Goal: Register for event/course: Register for event/course

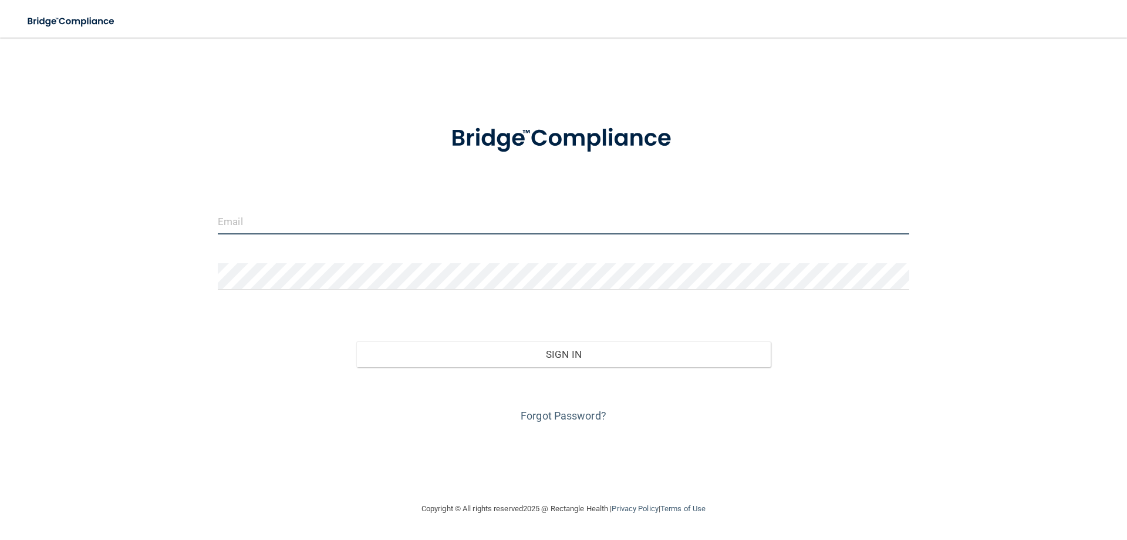
click at [423, 220] on input "email" at bounding box center [564, 221] width 692 height 26
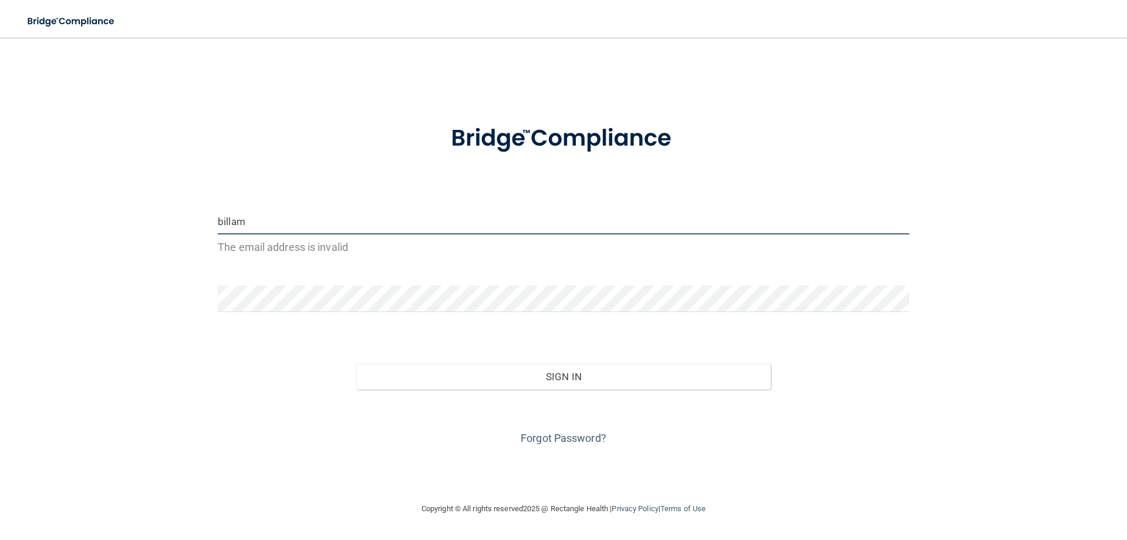
type input "[EMAIL_ADDRESS][DOMAIN_NAME]"
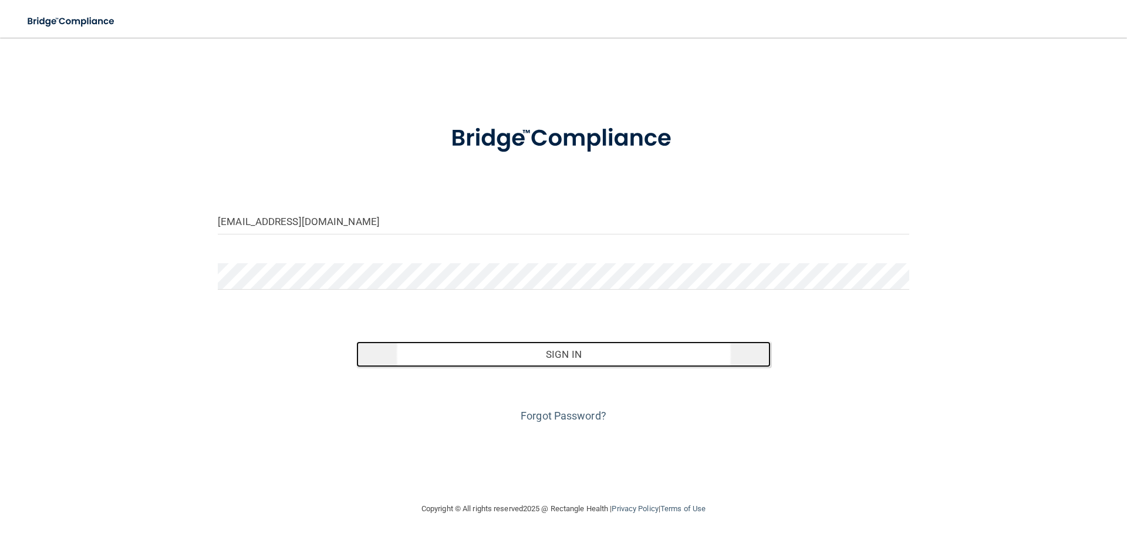
click at [575, 355] on button "Sign In" at bounding box center [563, 354] width 415 height 26
click at [574, 355] on button "Sign In" at bounding box center [563, 354] width 415 height 26
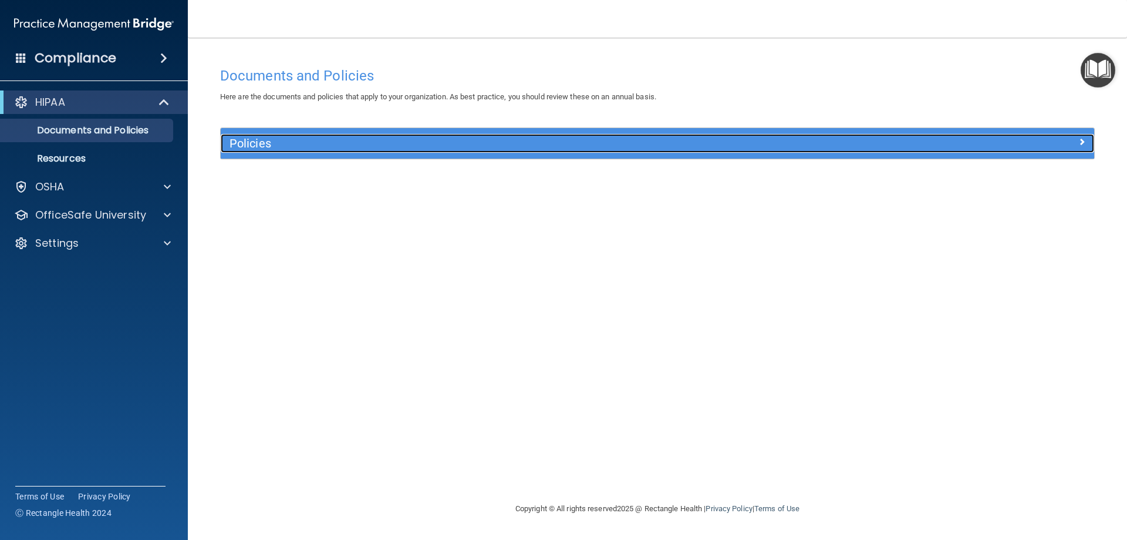
click at [1080, 141] on span at bounding box center [1081, 141] width 7 height 14
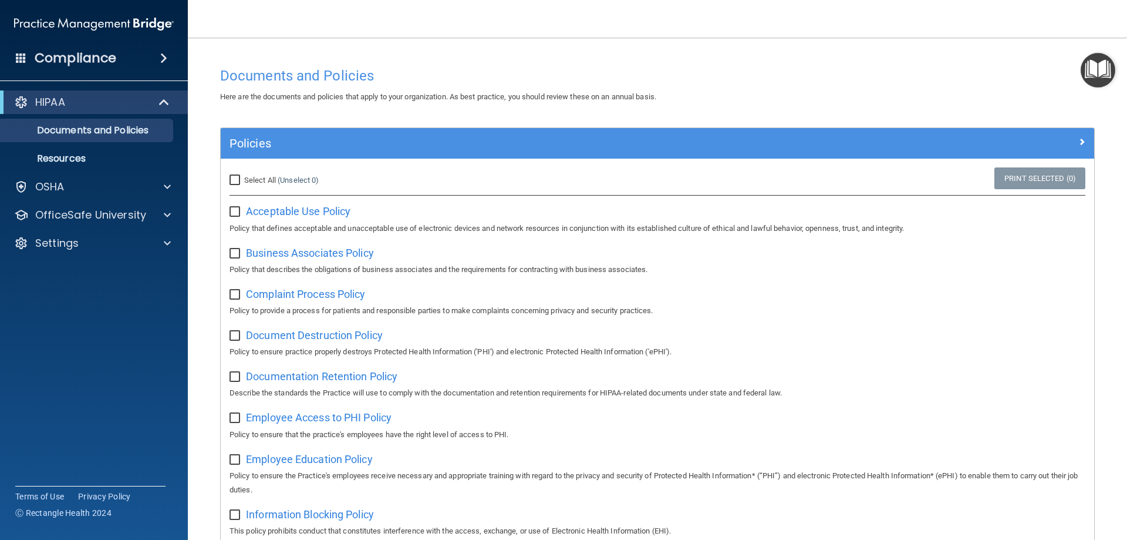
click at [237, 213] on input "checkbox" at bounding box center [237, 211] width 14 height 9
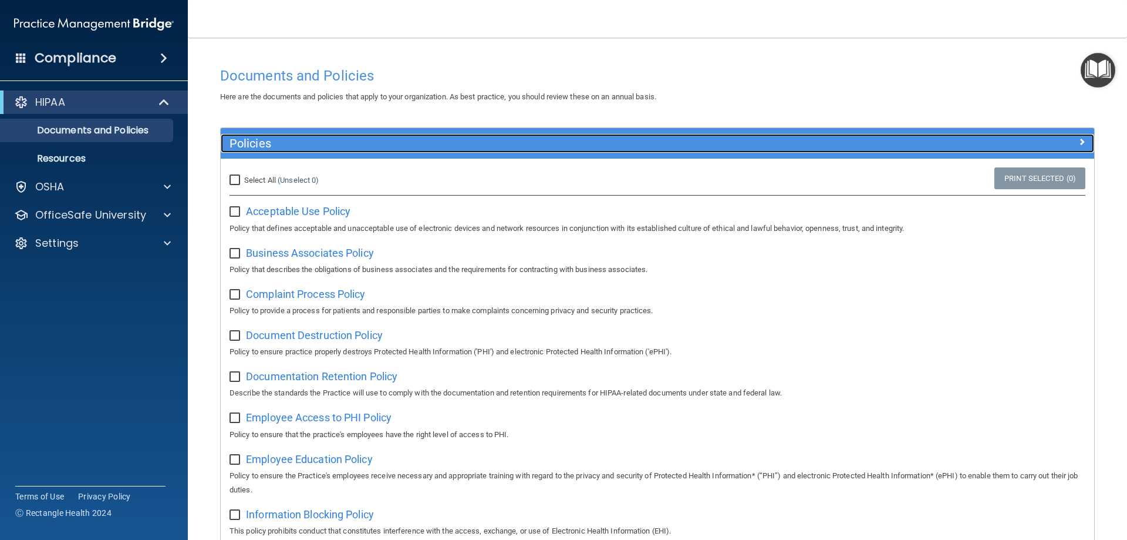
click at [1078, 141] on span at bounding box center [1081, 141] width 7 height 14
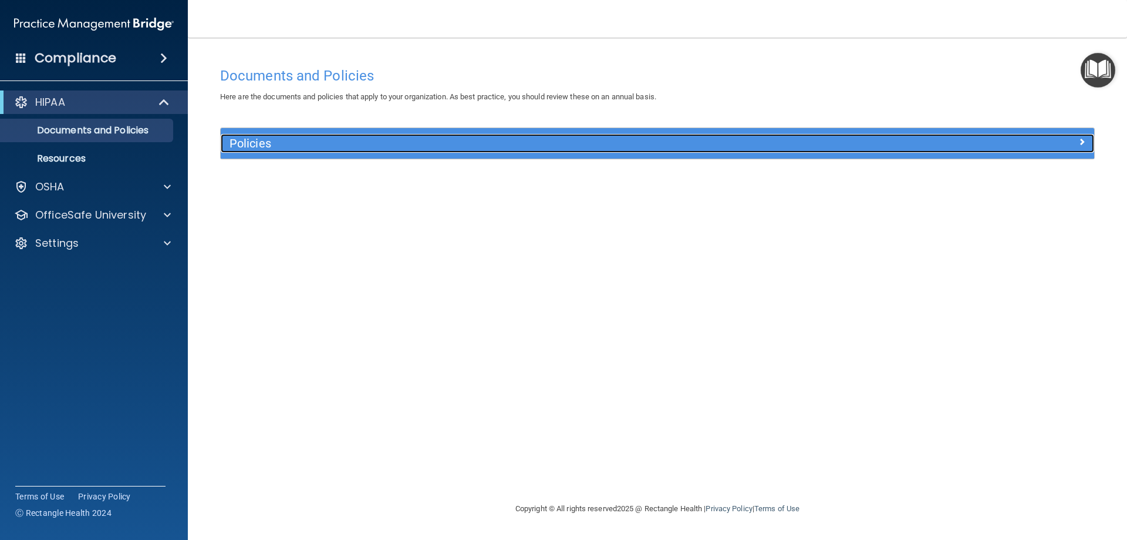
click at [1071, 141] on div at bounding box center [985, 141] width 218 height 14
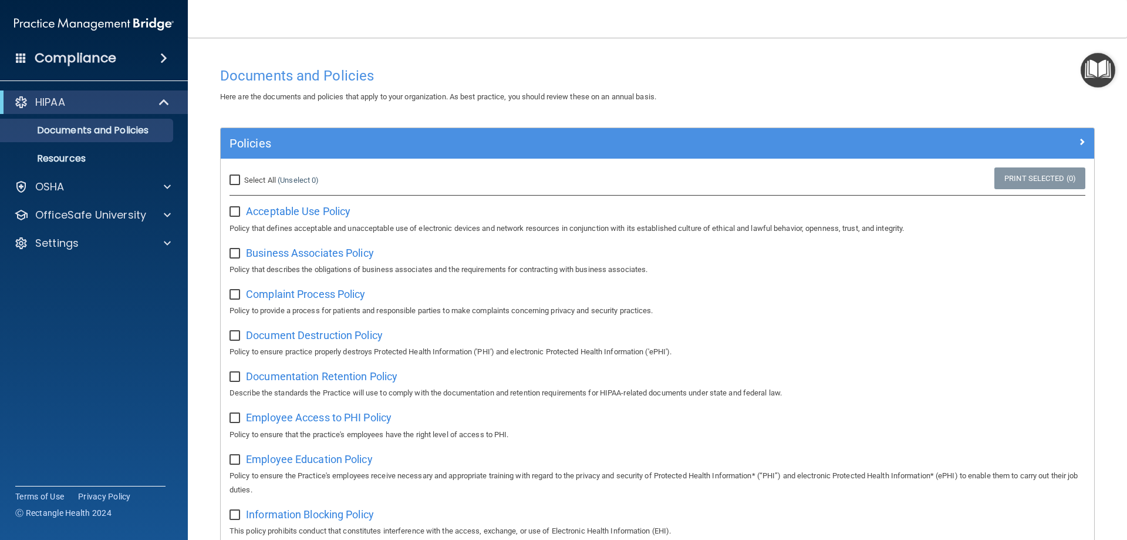
click at [232, 213] on input "checkbox" at bounding box center [237, 211] width 14 height 9
checkbox input "false"
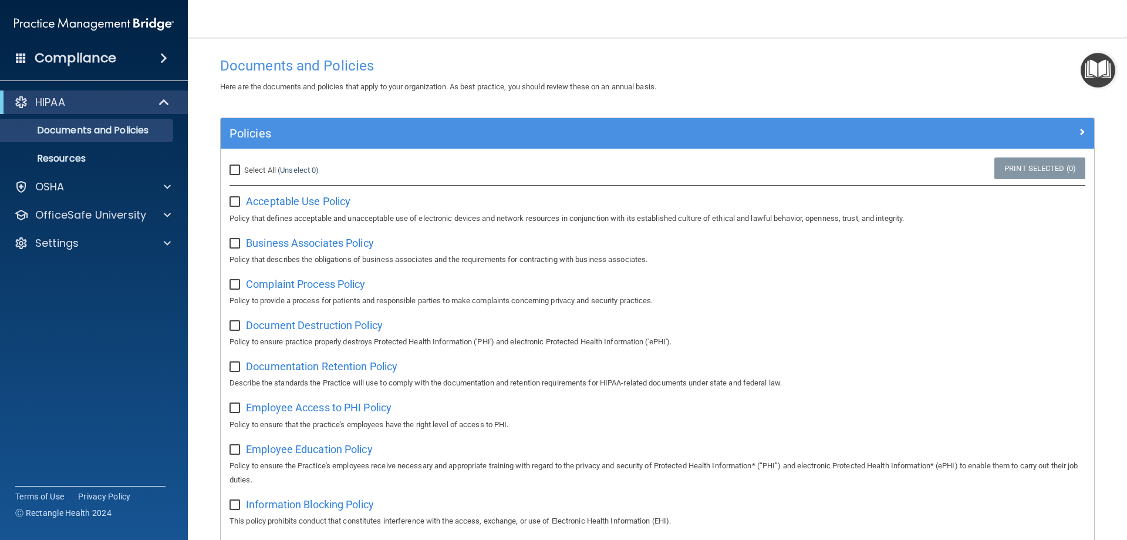
scroll to position [8, 0]
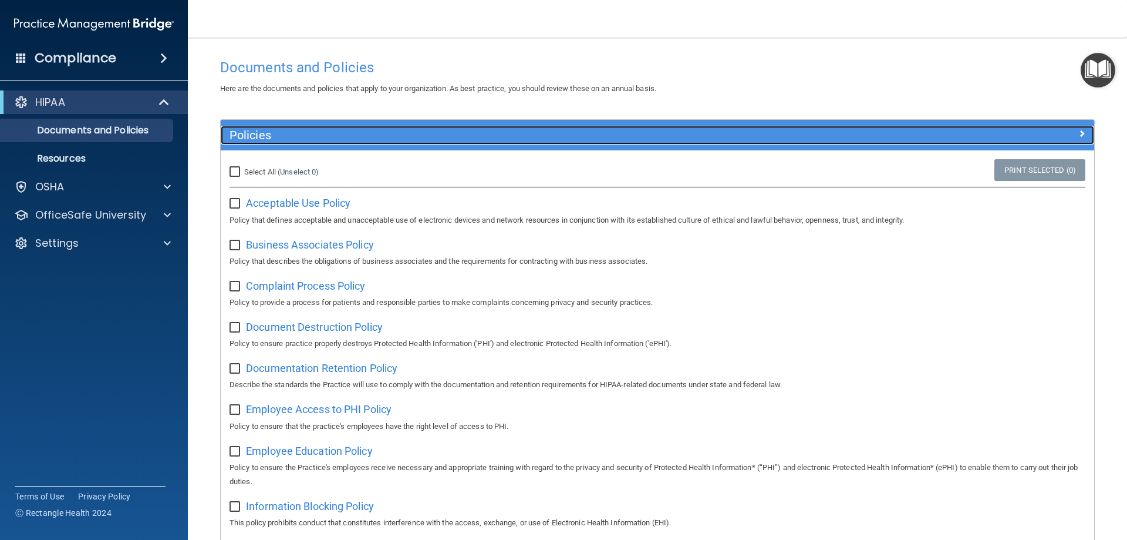
click at [1078, 130] on span at bounding box center [1081, 133] width 7 height 14
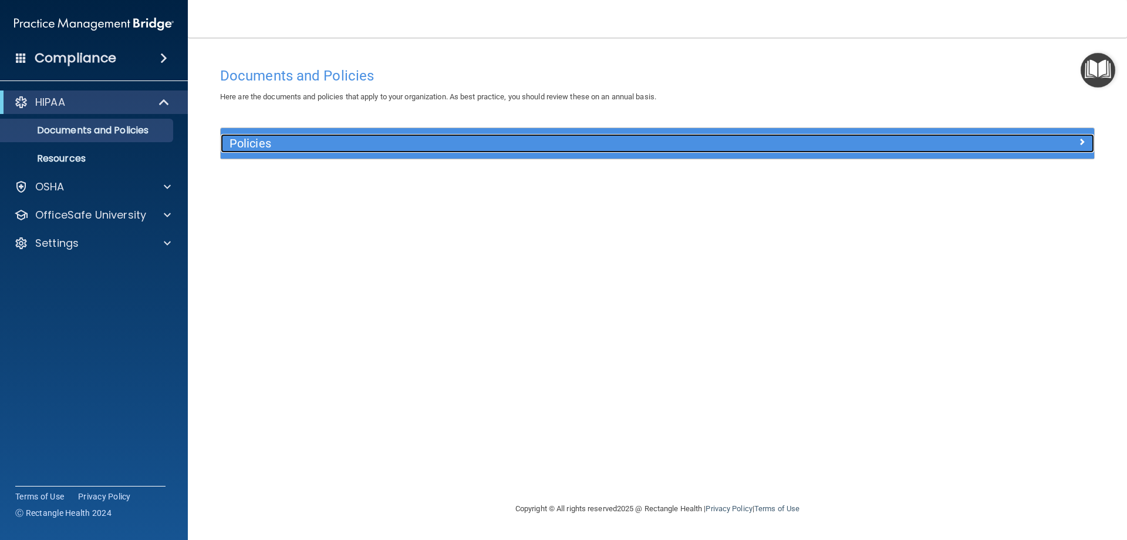
scroll to position [0, 0]
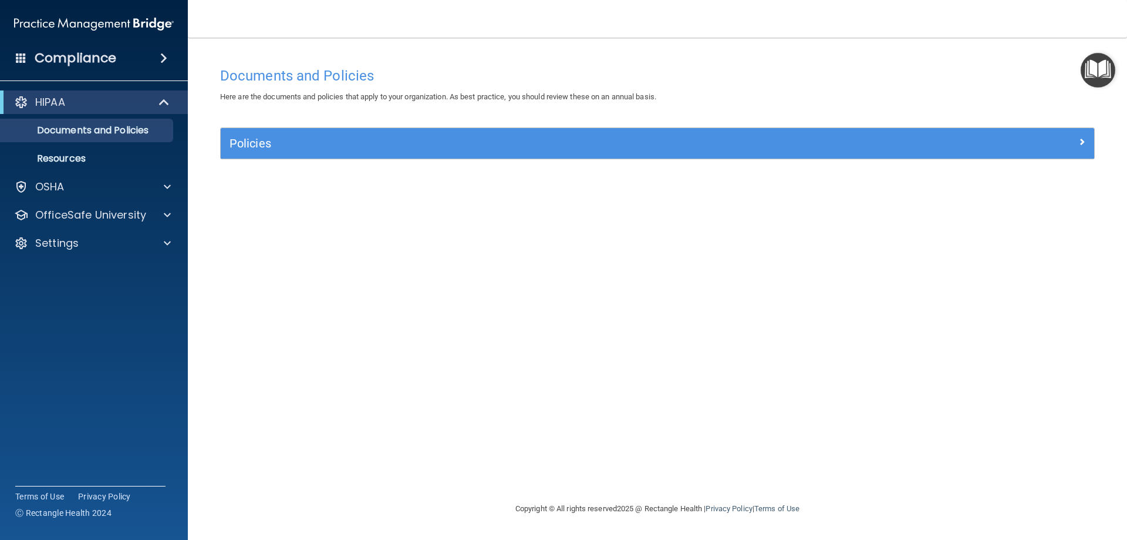
click at [1073, 130] on div "Policies" at bounding box center [658, 143] width 874 height 31
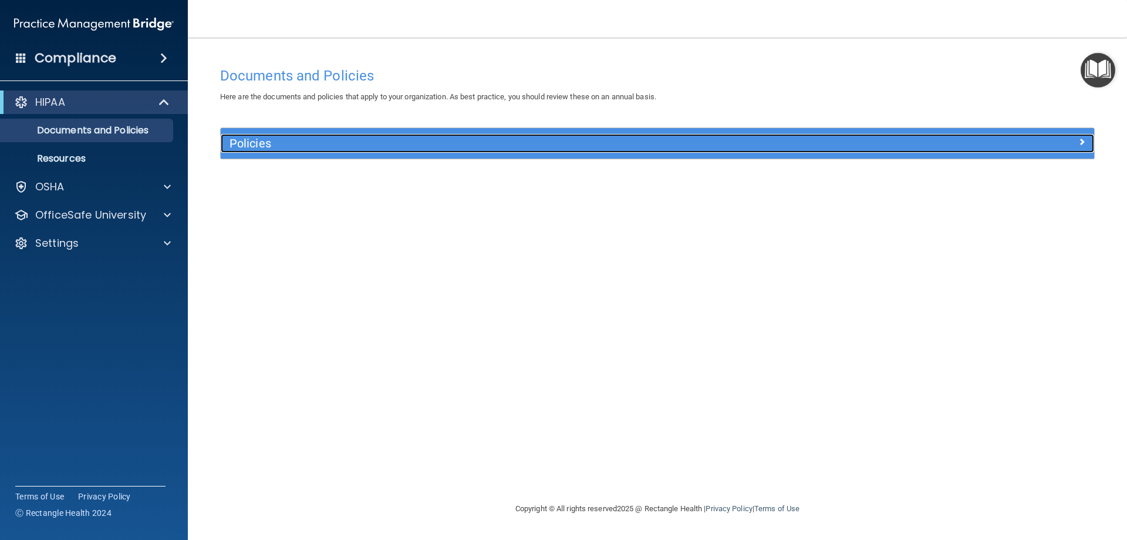
click at [1078, 141] on span at bounding box center [1081, 141] width 7 height 14
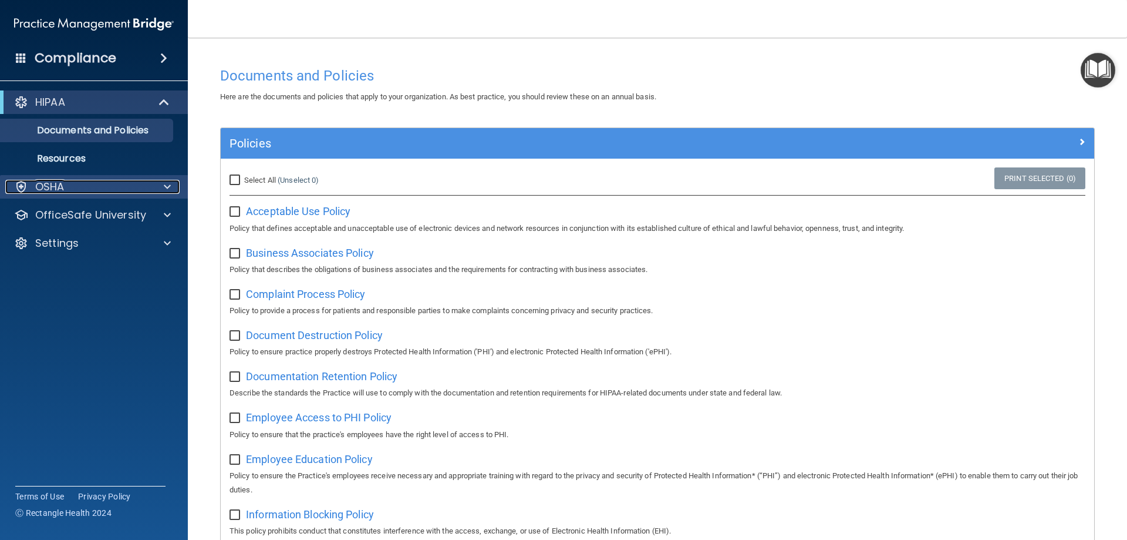
click at [72, 187] on div "OSHA" at bounding box center [78, 187] width 146 height 14
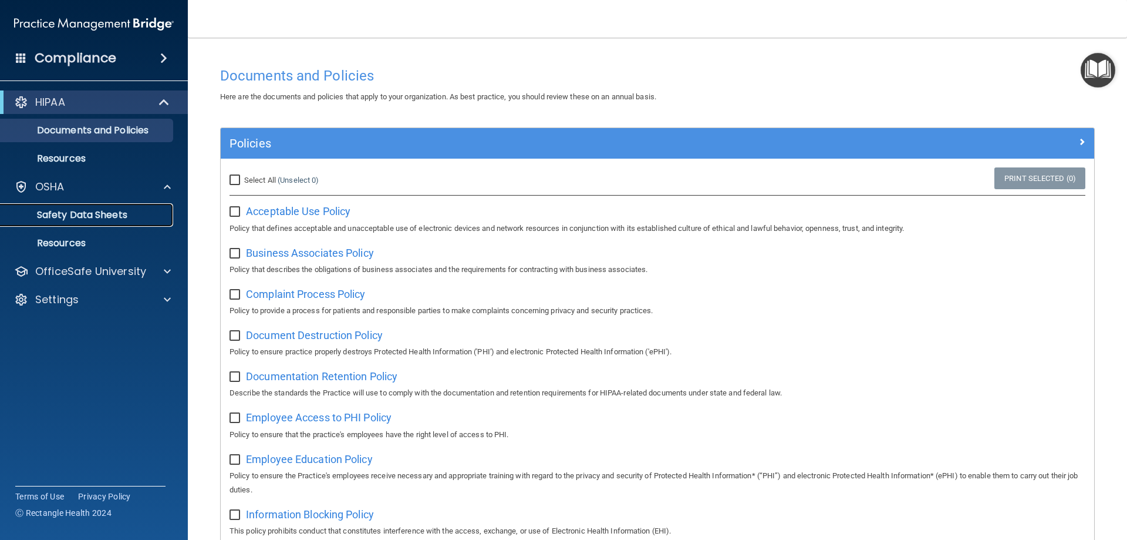
click at [86, 219] on p "Safety Data Sheets" at bounding box center [88, 215] width 160 height 12
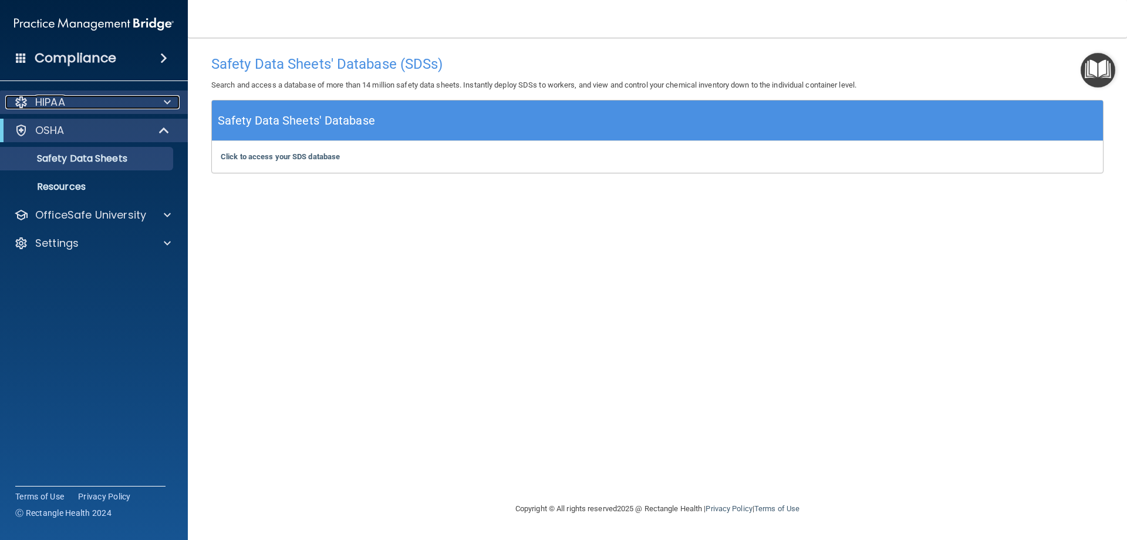
click at [46, 101] on p "HIPAA" at bounding box center [50, 102] width 30 height 14
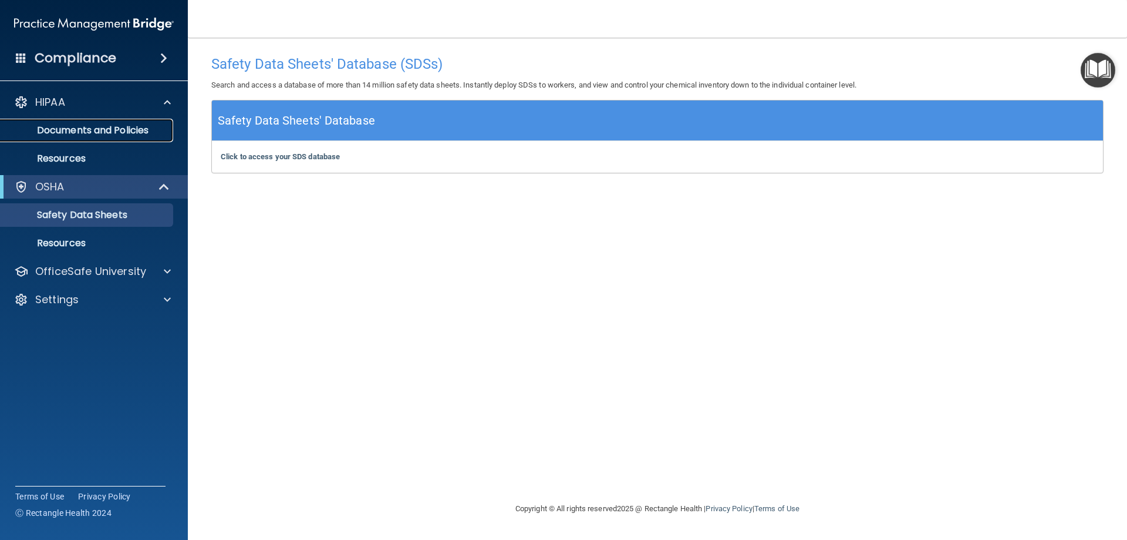
click at [53, 129] on p "Documents and Policies" at bounding box center [88, 130] width 160 height 12
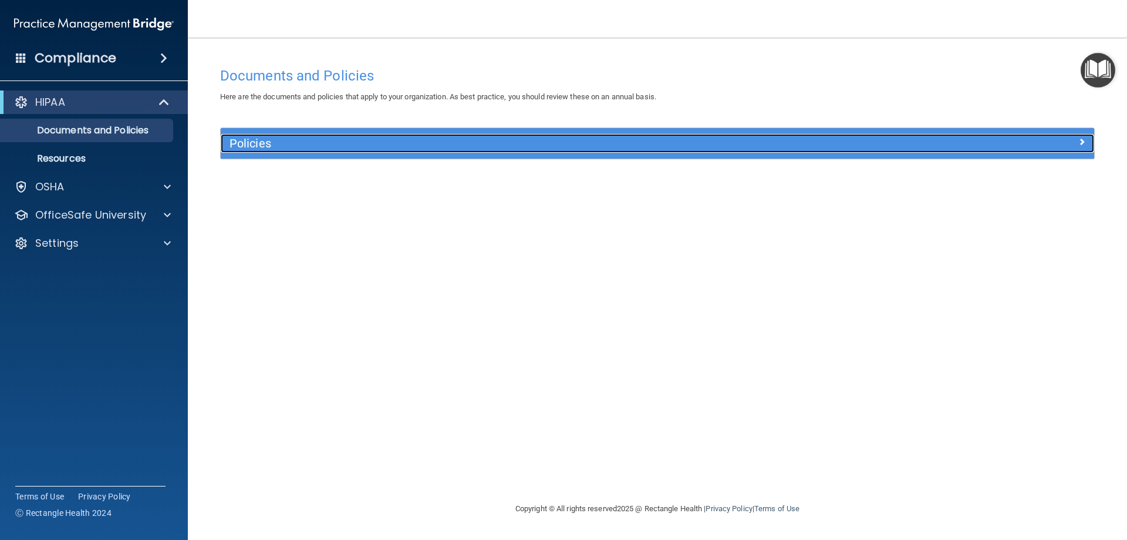
click at [1080, 136] on span at bounding box center [1081, 141] width 7 height 14
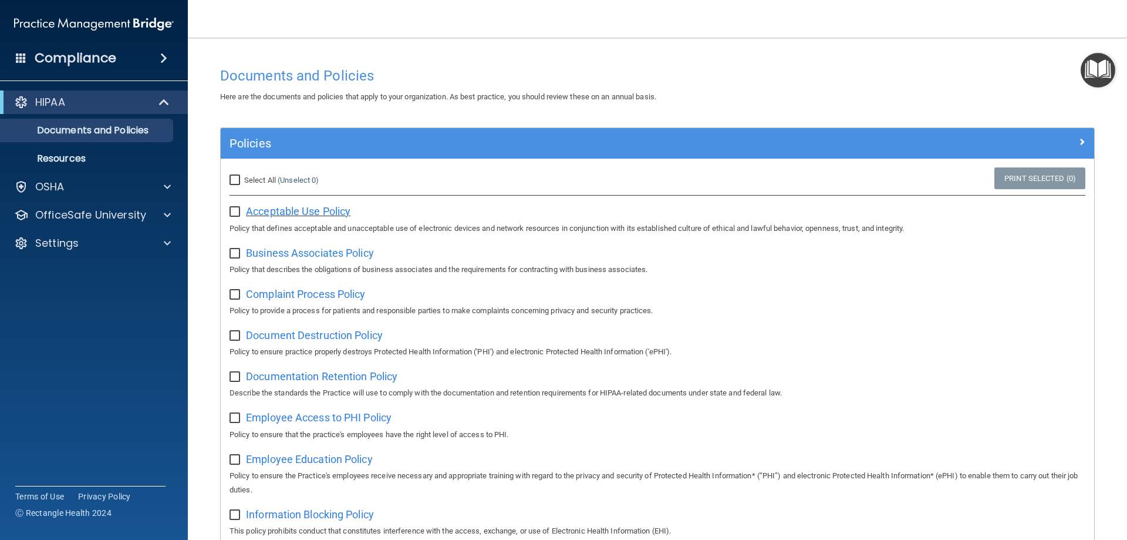
click at [261, 213] on span "Acceptable Use Policy" at bounding box center [298, 211] width 105 height 12
click at [65, 158] on p "Resources" at bounding box center [88, 159] width 160 height 12
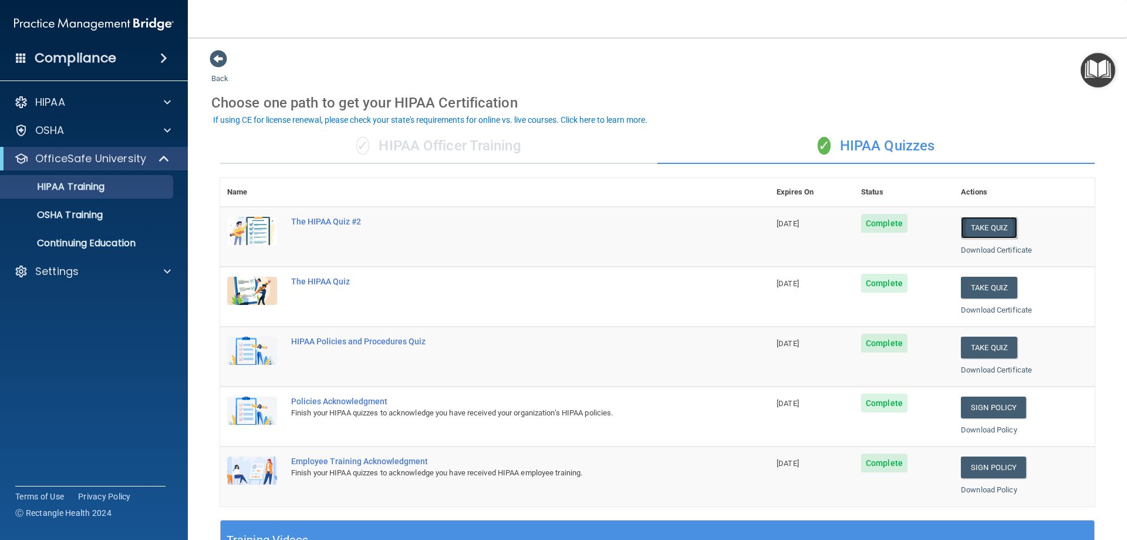
click at [992, 231] on button "Take Quiz" at bounding box center [989, 228] width 56 height 22
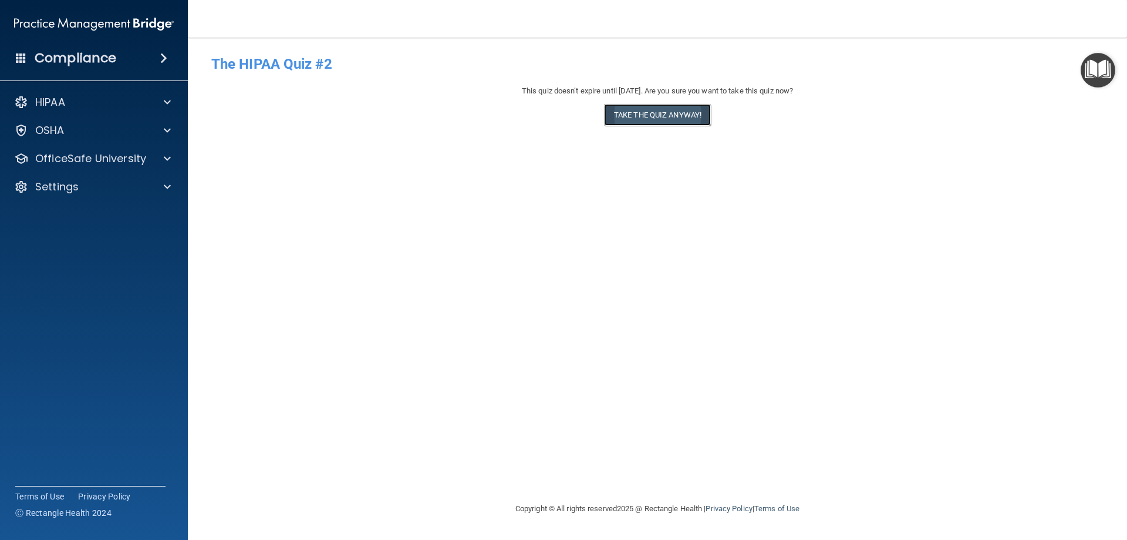
click at [663, 112] on button "Take the quiz anyway!" at bounding box center [657, 115] width 107 height 22
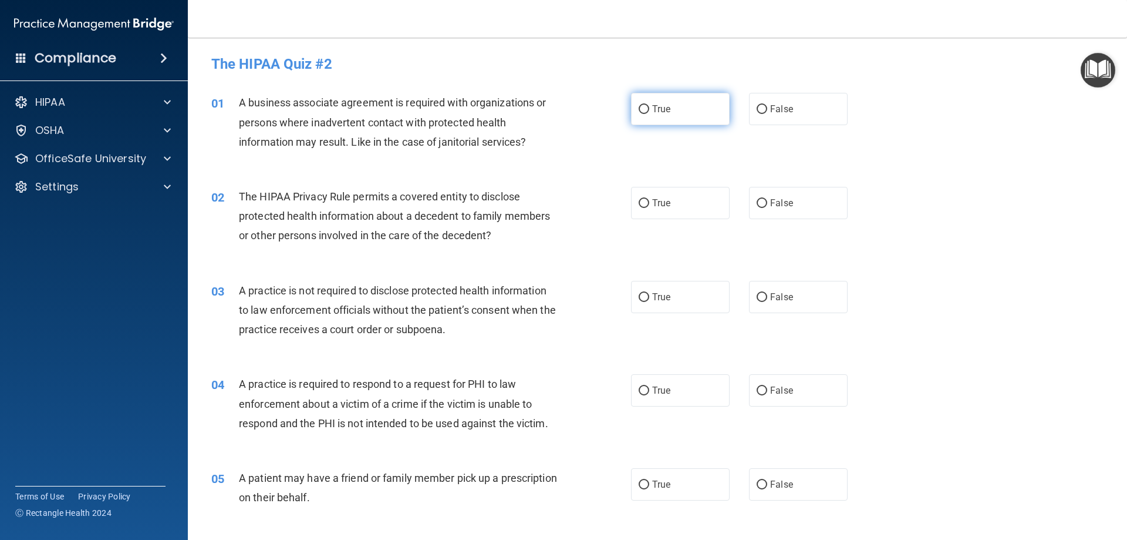
click at [639, 111] on input "True" at bounding box center [644, 109] width 11 height 9
radio input "true"
click at [639, 207] on input "True" at bounding box center [644, 203] width 11 height 9
radio input "true"
click at [757, 298] on input "False" at bounding box center [762, 297] width 11 height 9
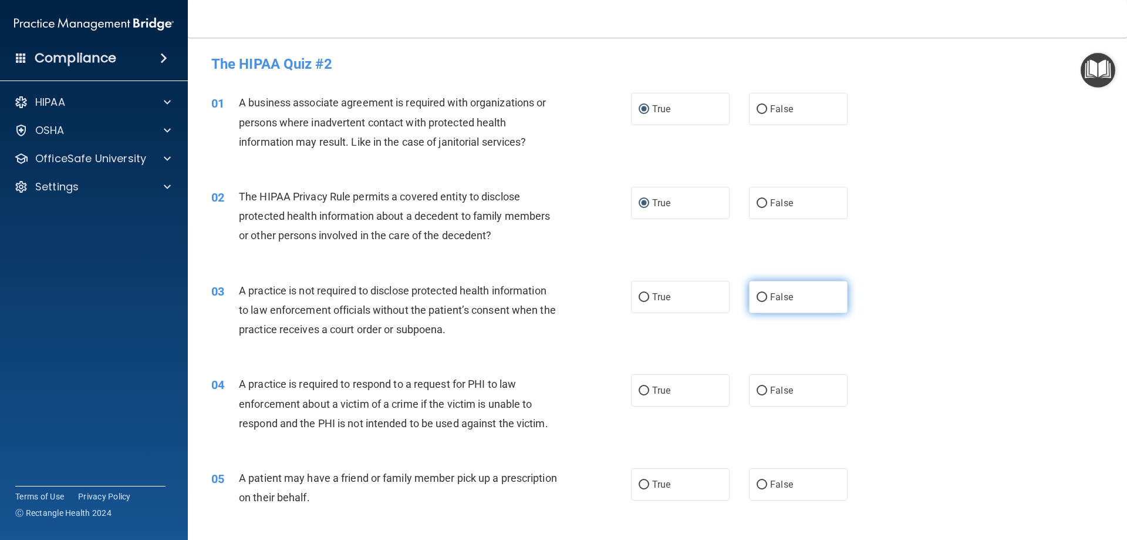
radio input "true"
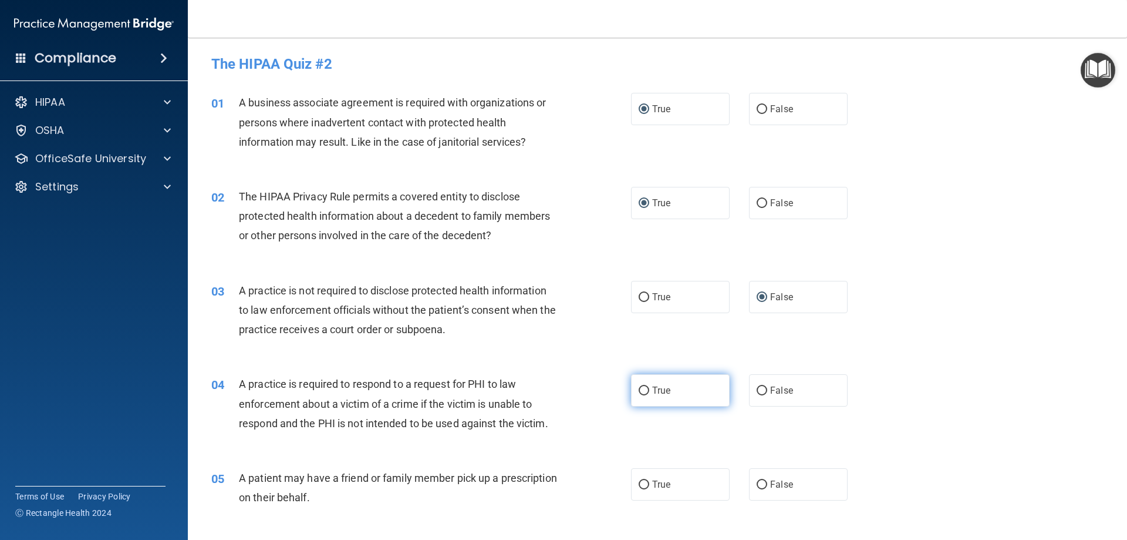
click at [642, 389] on input "True" at bounding box center [644, 390] width 11 height 9
radio input "true"
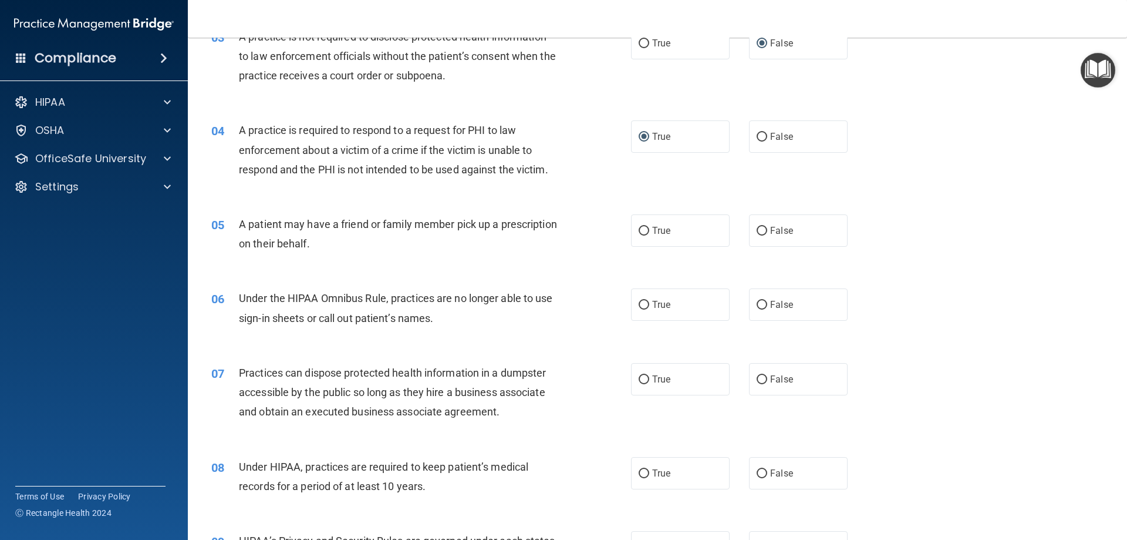
scroll to position [277, 0]
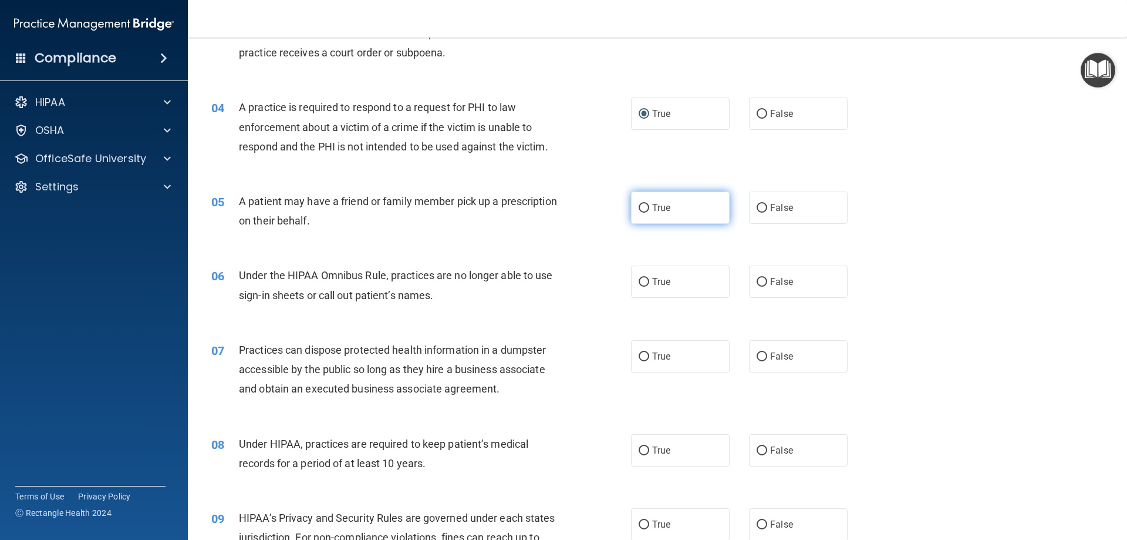
click at [639, 207] on input "True" at bounding box center [644, 208] width 11 height 9
radio input "true"
click at [759, 281] on input "False" at bounding box center [762, 282] width 11 height 9
radio input "true"
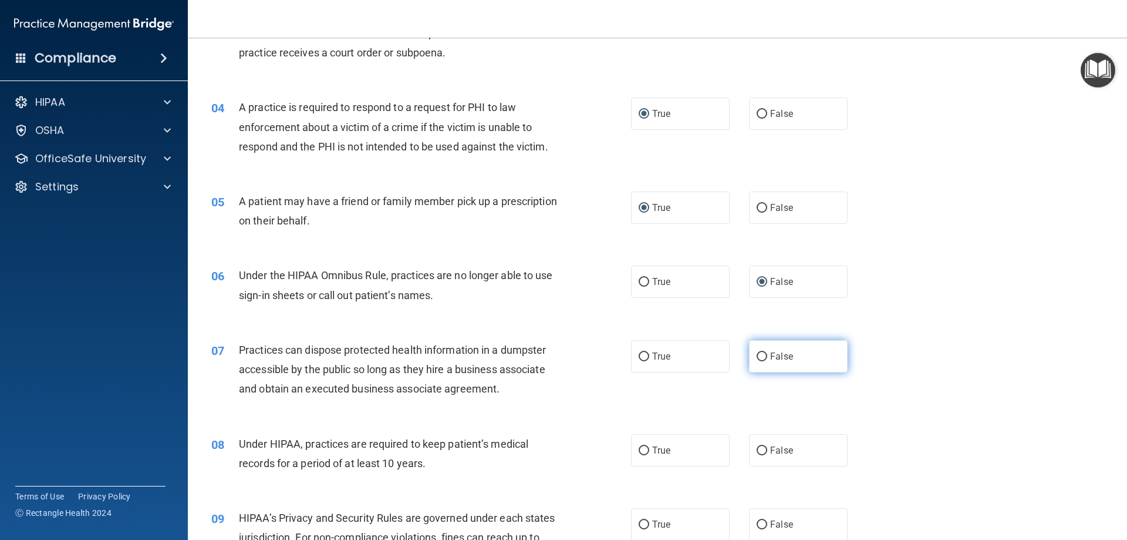
click at [757, 359] on input "False" at bounding box center [762, 356] width 11 height 9
radio input "true"
click at [639, 453] on input "True" at bounding box center [644, 450] width 11 height 9
radio input "true"
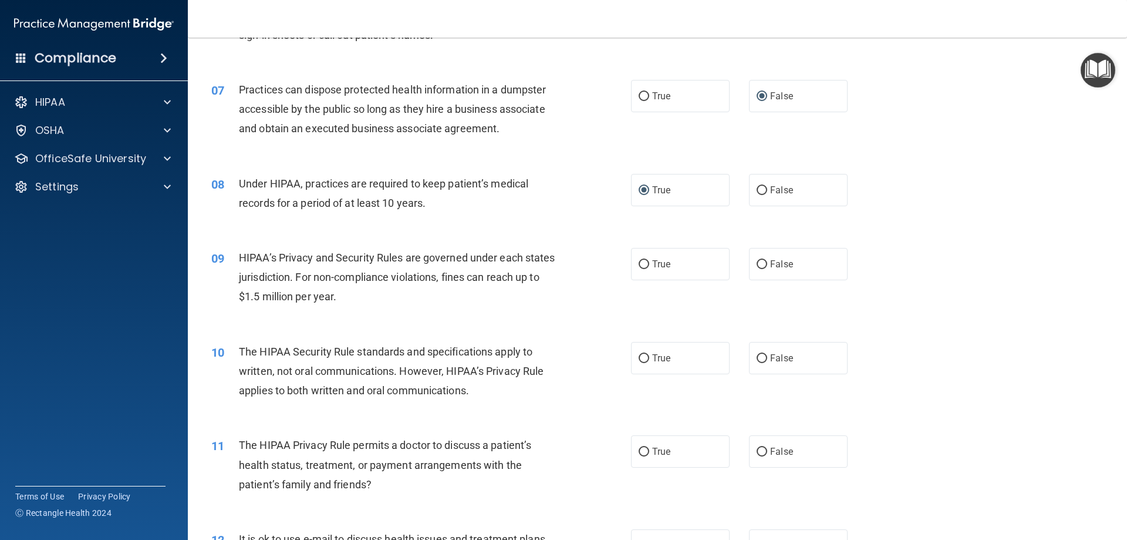
scroll to position [544, 0]
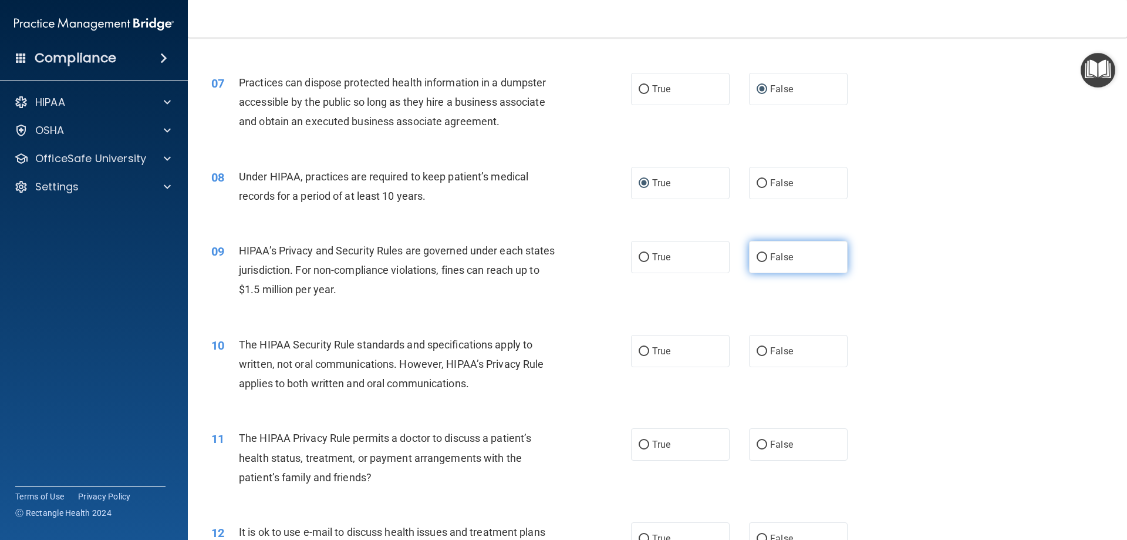
click at [759, 256] on input "False" at bounding box center [762, 257] width 11 height 9
radio input "true"
click at [639, 351] on input "True" at bounding box center [644, 351] width 11 height 9
radio input "true"
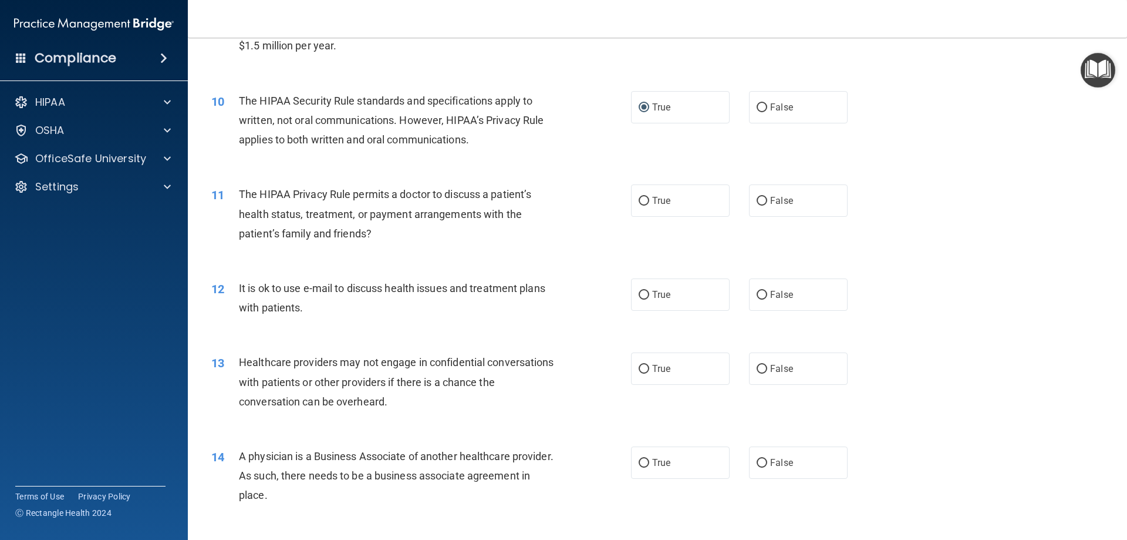
scroll to position [800, 0]
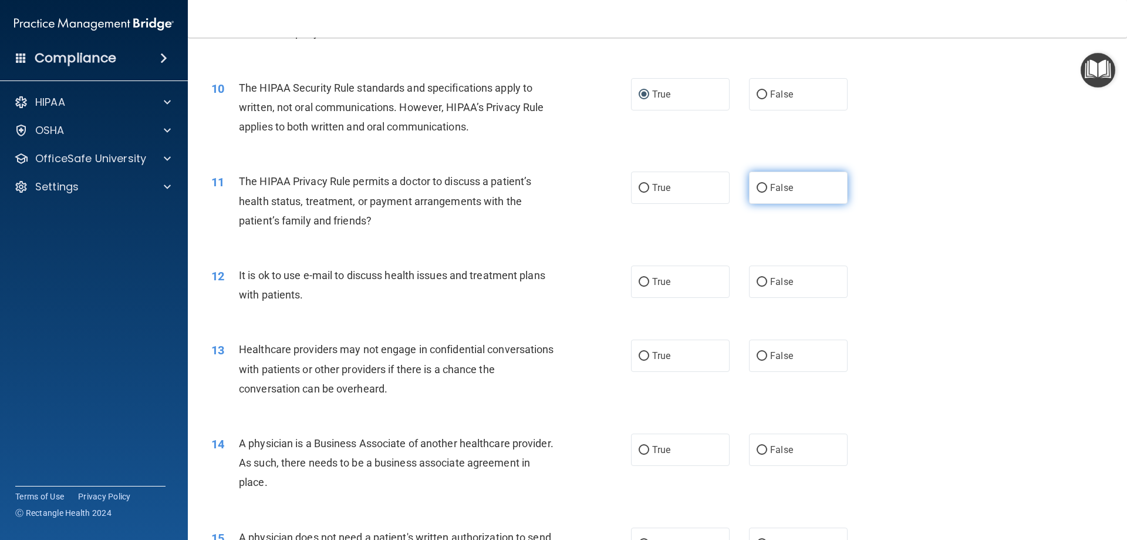
click at [757, 185] on input "False" at bounding box center [762, 188] width 11 height 9
radio input "true"
click at [641, 279] on input "True" at bounding box center [644, 282] width 11 height 9
radio input "true"
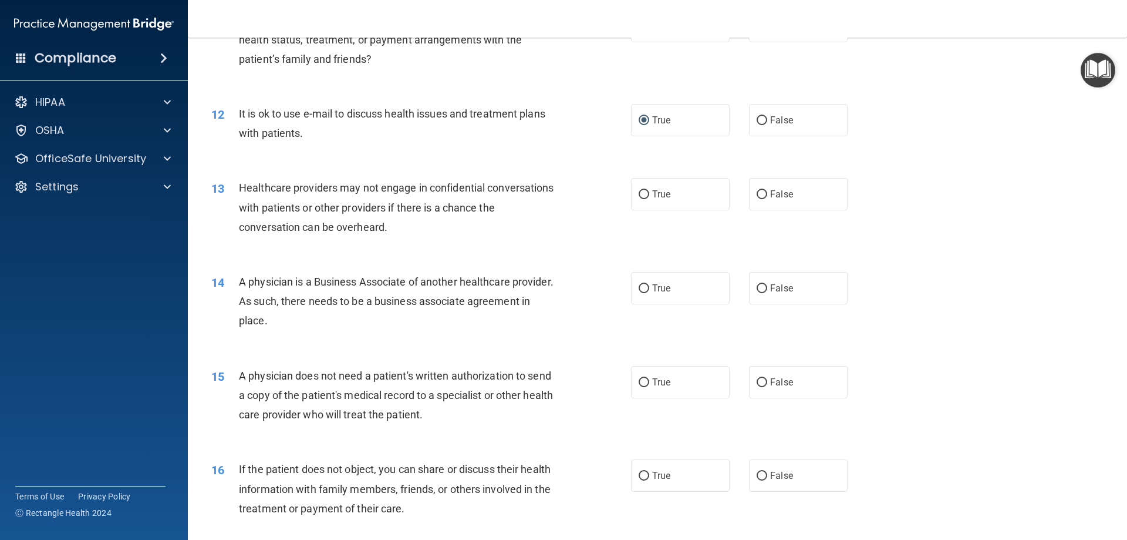
scroll to position [968, 0]
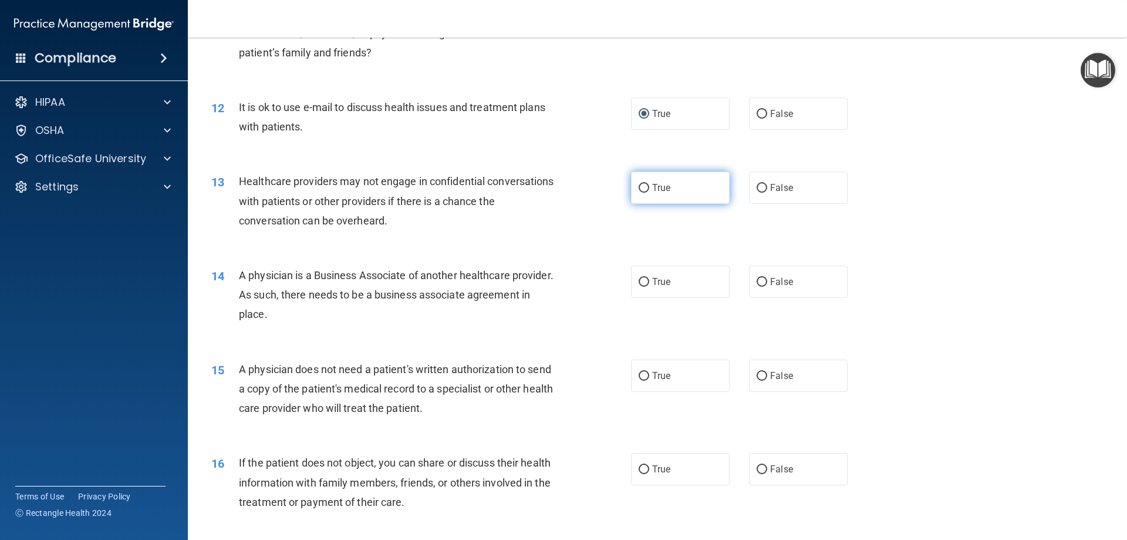
click at [639, 188] on input "True" at bounding box center [644, 188] width 11 height 9
radio input "true"
click at [758, 281] on input "False" at bounding box center [762, 282] width 11 height 9
radio input "true"
click at [641, 377] on input "True" at bounding box center [644, 376] width 11 height 9
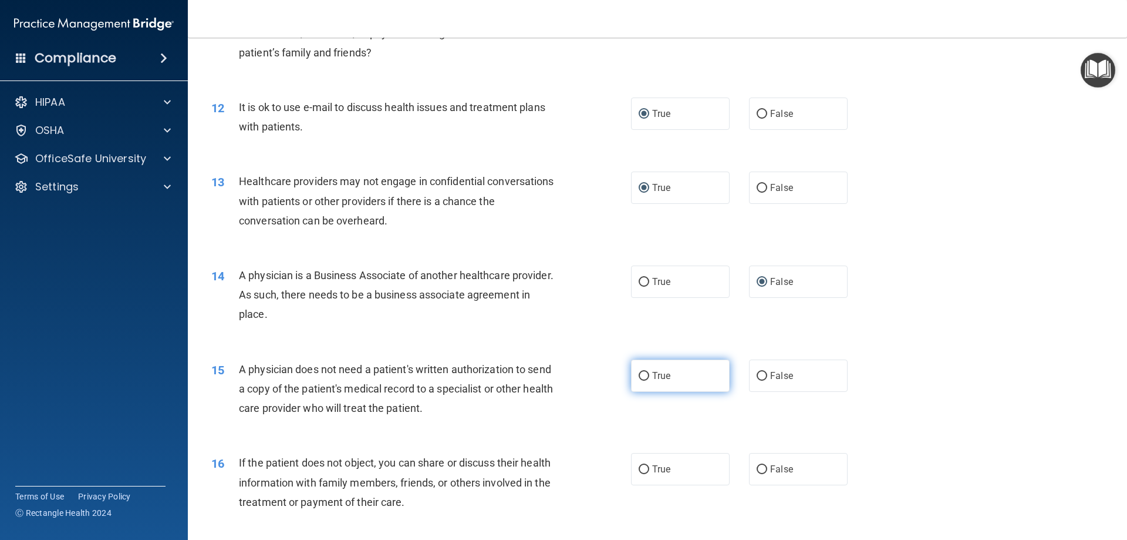
radio input "true"
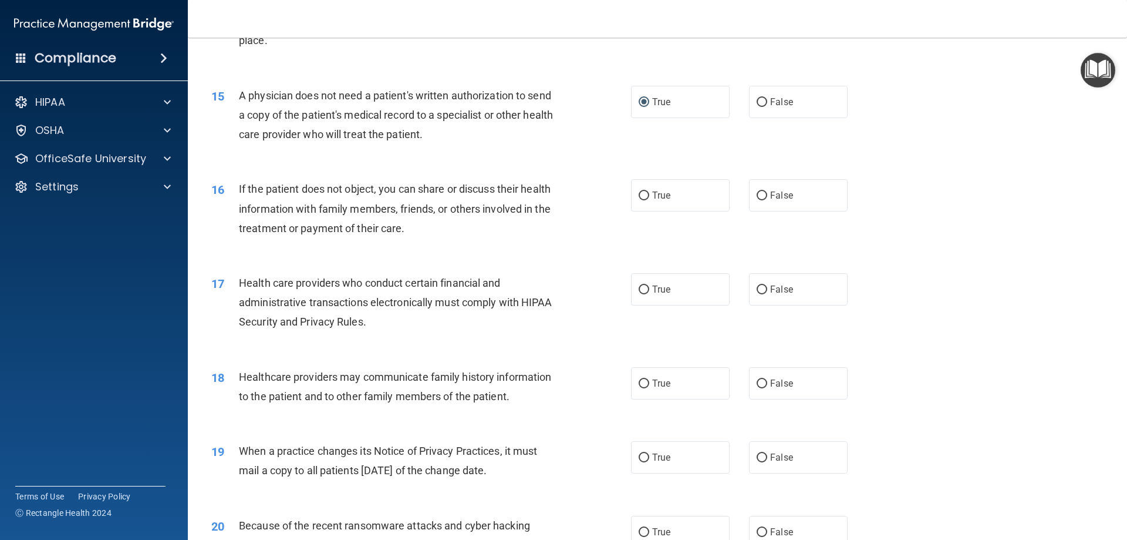
scroll to position [1252, 0]
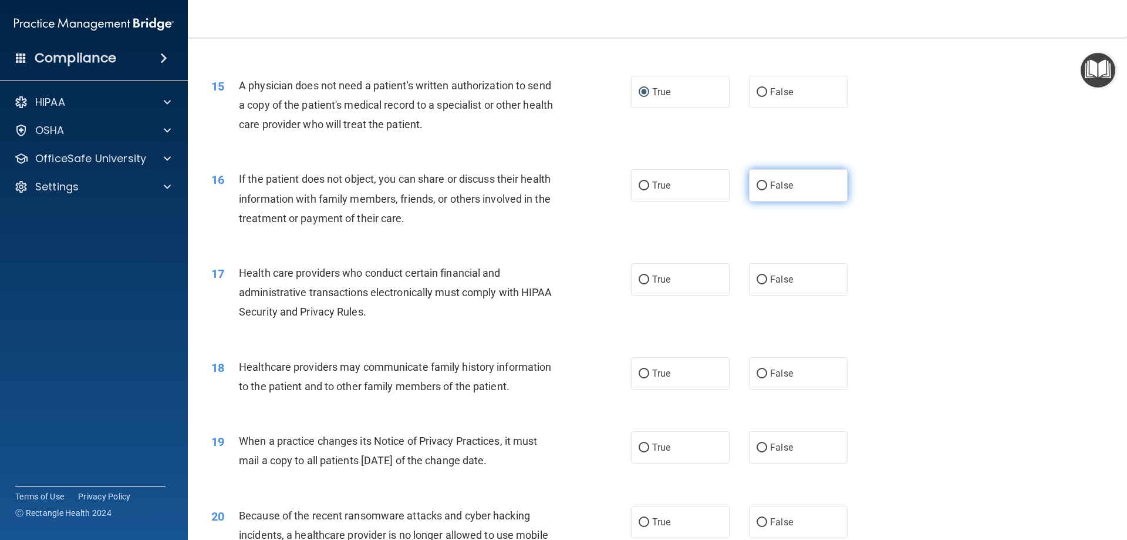
click at [758, 187] on input "False" at bounding box center [762, 185] width 11 height 9
radio input "true"
click at [643, 279] on input "True" at bounding box center [644, 279] width 11 height 9
radio input "true"
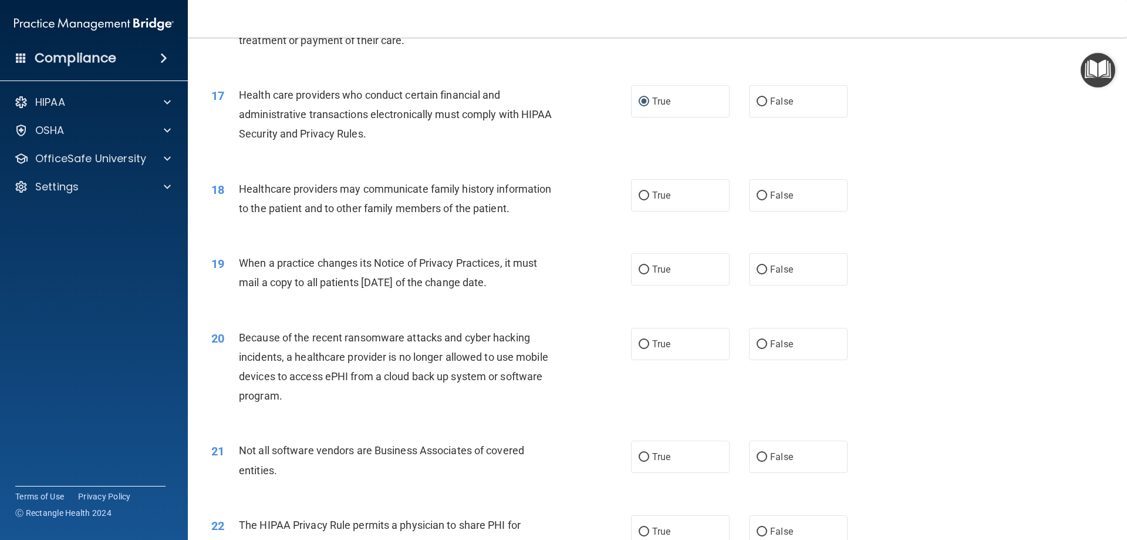
scroll to position [1436, 0]
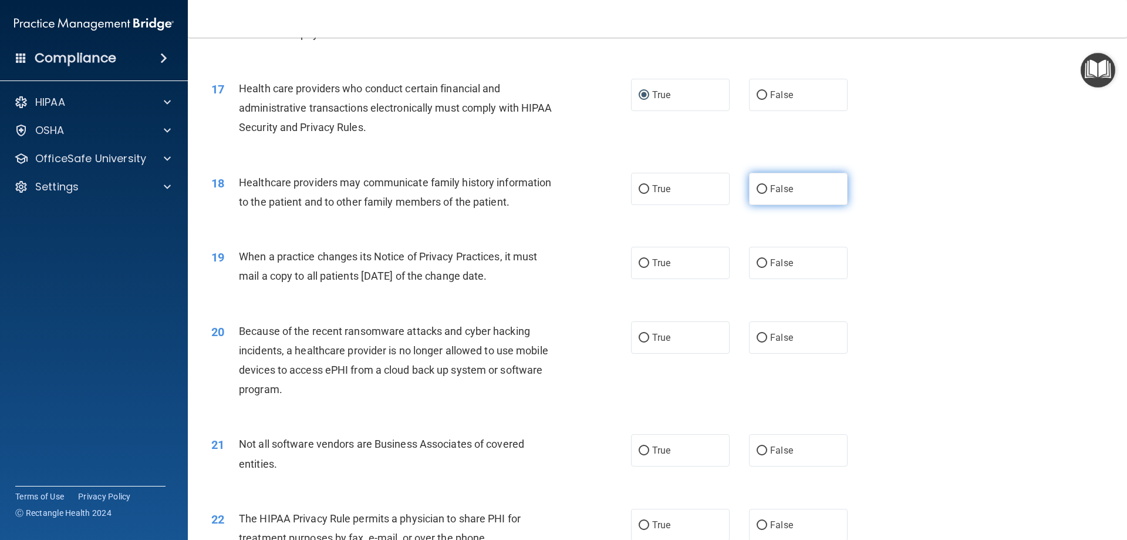
click at [760, 190] on input "False" at bounding box center [762, 189] width 11 height 9
radio input "true"
click at [639, 265] on input "True" at bounding box center [644, 263] width 11 height 9
radio input "true"
click at [758, 337] on input "False" at bounding box center [762, 337] width 11 height 9
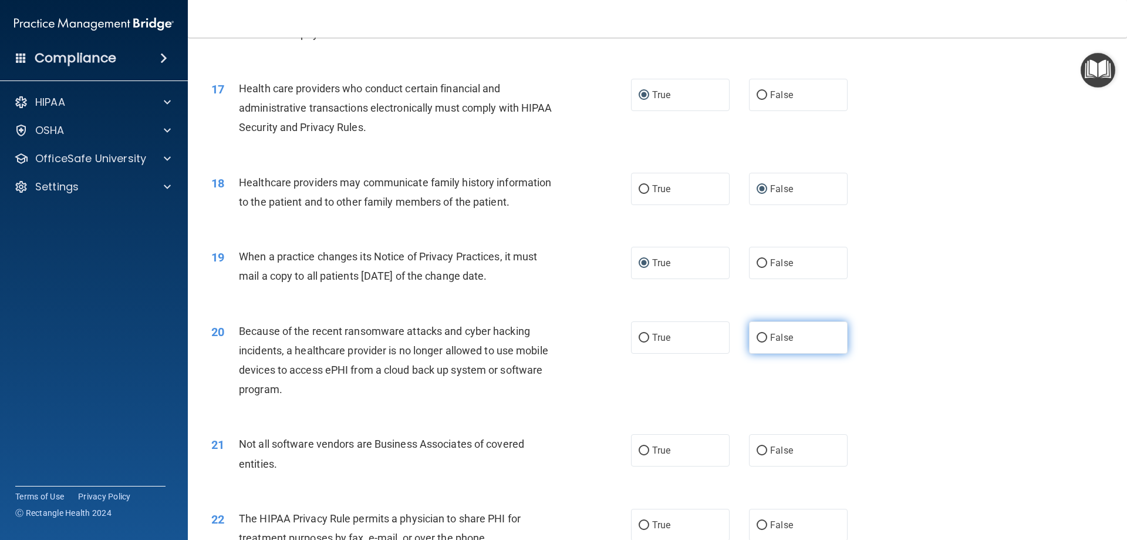
radio input "true"
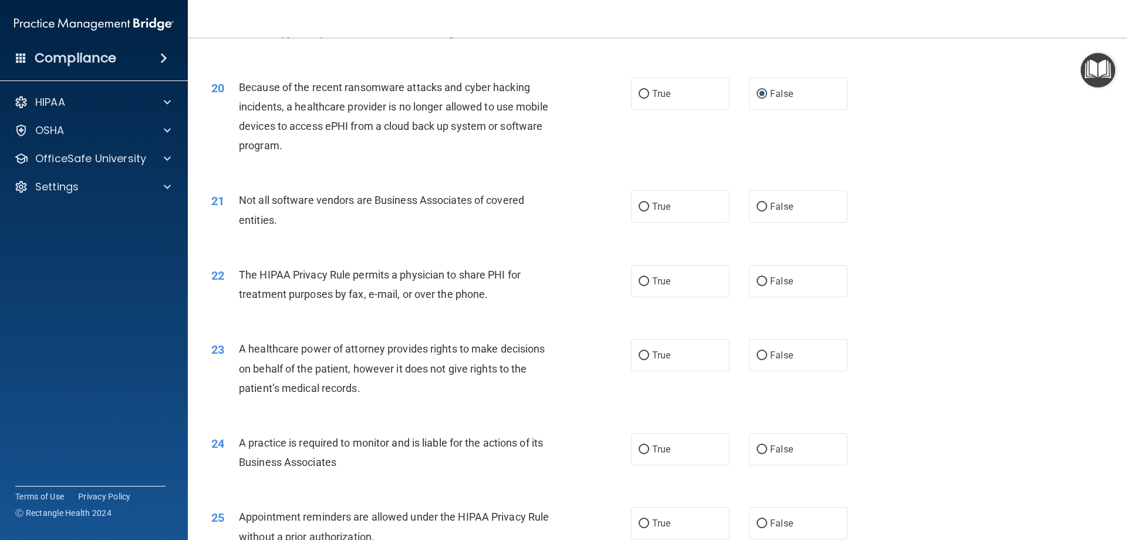
scroll to position [1686, 0]
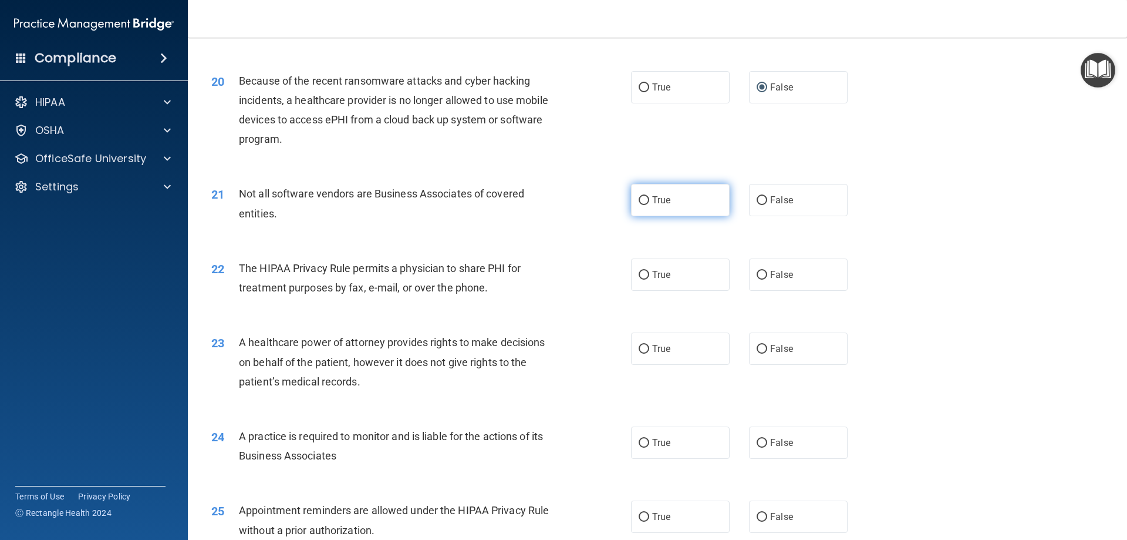
click at [639, 197] on input "True" at bounding box center [644, 200] width 11 height 9
radio input "true"
click at [642, 277] on input "True" at bounding box center [644, 275] width 11 height 9
radio input "true"
click at [758, 348] on input "False" at bounding box center [762, 349] width 11 height 9
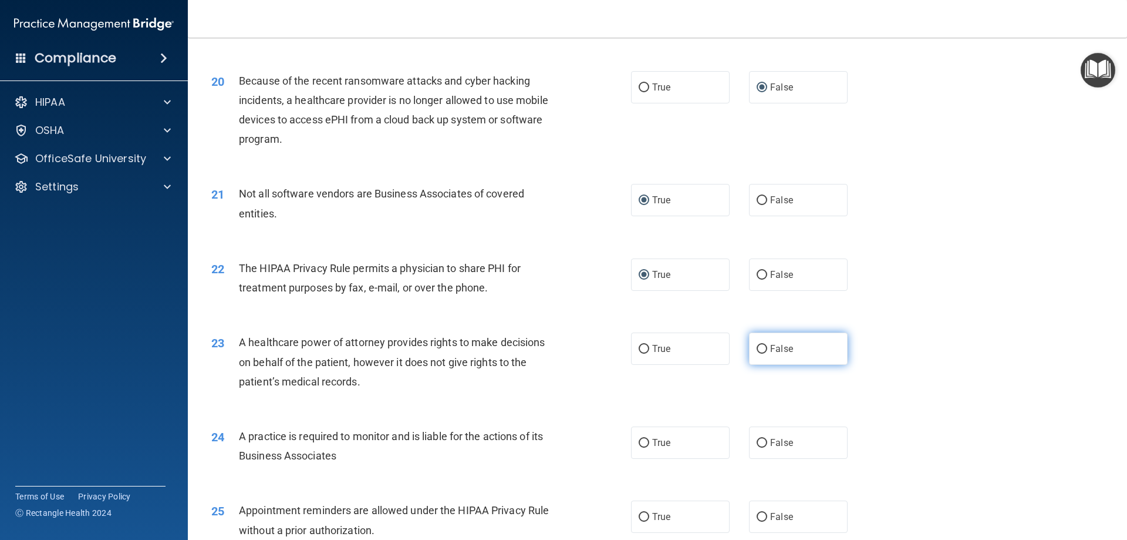
radio input "true"
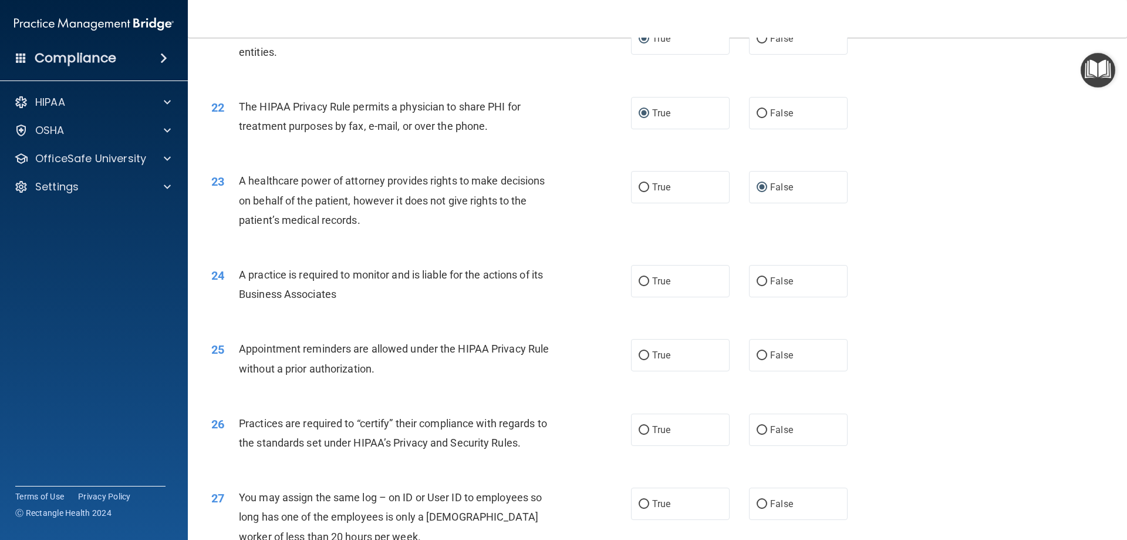
scroll to position [1860, 0]
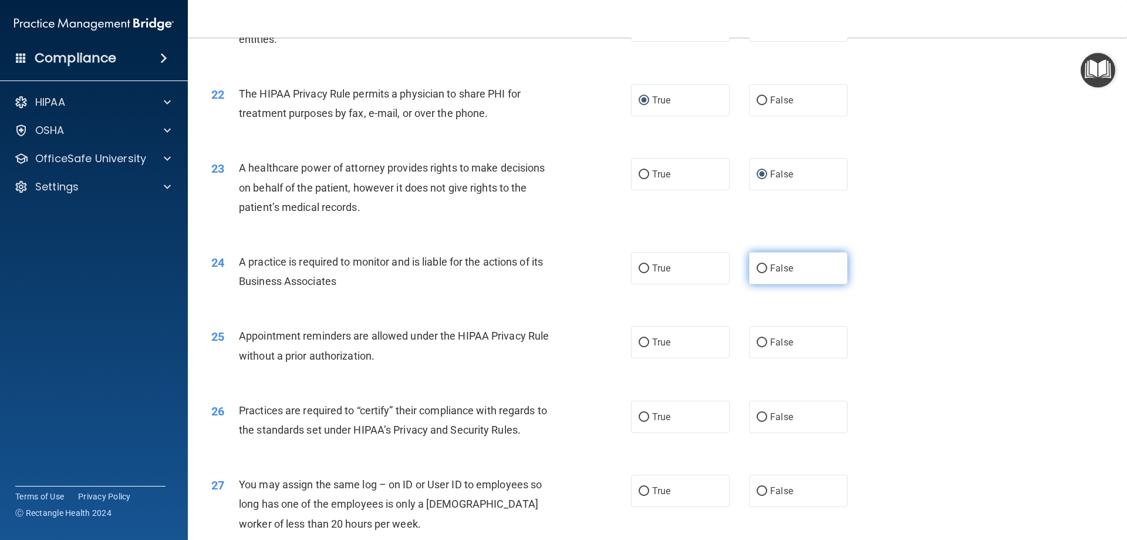
click at [757, 272] on input "False" at bounding box center [762, 268] width 11 height 9
radio input "true"
click at [639, 339] on input "True" at bounding box center [644, 342] width 11 height 9
radio input "true"
click at [641, 414] on input "True" at bounding box center [644, 417] width 11 height 9
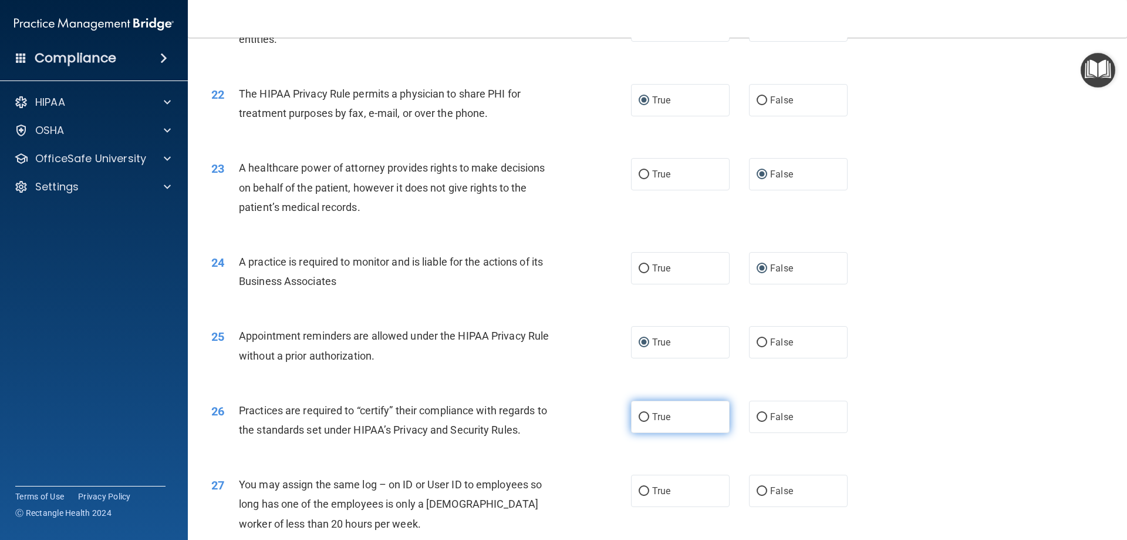
radio input "true"
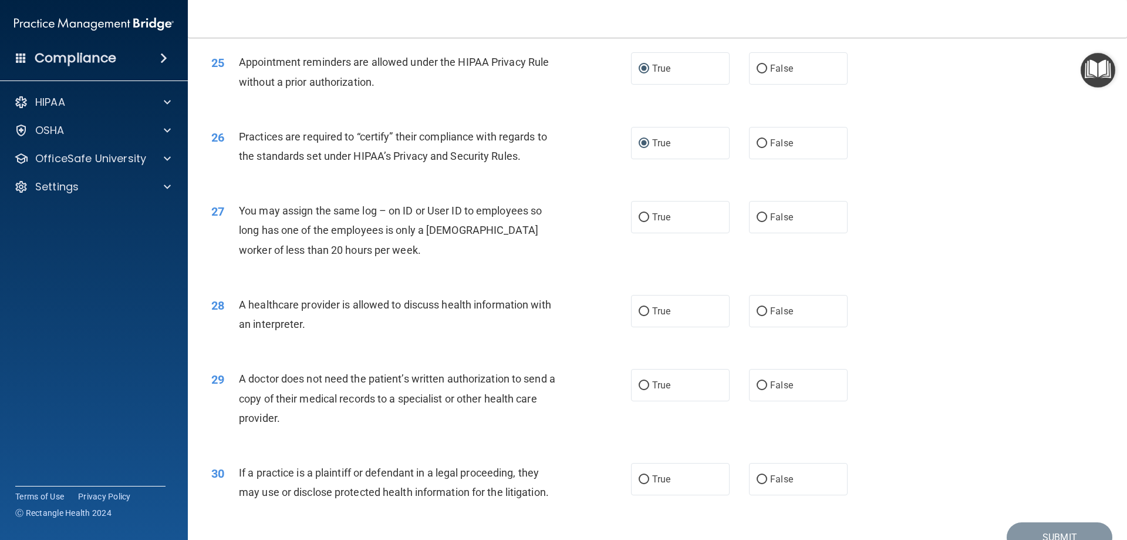
scroll to position [2157, 0]
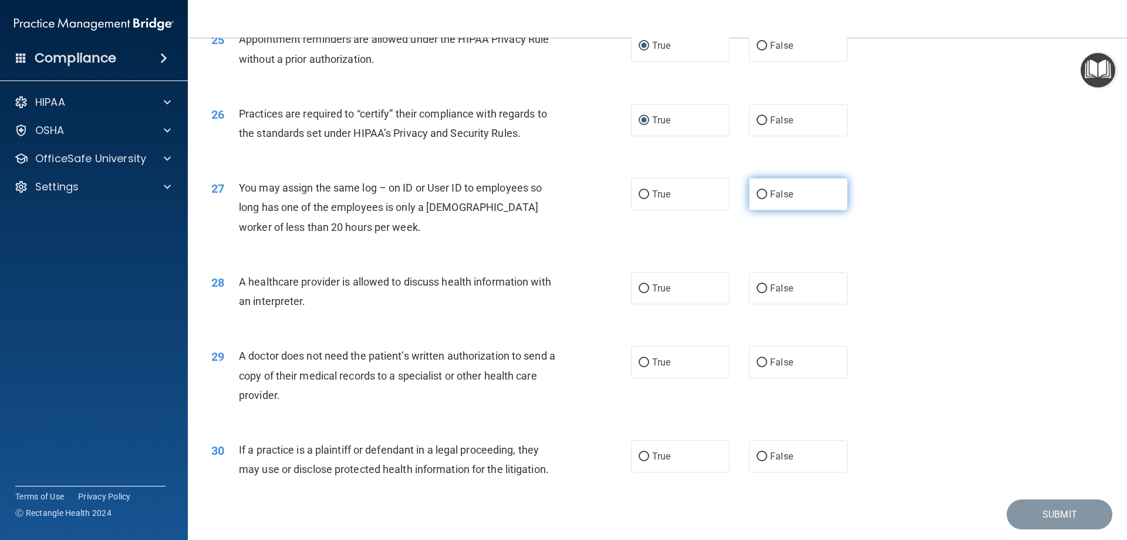
click at [757, 190] on input "False" at bounding box center [762, 194] width 11 height 9
radio input "true"
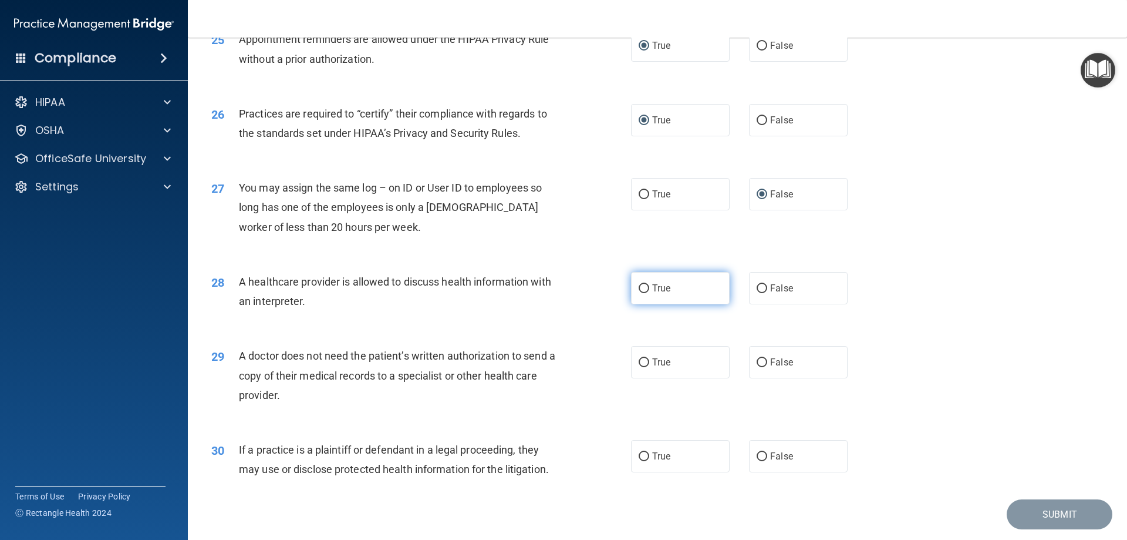
click at [642, 285] on input "True" at bounding box center [644, 288] width 11 height 9
radio input "true"
click at [639, 361] on input "True" at bounding box center [644, 362] width 11 height 9
radio input "true"
click at [757, 455] on input "False" at bounding box center [762, 456] width 11 height 9
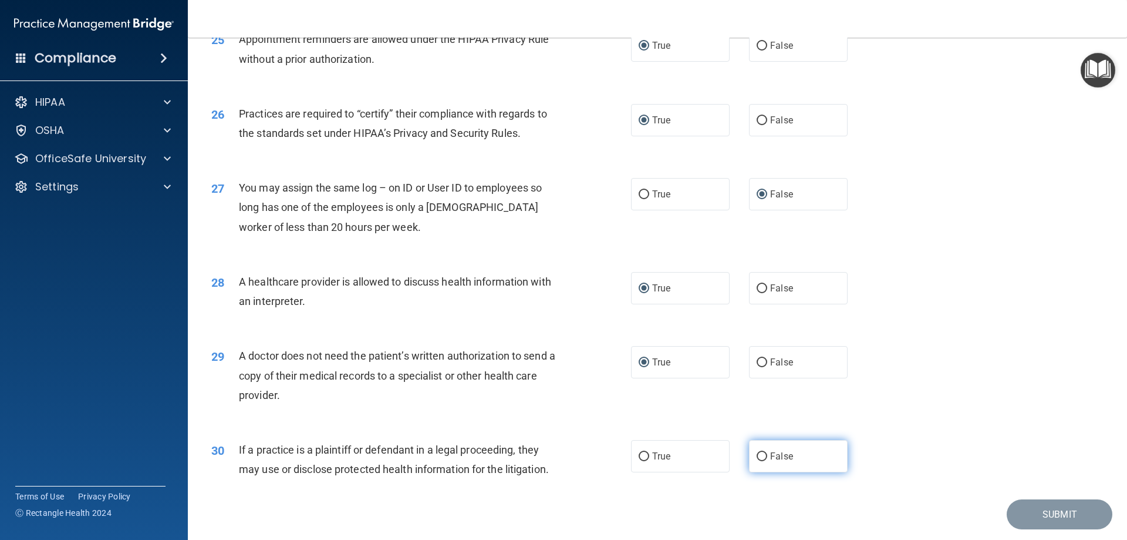
radio input "true"
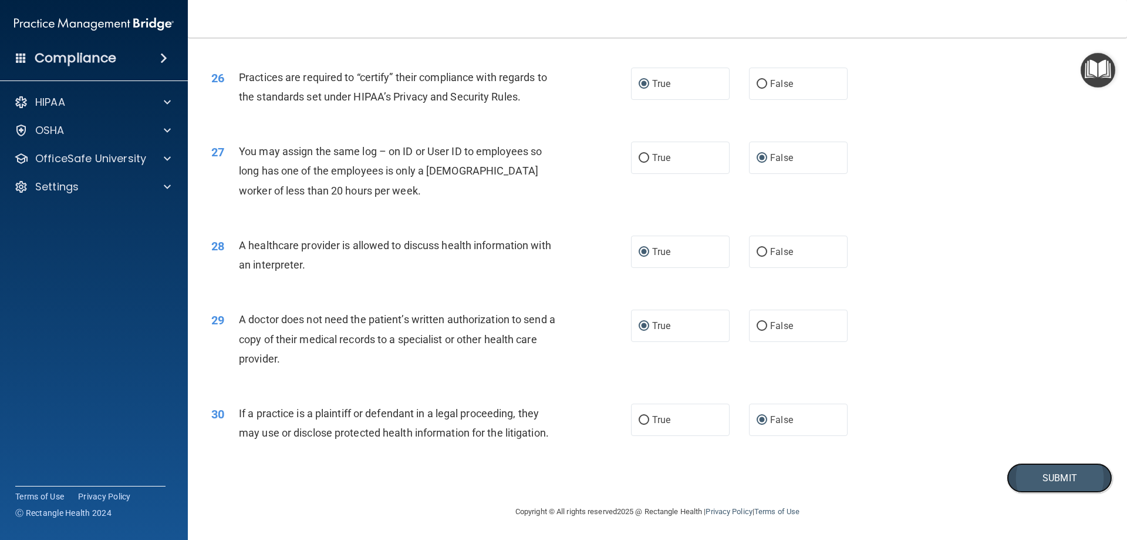
click at [1041, 471] on button "Submit" at bounding box center [1060, 478] width 106 height 30
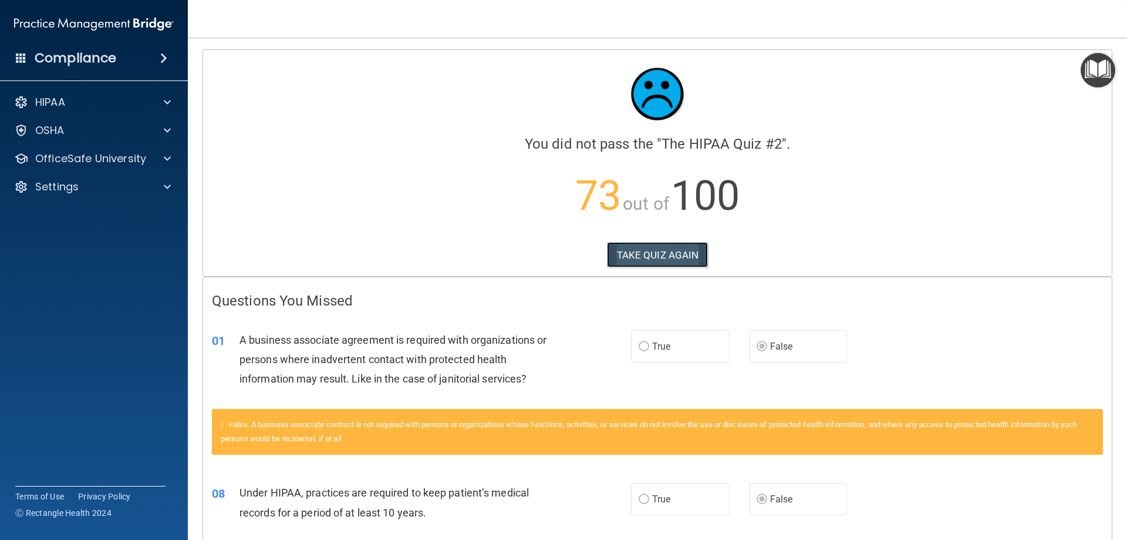
click at [673, 254] on button "TAKE QUIZ AGAIN" at bounding box center [658, 255] width 102 height 26
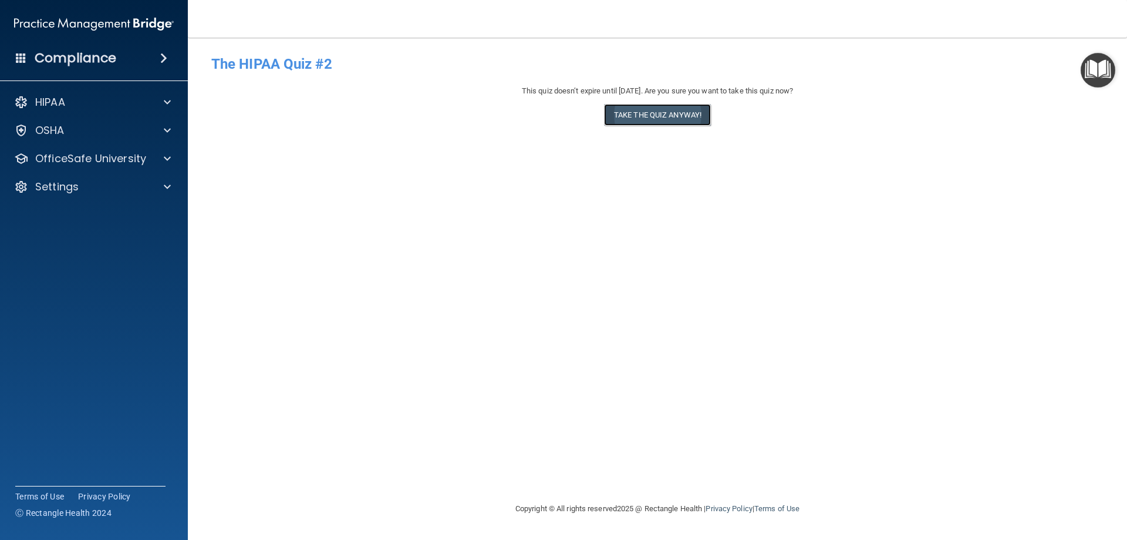
click at [665, 117] on button "Take the quiz anyway!" at bounding box center [657, 115] width 107 height 22
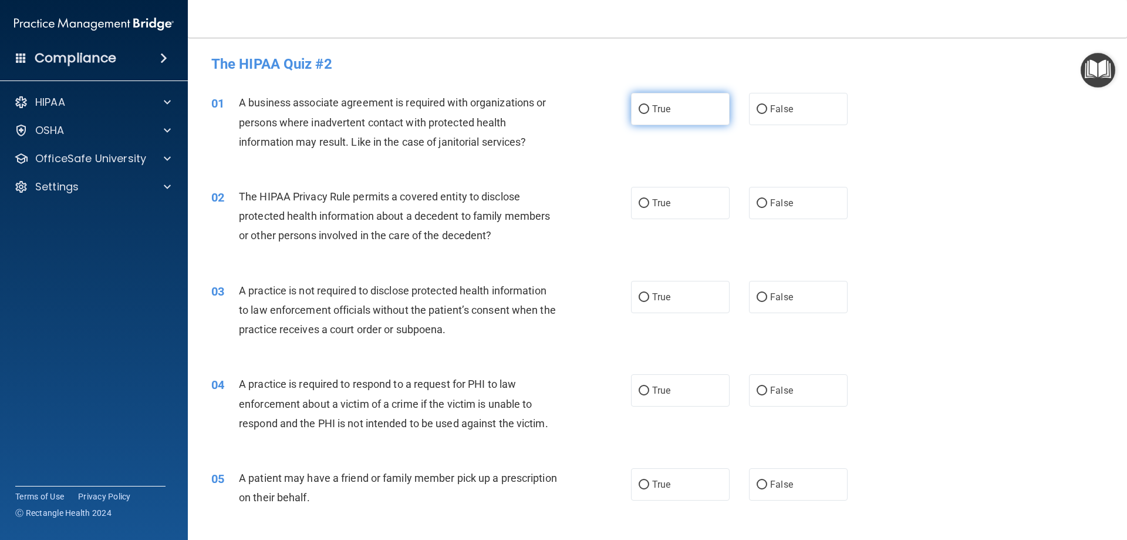
click at [639, 107] on input "True" at bounding box center [644, 109] width 11 height 9
radio input "true"
click at [757, 113] on input "False" at bounding box center [762, 109] width 11 height 9
radio input "true"
radio input "false"
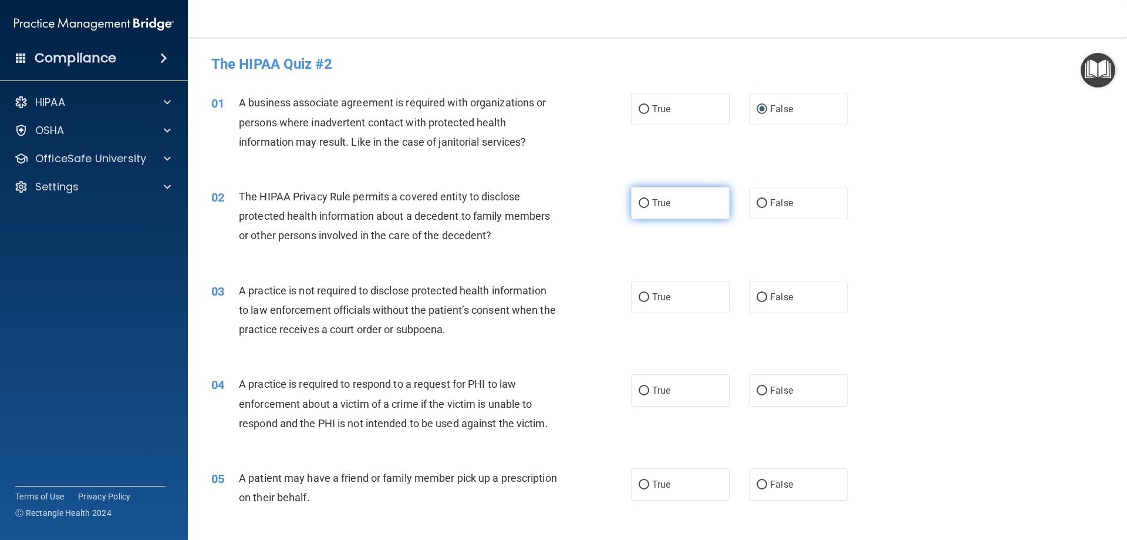
click at [643, 202] on input "True" at bounding box center [644, 203] width 11 height 9
radio input "true"
click at [639, 295] on input "True" at bounding box center [644, 297] width 11 height 9
radio input "true"
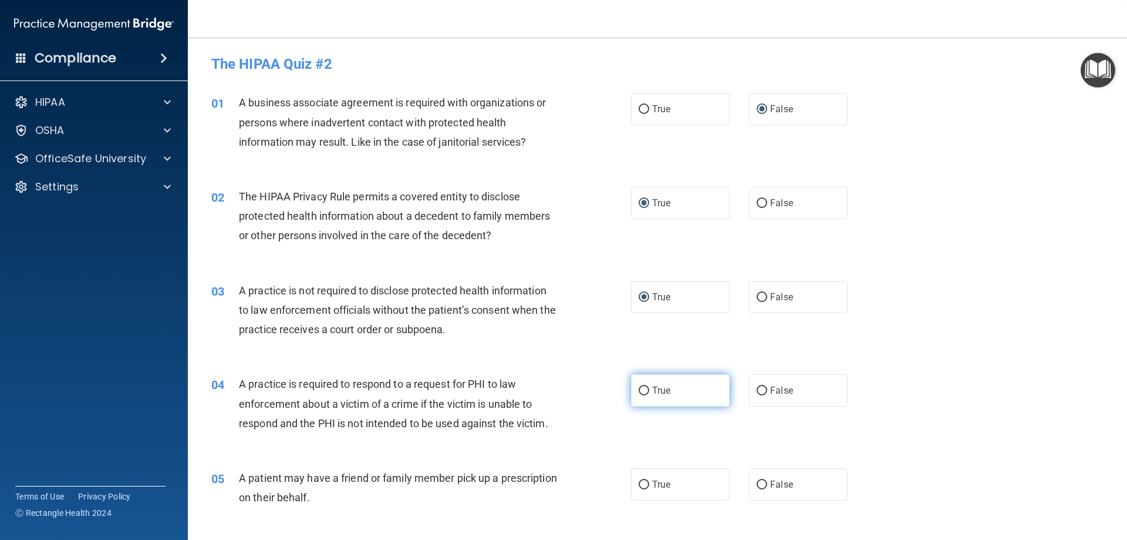
click at [640, 392] on input "True" at bounding box center [644, 390] width 11 height 9
radio input "true"
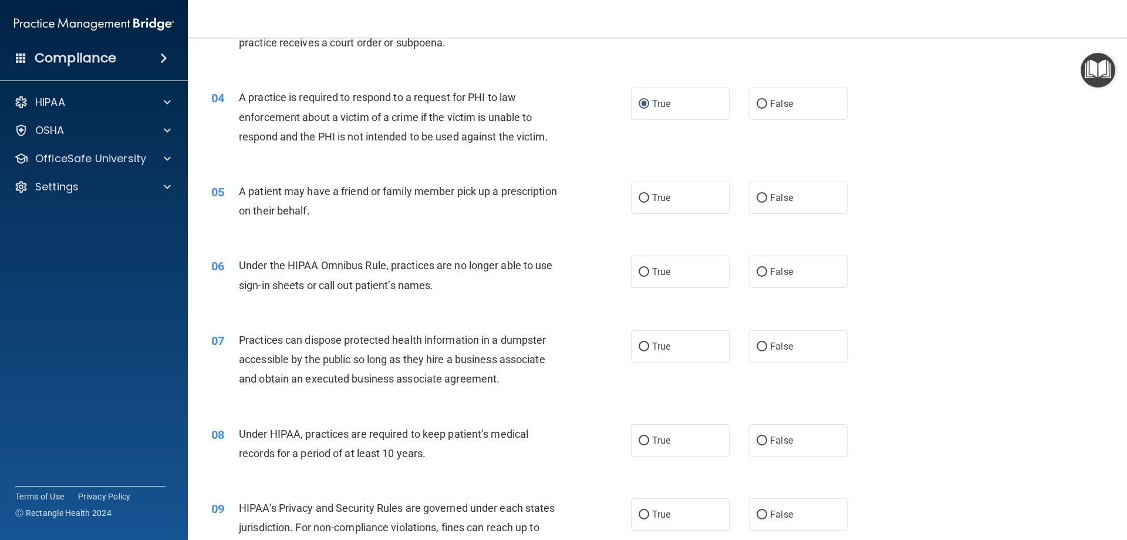
scroll to position [309, 0]
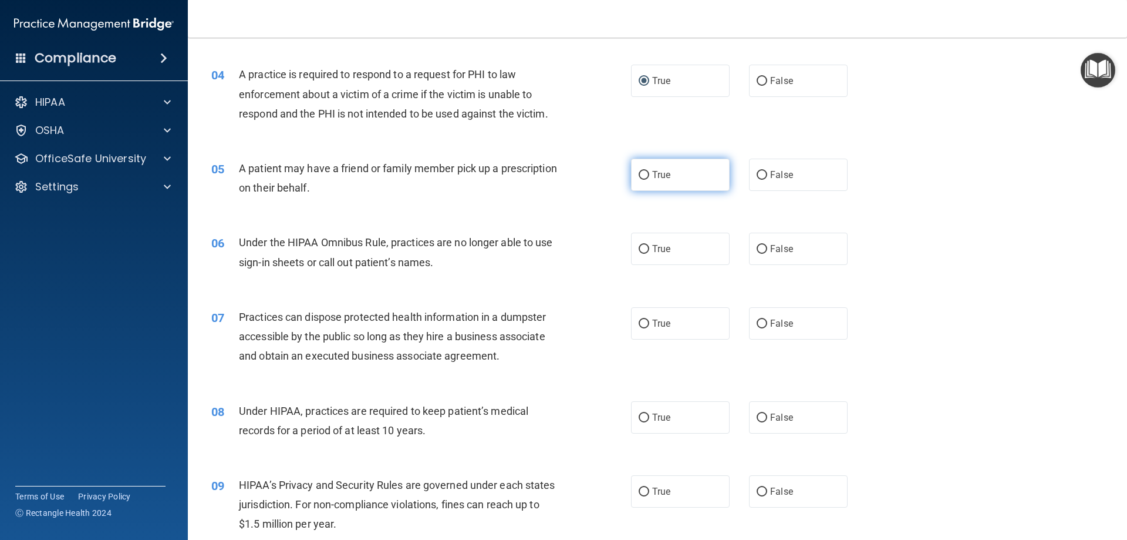
click at [639, 174] on input "True" at bounding box center [644, 175] width 11 height 9
radio input "true"
click at [757, 247] on input "False" at bounding box center [762, 249] width 11 height 9
radio input "true"
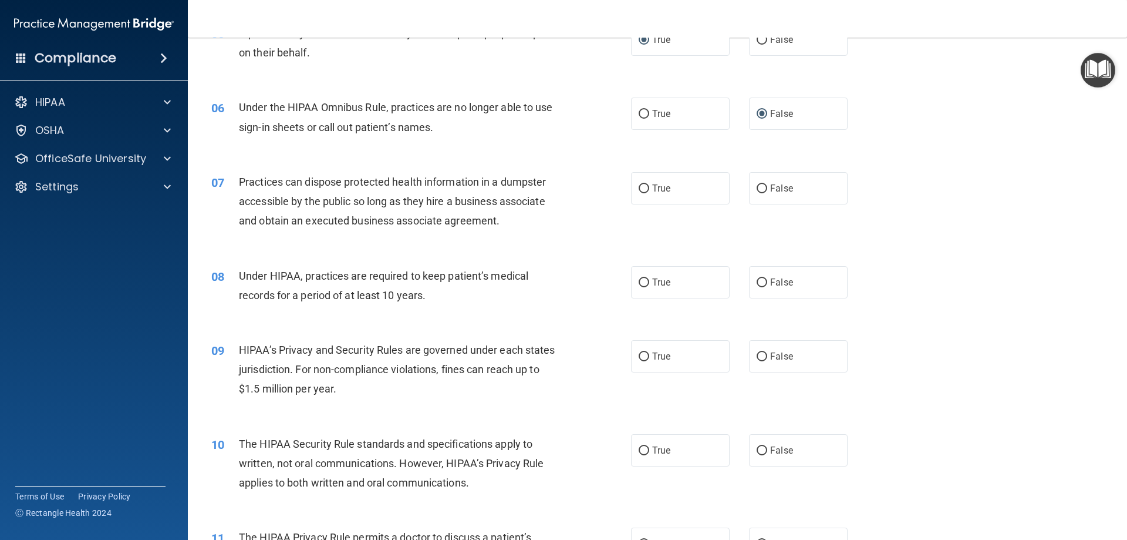
scroll to position [461, 0]
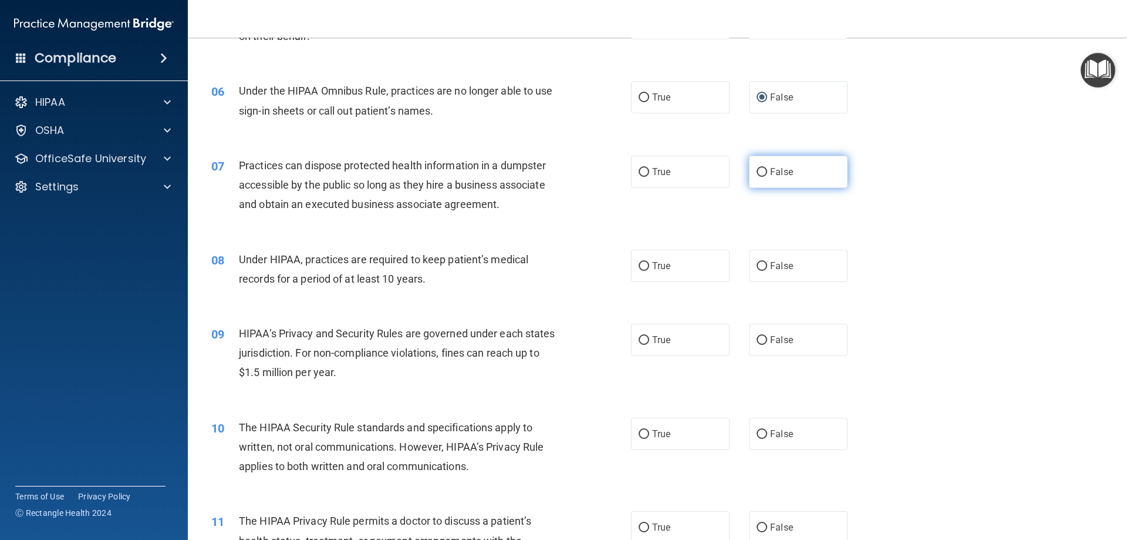
click at [757, 171] on input "False" at bounding box center [762, 172] width 11 height 9
radio input "true"
click at [759, 269] on input "False" at bounding box center [762, 266] width 11 height 9
radio input "true"
click at [759, 341] on input "False" at bounding box center [762, 340] width 11 height 9
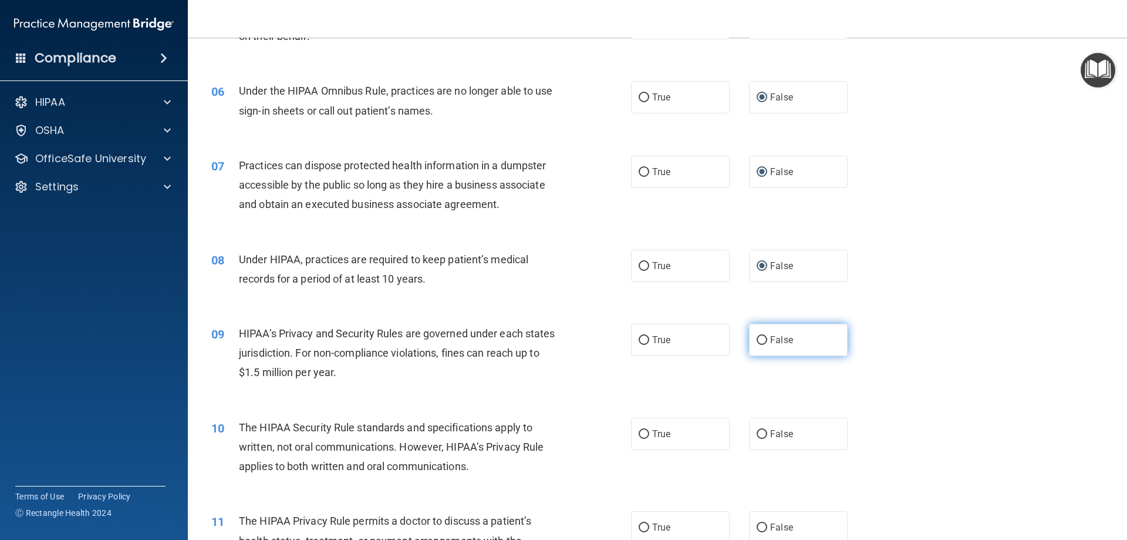
radio input "true"
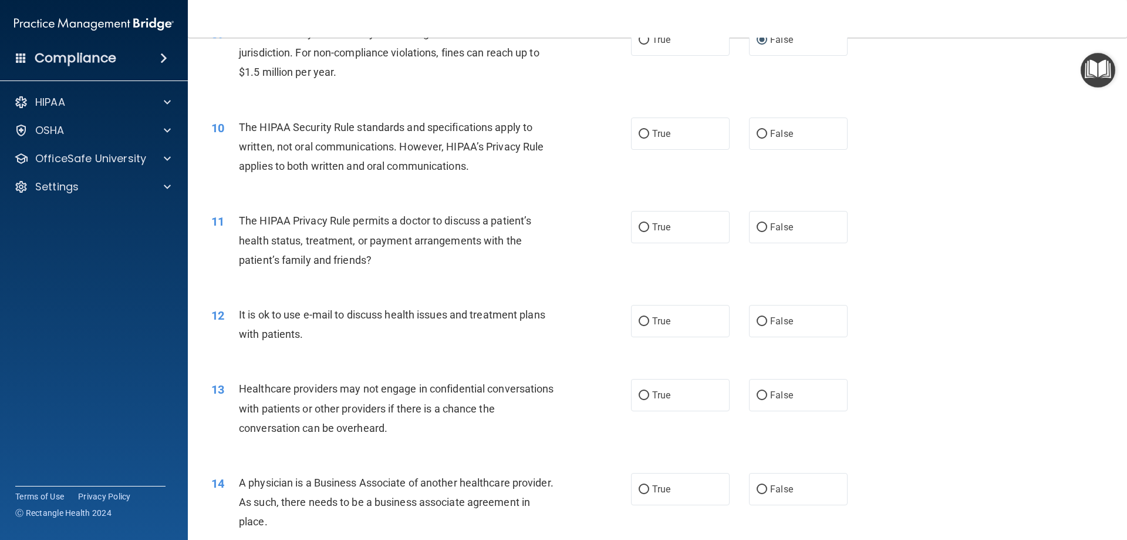
scroll to position [764, 0]
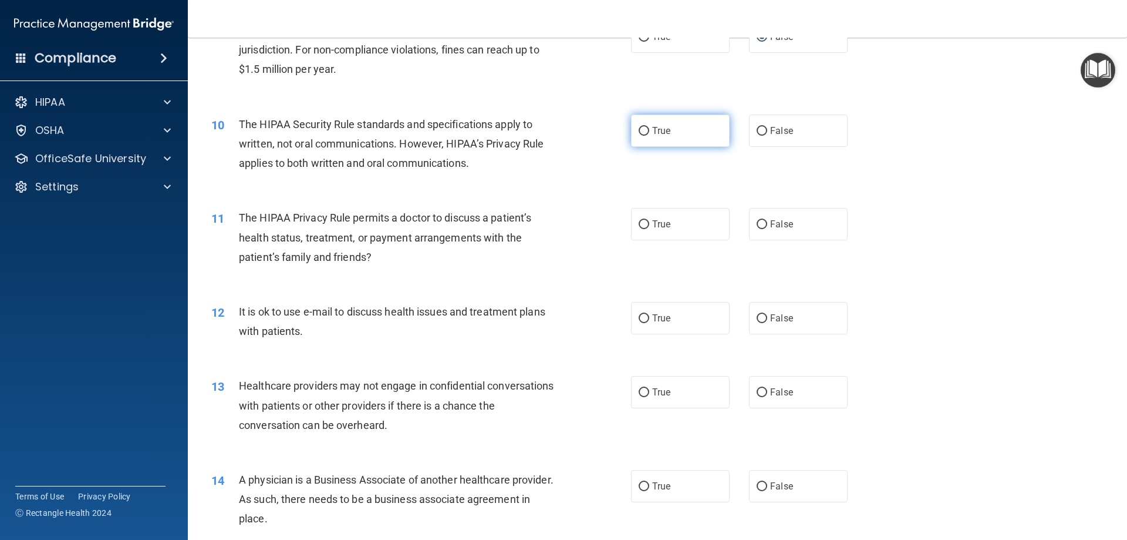
click at [641, 130] on input "True" at bounding box center [644, 131] width 11 height 9
radio input "true"
click at [639, 225] on input "True" at bounding box center [644, 224] width 11 height 9
radio input "true"
click at [639, 321] on input "True" at bounding box center [644, 318] width 11 height 9
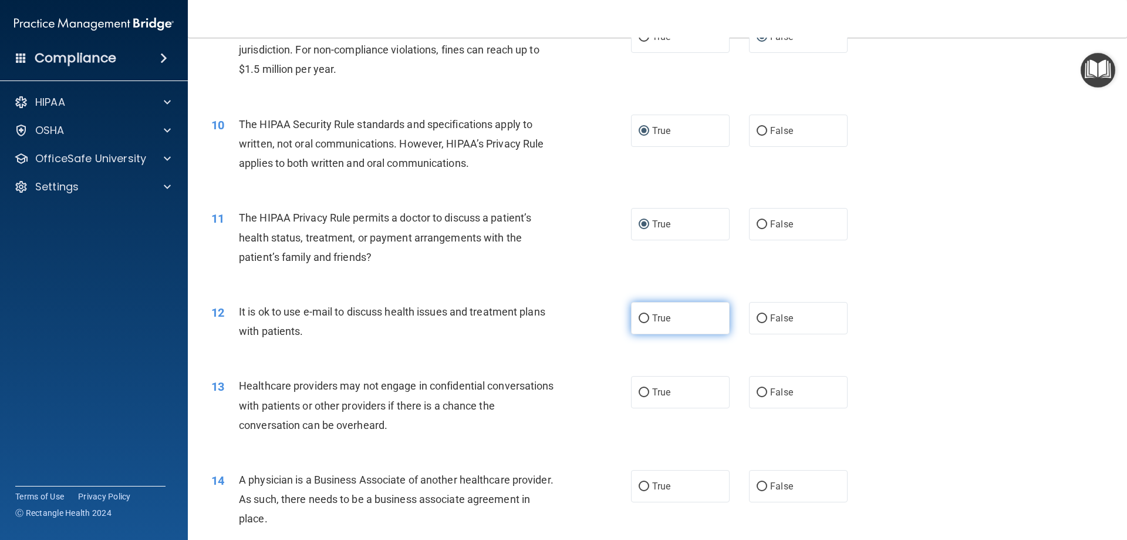
radio input "true"
click at [759, 395] on input "False" at bounding box center [762, 392] width 11 height 9
radio input "true"
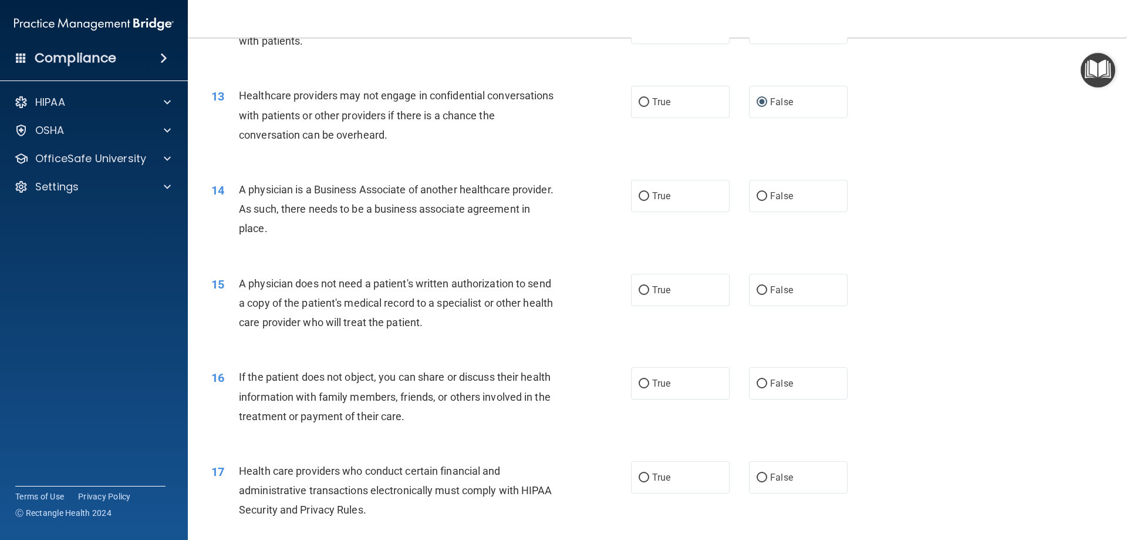
scroll to position [1060, 0]
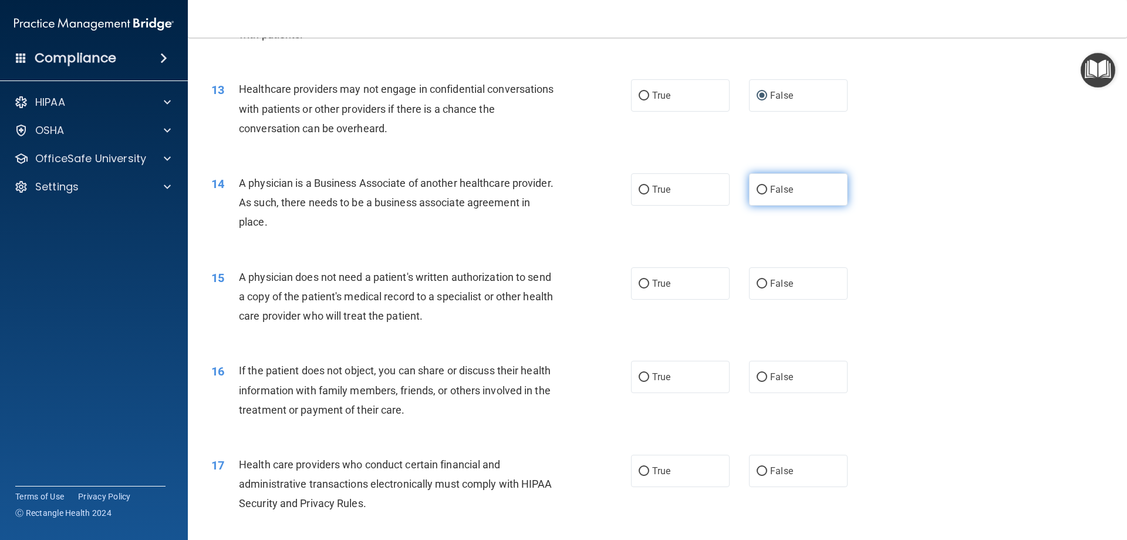
click at [757, 189] on input "False" at bounding box center [762, 190] width 11 height 9
radio input "true"
click at [639, 284] on input "True" at bounding box center [644, 283] width 11 height 9
radio input "true"
click at [639, 376] on input "True" at bounding box center [644, 377] width 11 height 9
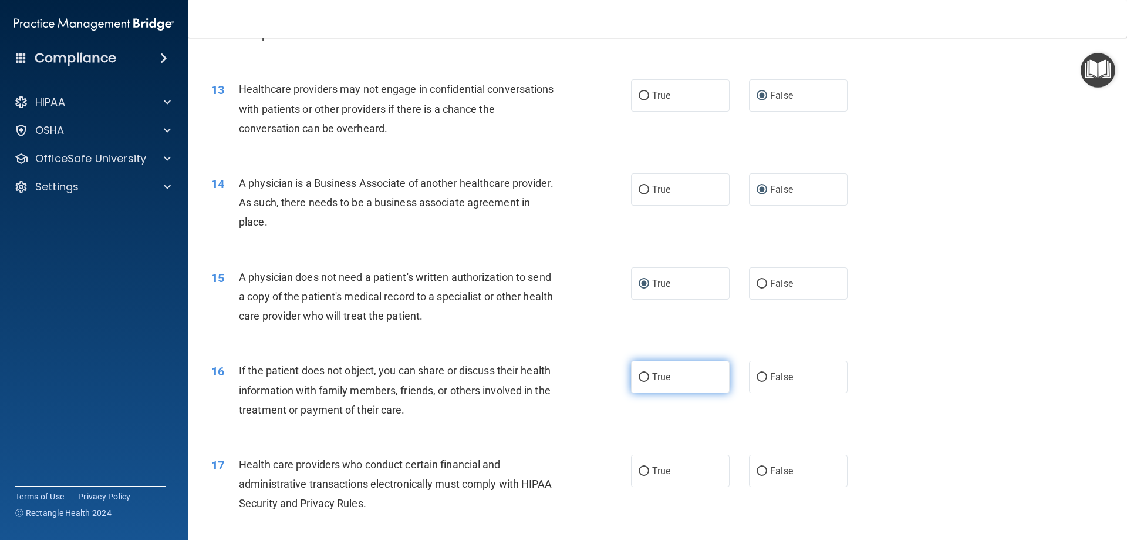
radio input "true"
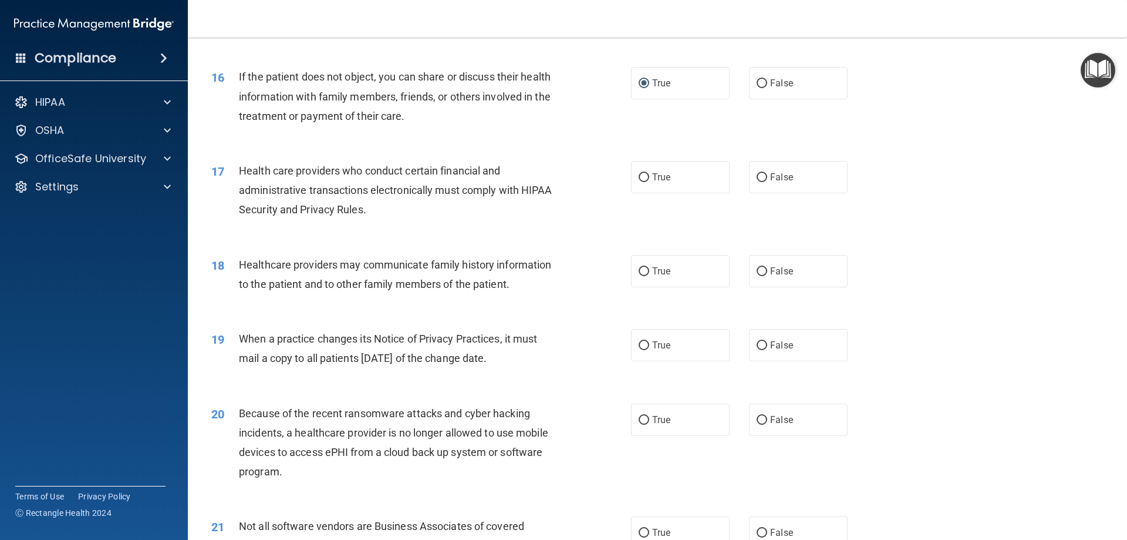
scroll to position [1360, 0]
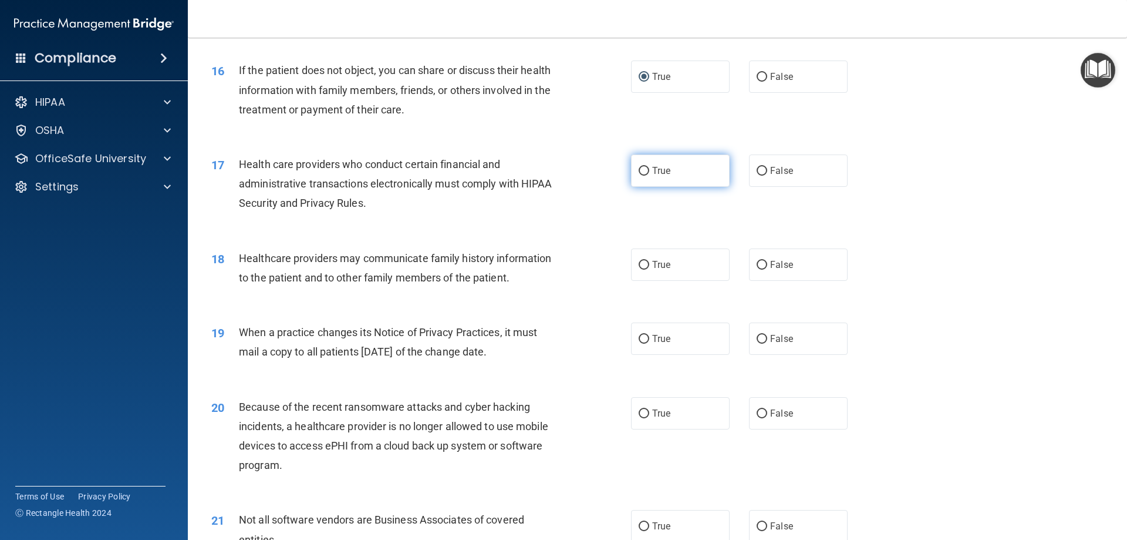
click at [639, 167] on input "True" at bounding box center [644, 171] width 11 height 9
radio input "true"
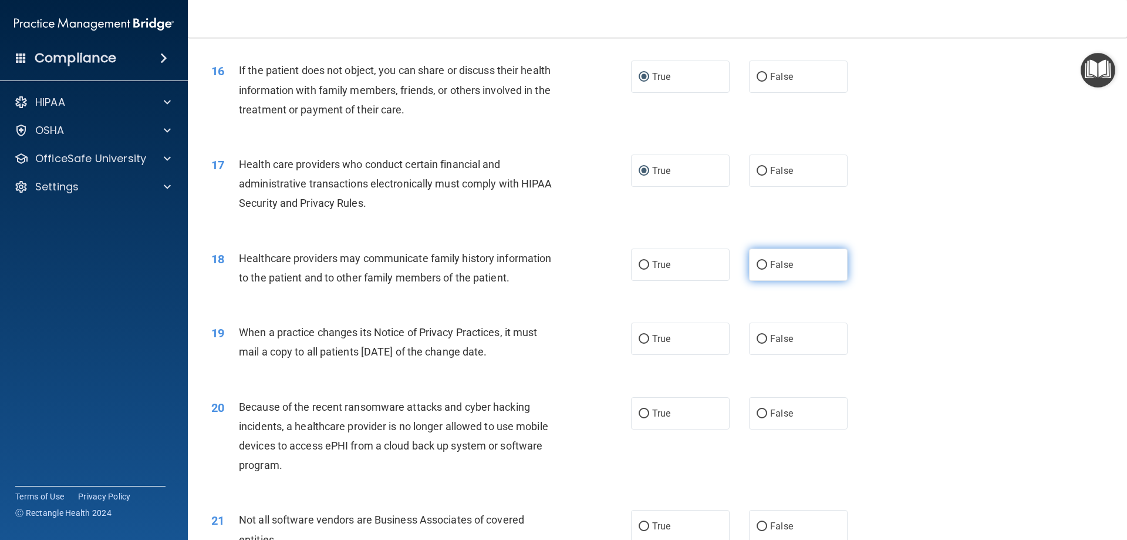
click at [758, 267] on input "False" at bounding box center [762, 265] width 11 height 9
radio input "true"
click at [757, 340] on input "False" at bounding box center [762, 339] width 11 height 9
radio input "true"
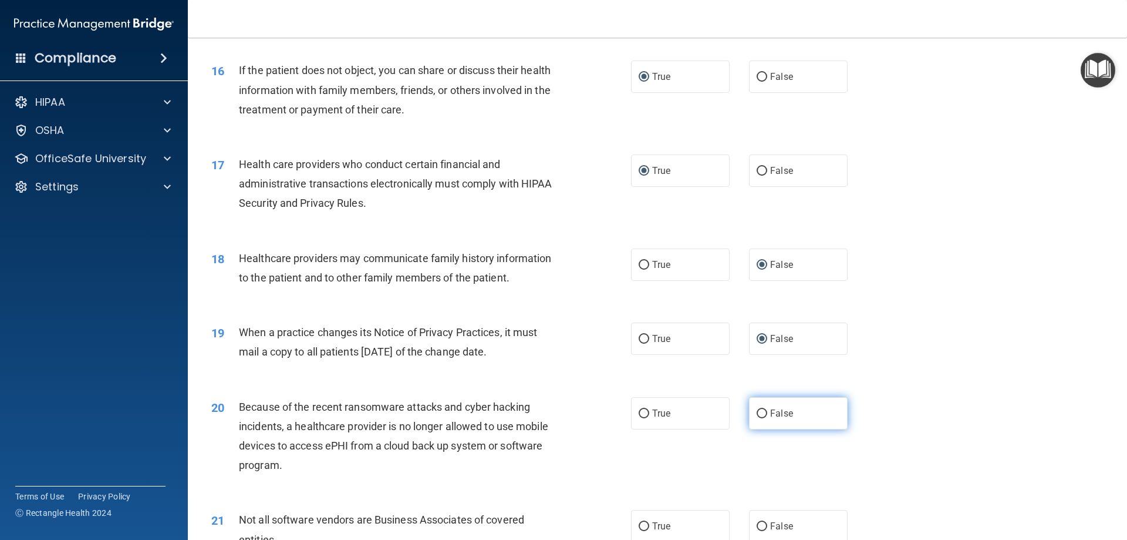
click at [759, 413] on input "False" at bounding box center [762, 413] width 11 height 9
radio input "true"
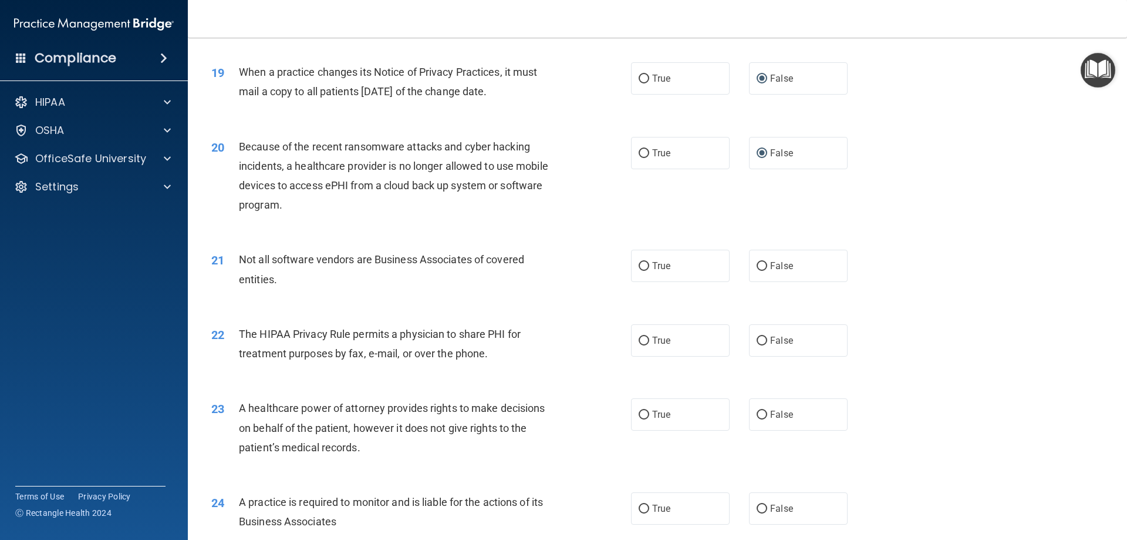
scroll to position [1647, 0]
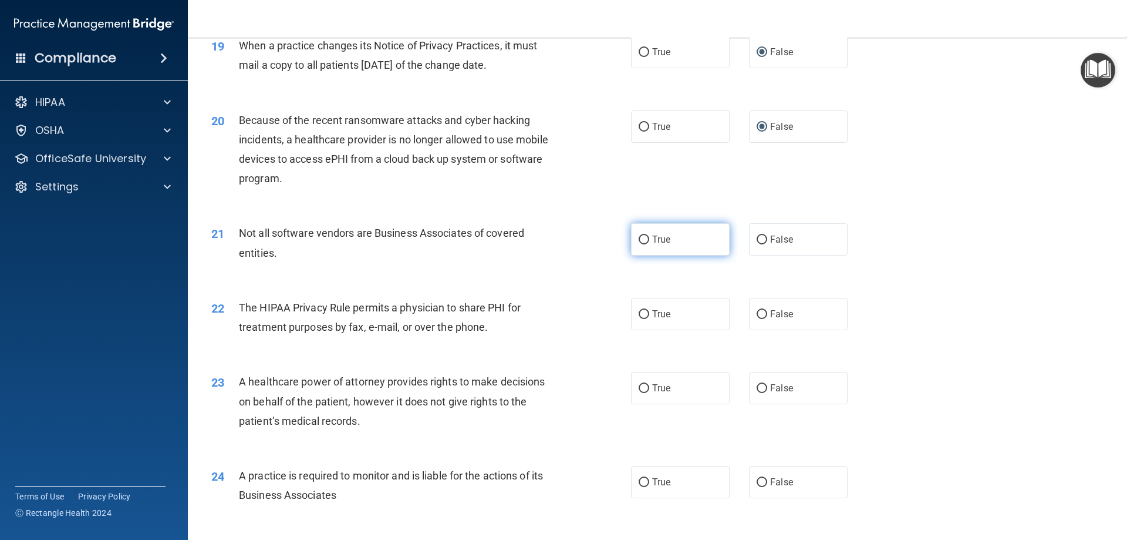
click at [639, 242] on input "True" at bounding box center [644, 239] width 11 height 9
radio input "true"
click at [641, 318] on input "True" at bounding box center [644, 314] width 11 height 9
radio input "true"
click at [757, 389] on input "False" at bounding box center [762, 388] width 11 height 9
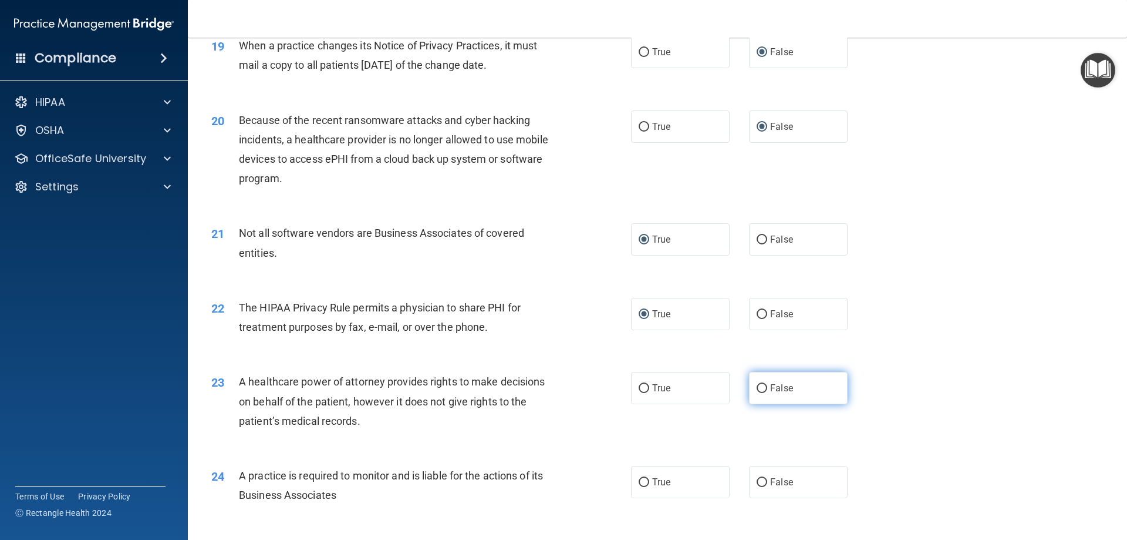
radio input "true"
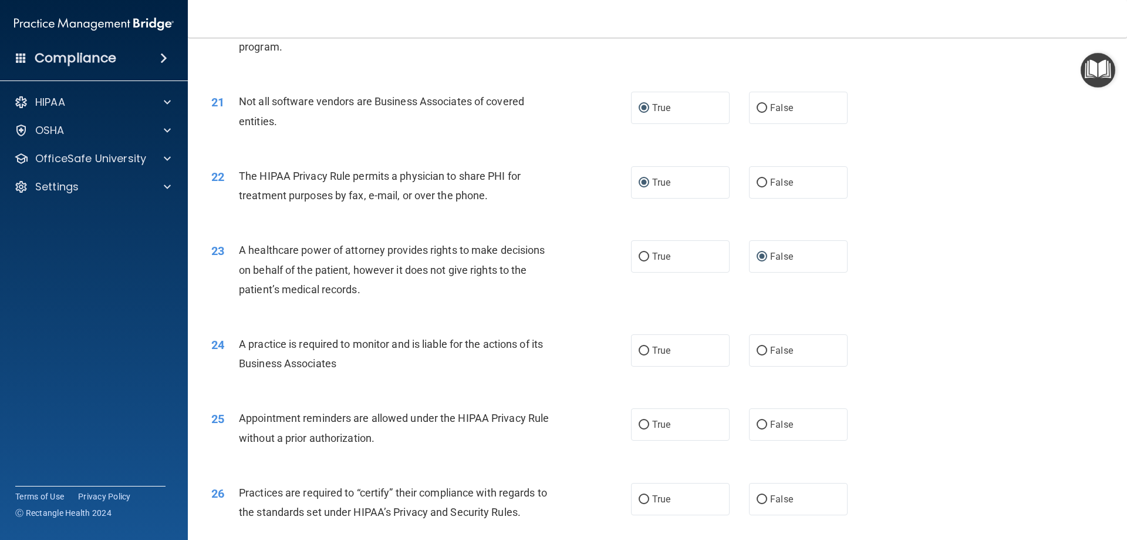
scroll to position [1801, 0]
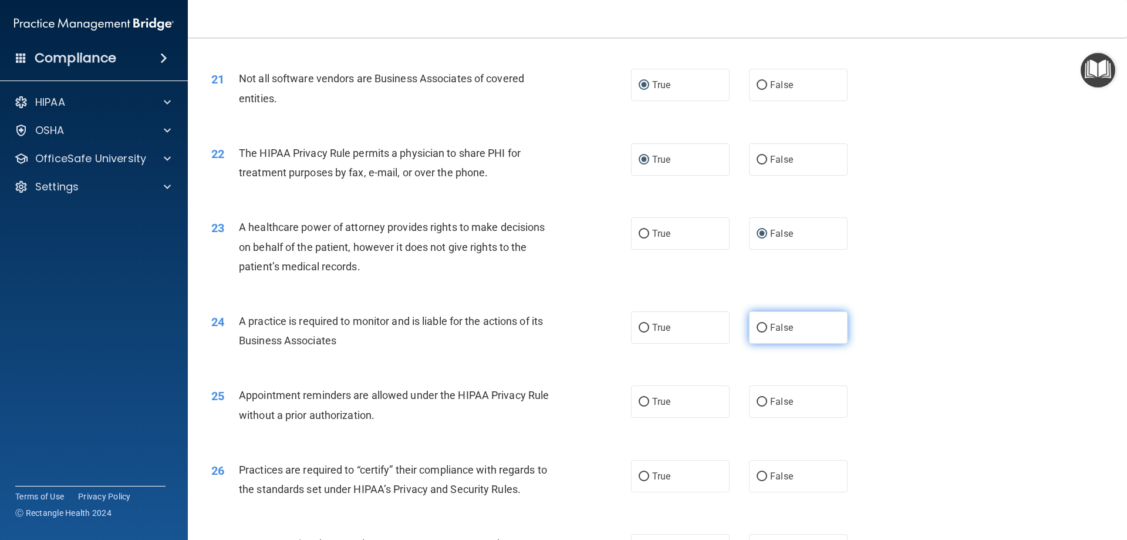
click at [757, 323] on input "False" at bounding box center [762, 327] width 11 height 9
radio input "true"
click at [639, 403] on input "True" at bounding box center [644, 401] width 11 height 9
radio input "true"
click at [640, 476] on input "True" at bounding box center [644, 476] width 11 height 9
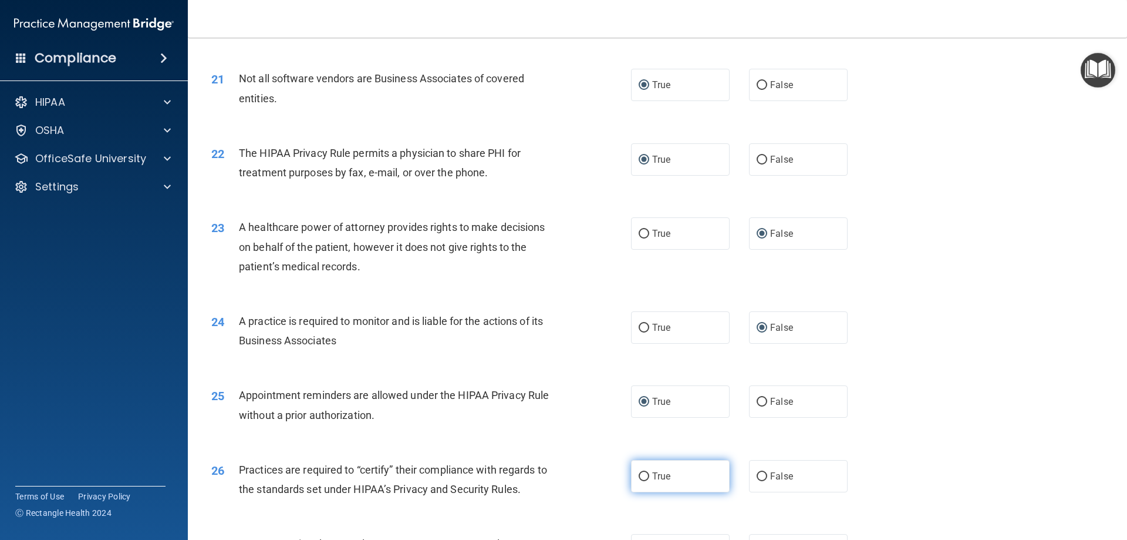
radio input "true"
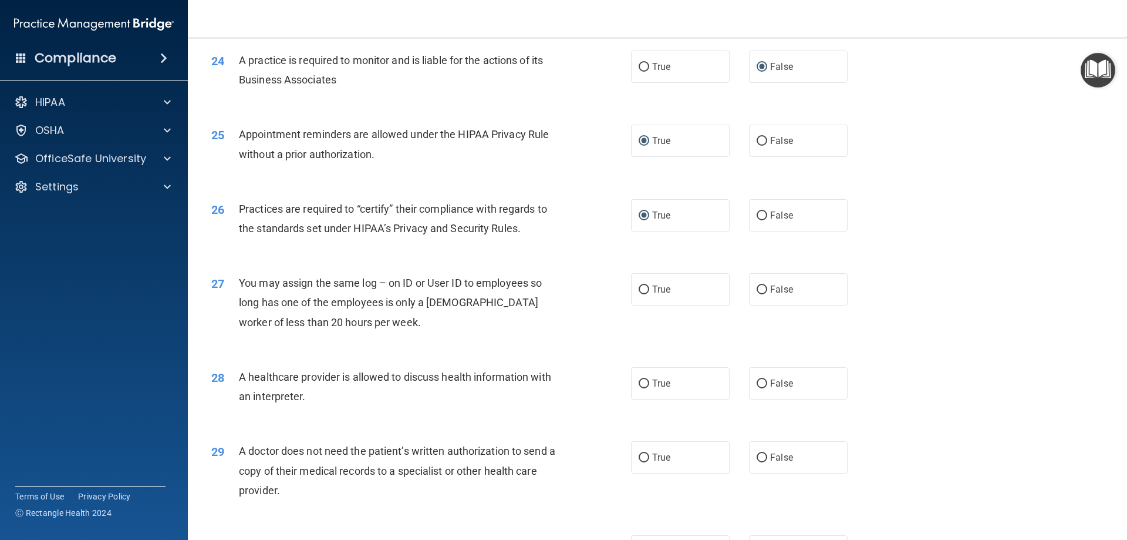
scroll to position [2065, 0]
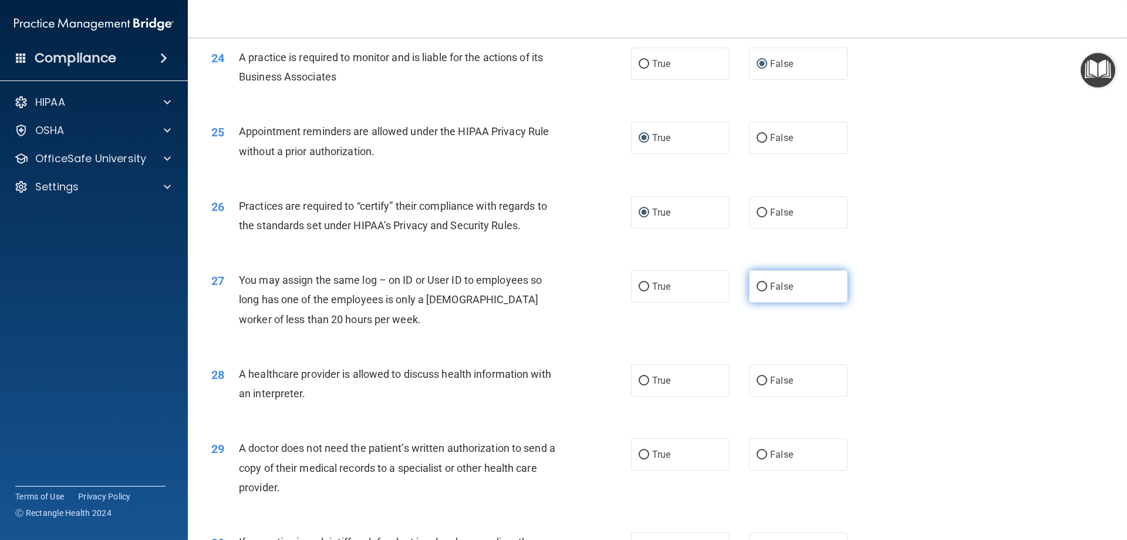
click at [757, 282] on input "False" at bounding box center [762, 286] width 11 height 9
radio input "true"
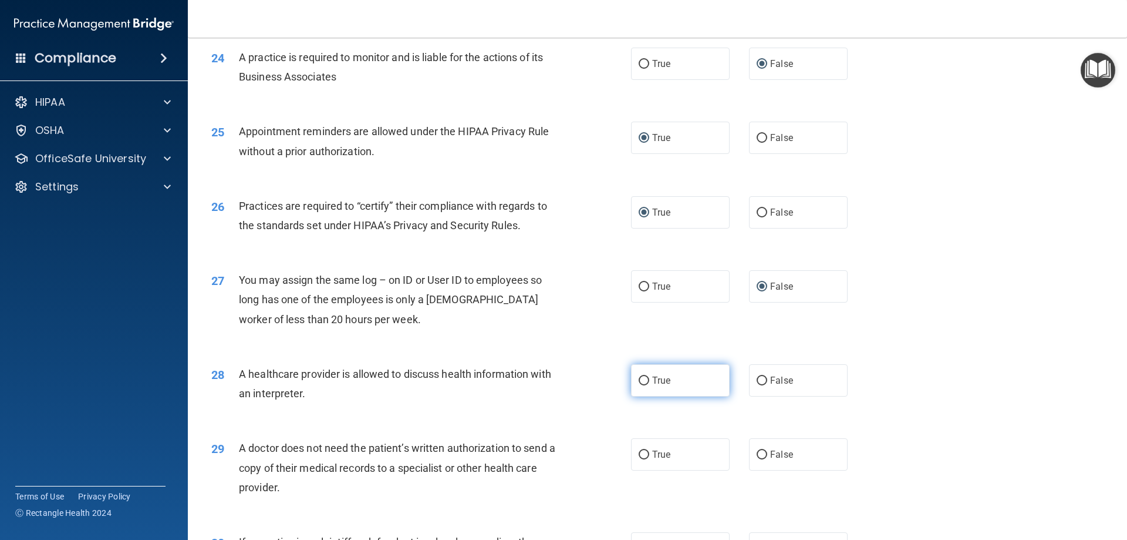
click at [639, 380] on input "True" at bounding box center [644, 380] width 11 height 9
radio input "true"
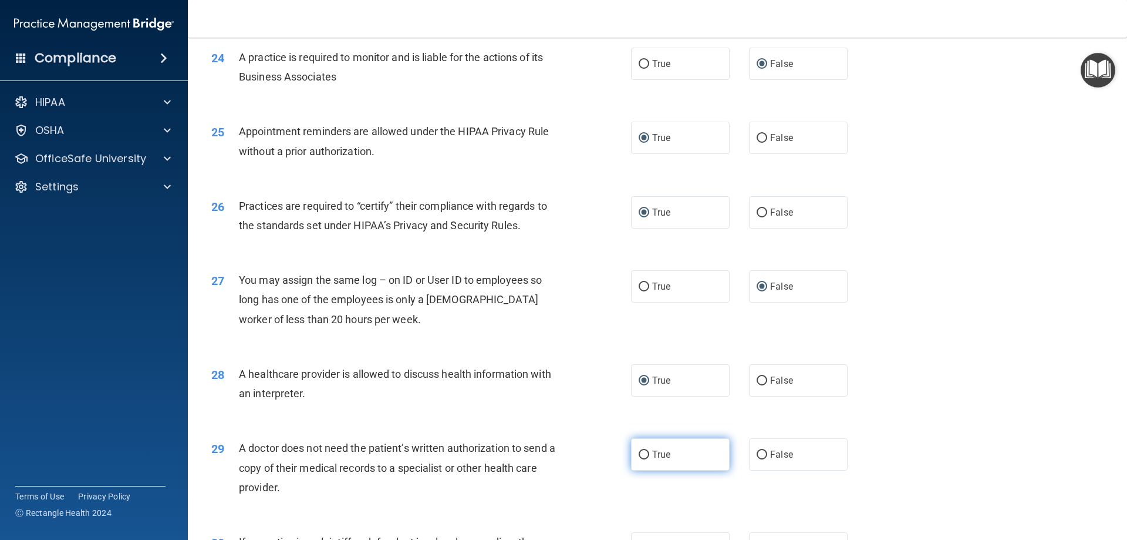
click at [639, 451] on input "True" at bounding box center [644, 454] width 11 height 9
radio input "true"
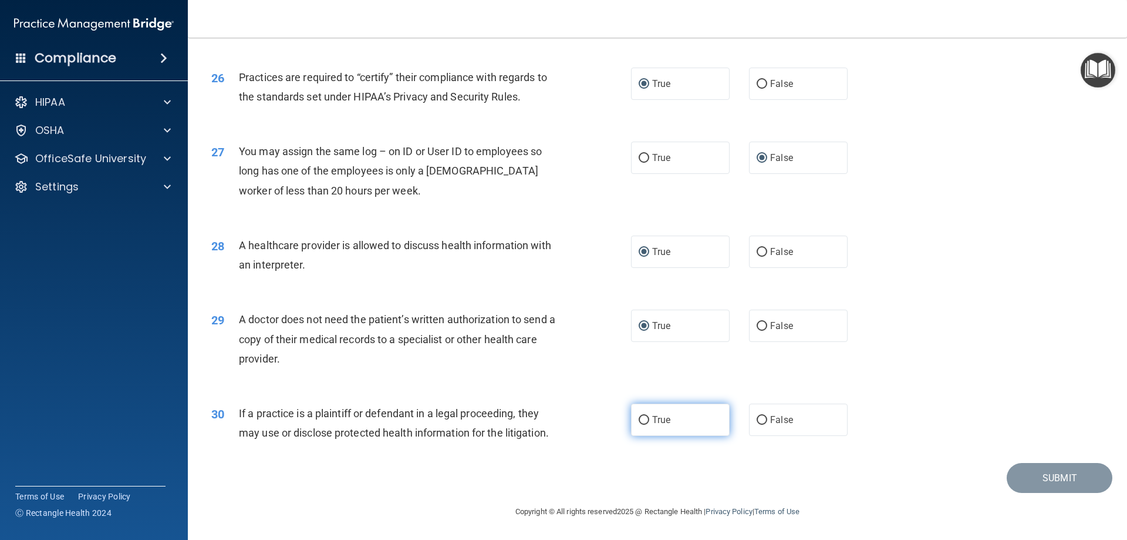
click at [641, 416] on input "True" at bounding box center [644, 420] width 11 height 9
radio input "true"
click at [1065, 481] on button "Submit" at bounding box center [1060, 478] width 106 height 30
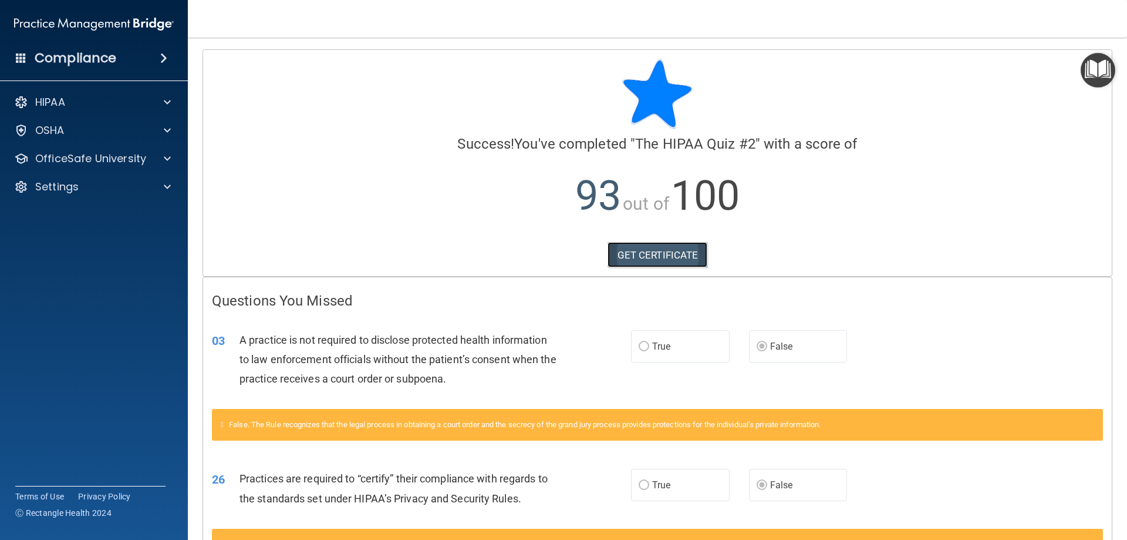
click at [652, 256] on link "GET CERTIFICATE" at bounding box center [658, 255] width 100 height 26
click at [163, 156] on div at bounding box center [165, 158] width 29 height 14
click at [104, 186] on p "HIPAA Training" at bounding box center [56, 187] width 97 height 12
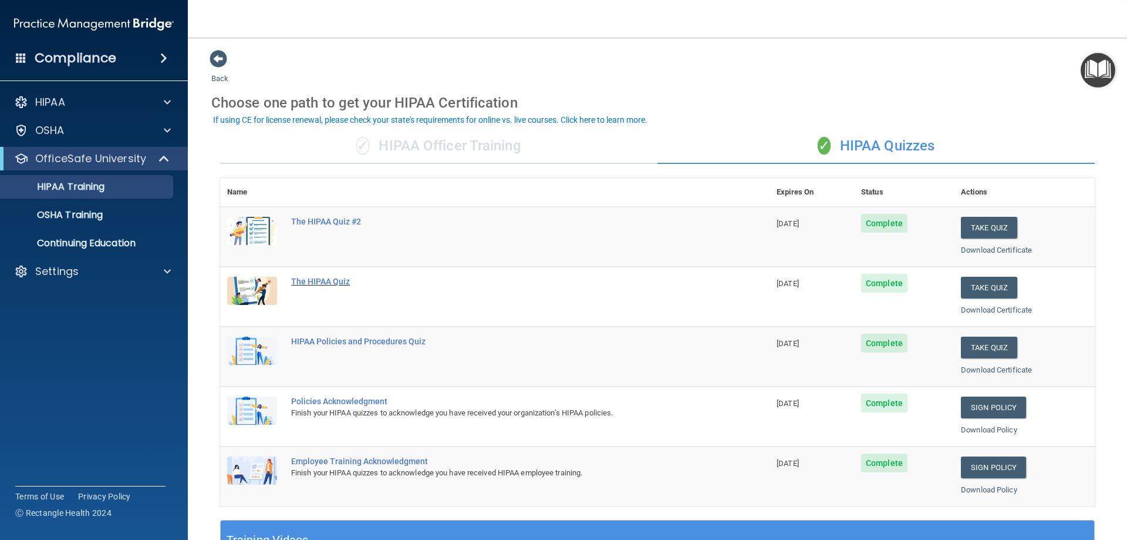
click at [307, 282] on div "The HIPAA Quiz" at bounding box center [501, 281] width 420 height 9
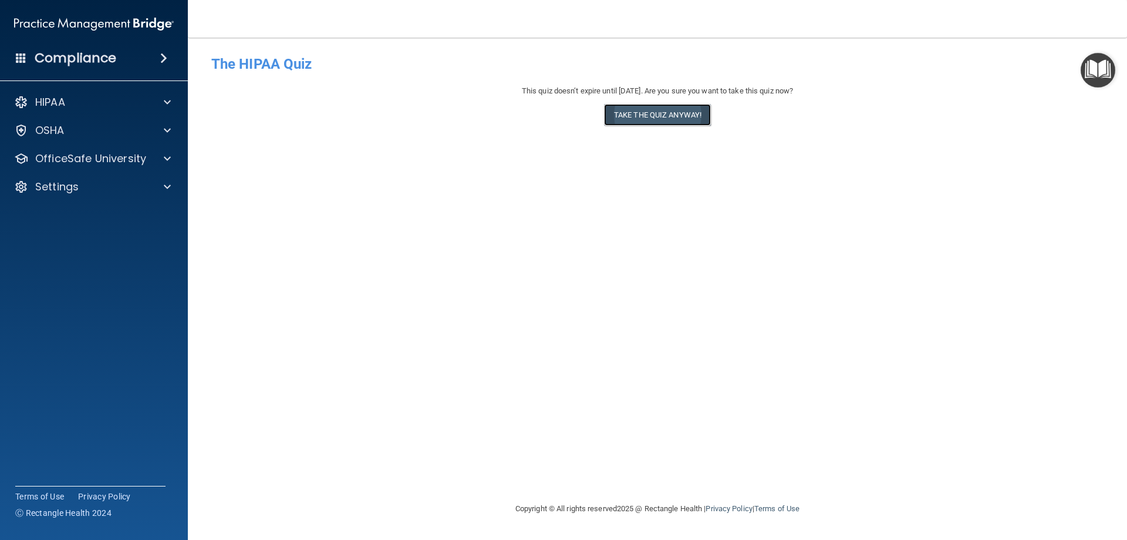
click at [662, 110] on button "Take the quiz anyway!" at bounding box center [657, 115] width 107 height 22
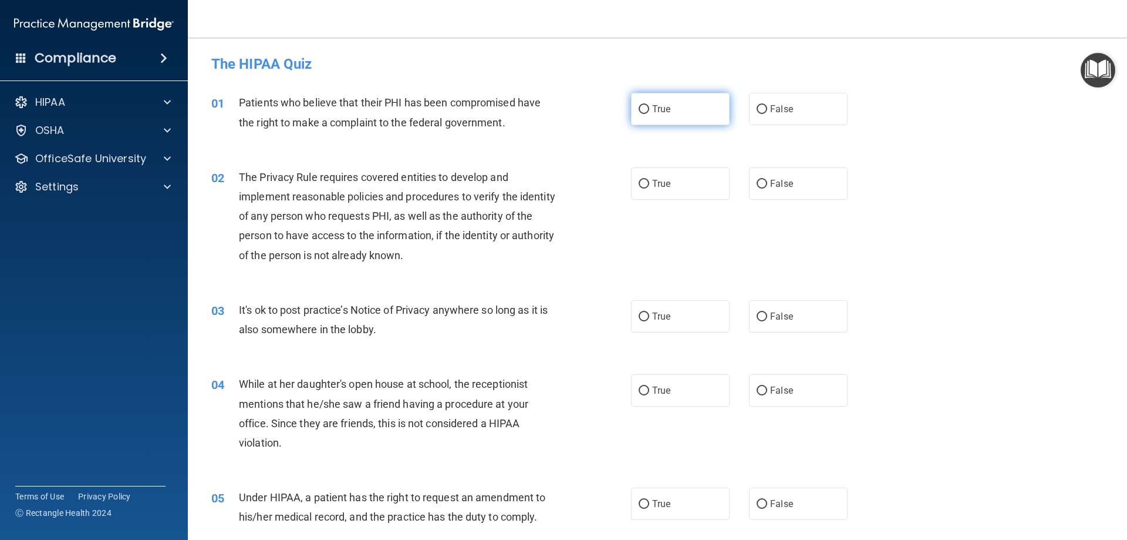
click at [639, 106] on input "True" at bounding box center [644, 109] width 11 height 9
radio input "true"
click at [640, 183] on input "True" at bounding box center [644, 184] width 11 height 9
radio input "true"
click at [757, 317] on input "False" at bounding box center [762, 316] width 11 height 9
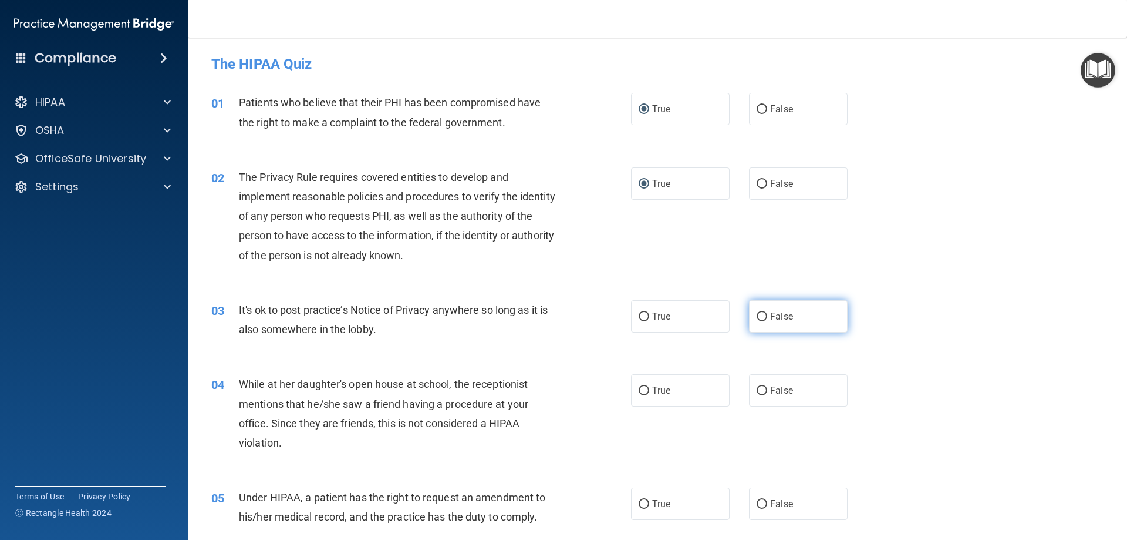
radio input "true"
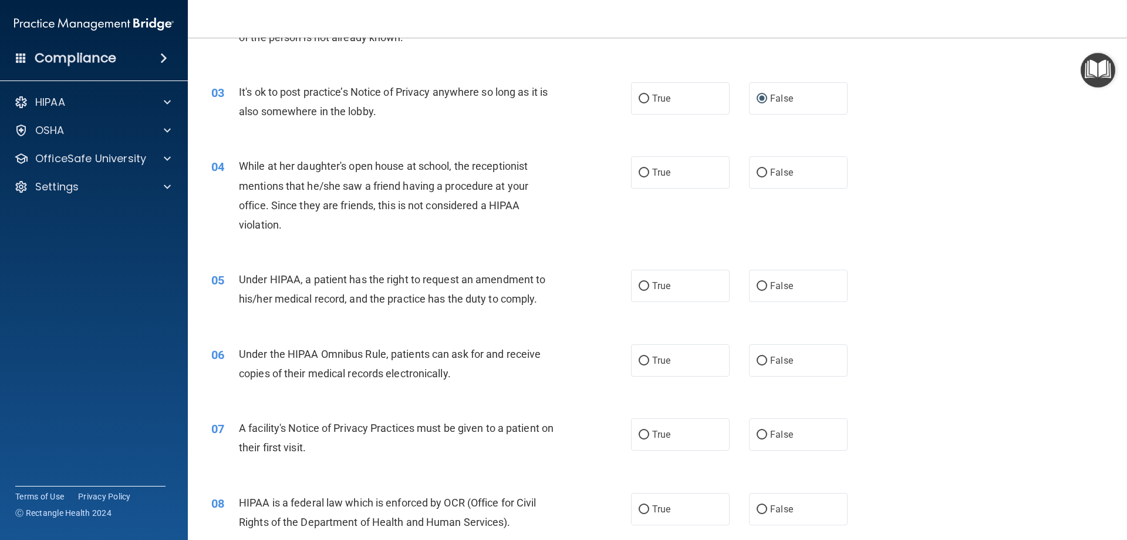
scroll to position [228, 0]
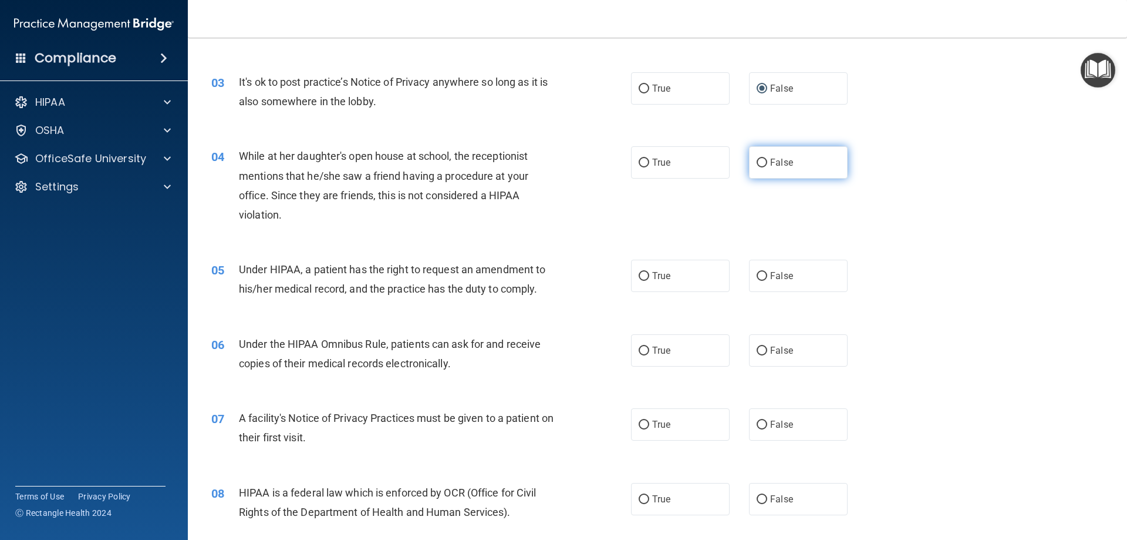
click at [758, 159] on input "False" at bounding box center [762, 163] width 11 height 9
radio input "true"
click at [639, 276] on input "True" at bounding box center [644, 276] width 11 height 9
radio input "true"
click at [639, 353] on input "True" at bounding box center [644, 350] width 11 height 9
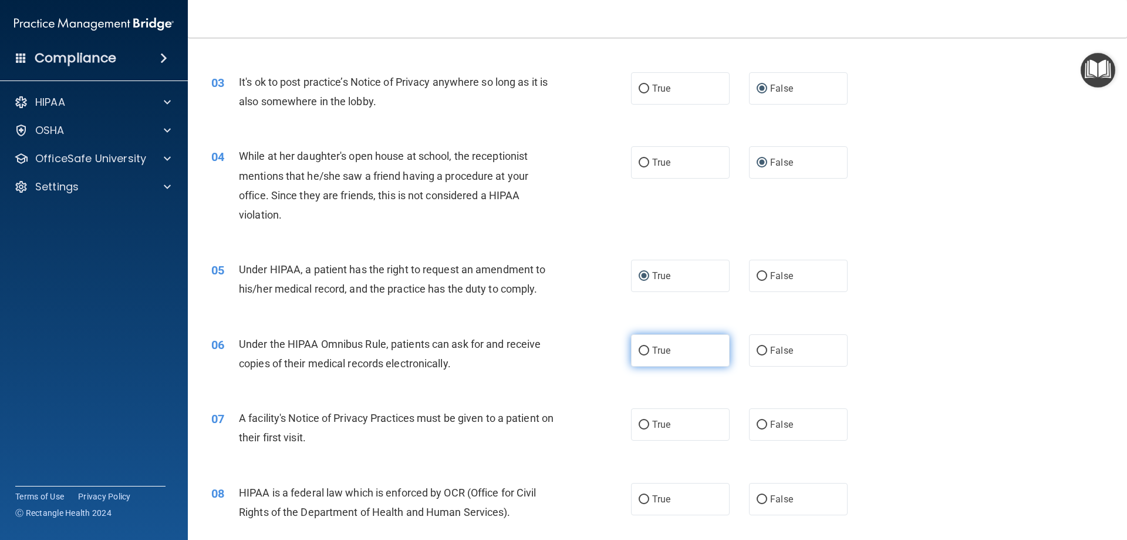
radio input "true"
click at [639, 427] on input "True" at bounding box center [644, 424] width 11 height 9
radio input "true"
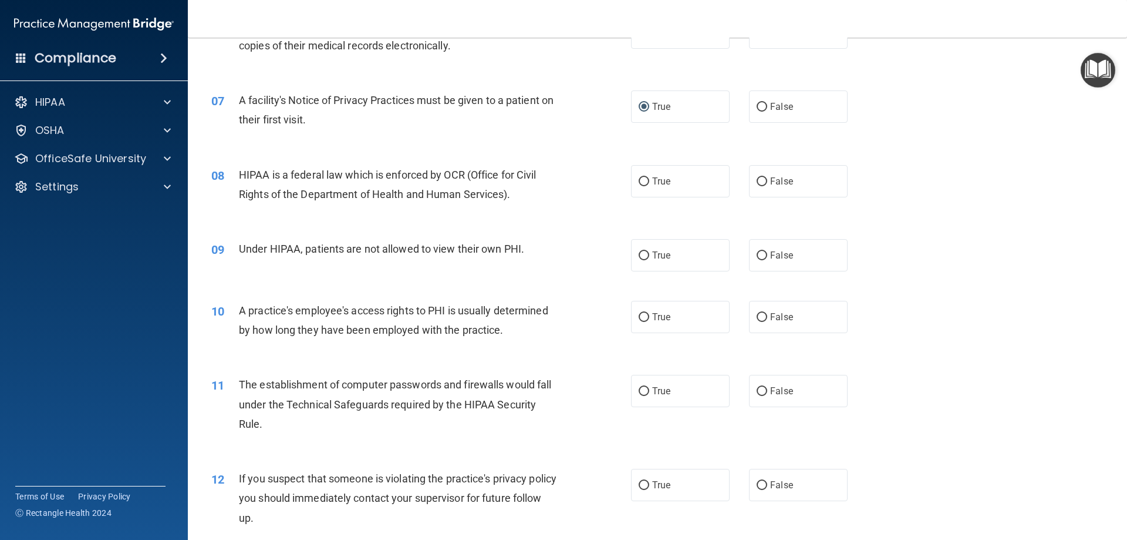
scroll to position [576, 0]
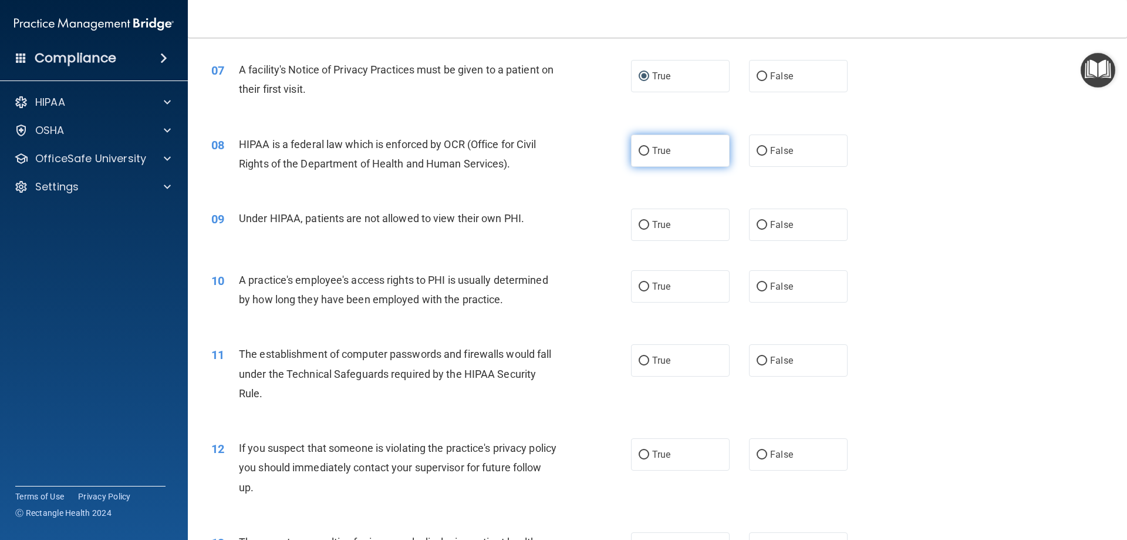
click at [642, 151] on input "True" at bounding box center [644, 151] width 11 height 9
radio input "true"
click at [757, 223] on input "False" at bounding box center [762, 225] width 11 height 9
radio input "true"
click at [759, 285] on input "False" at bounding box center [762, 286] width 11 height 9
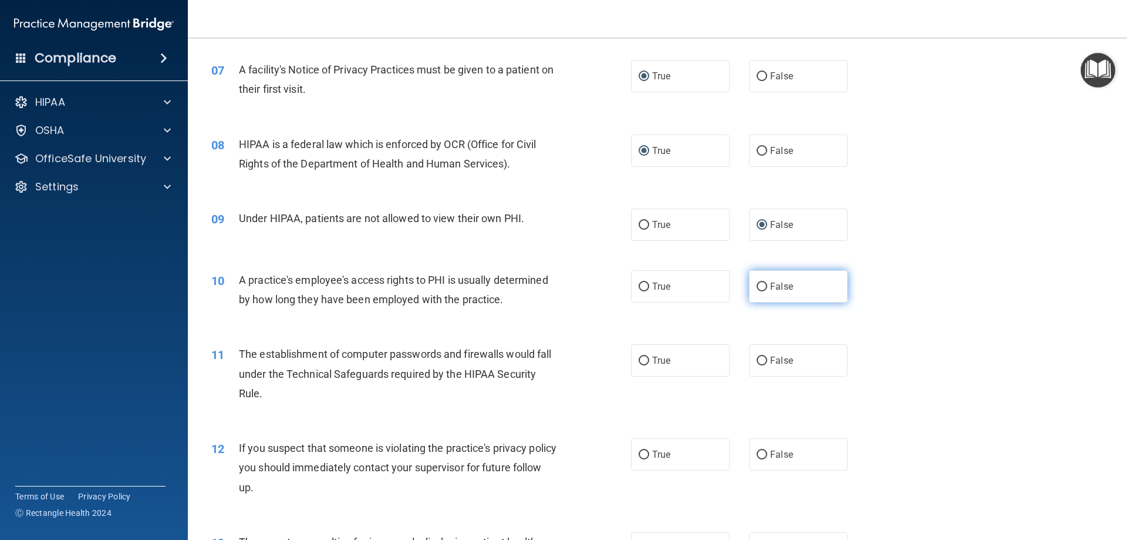
radio input "true"
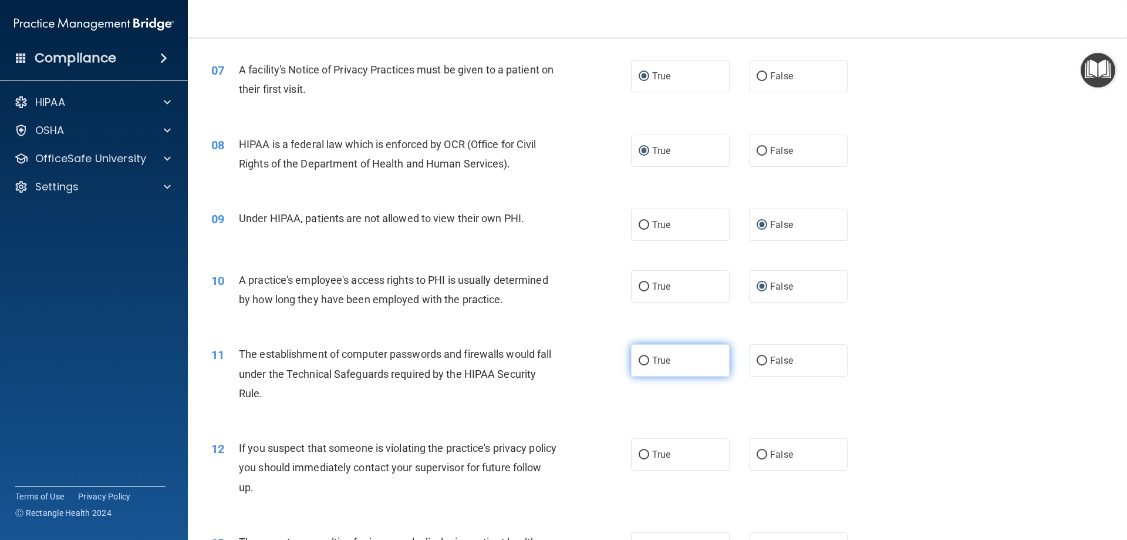
click at [639, 359] on input "True" at bounding box center [644, 360] width 11 height 9
radio input "true"
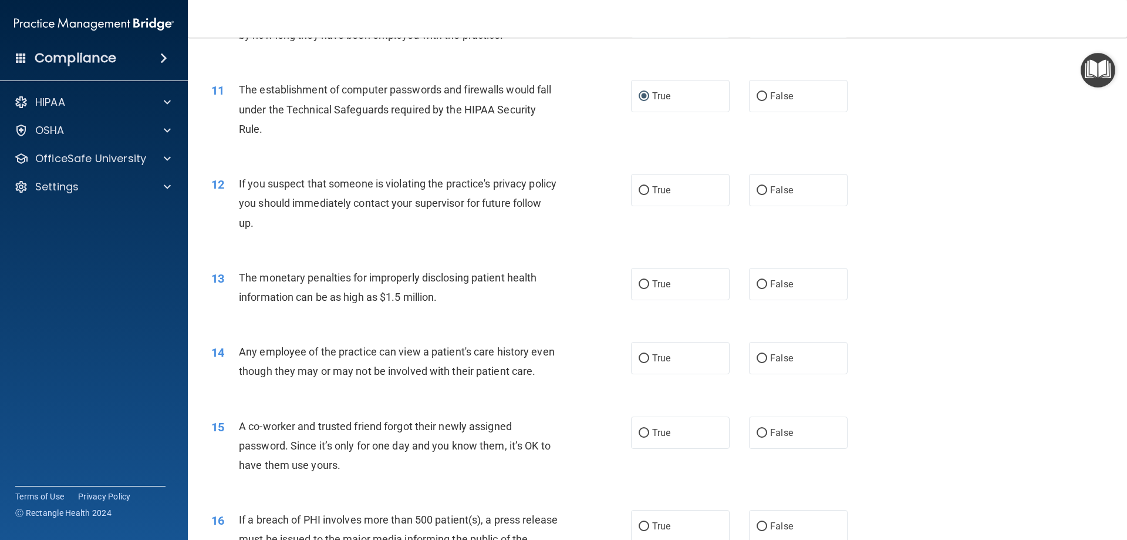
scroll to position [854, 0]
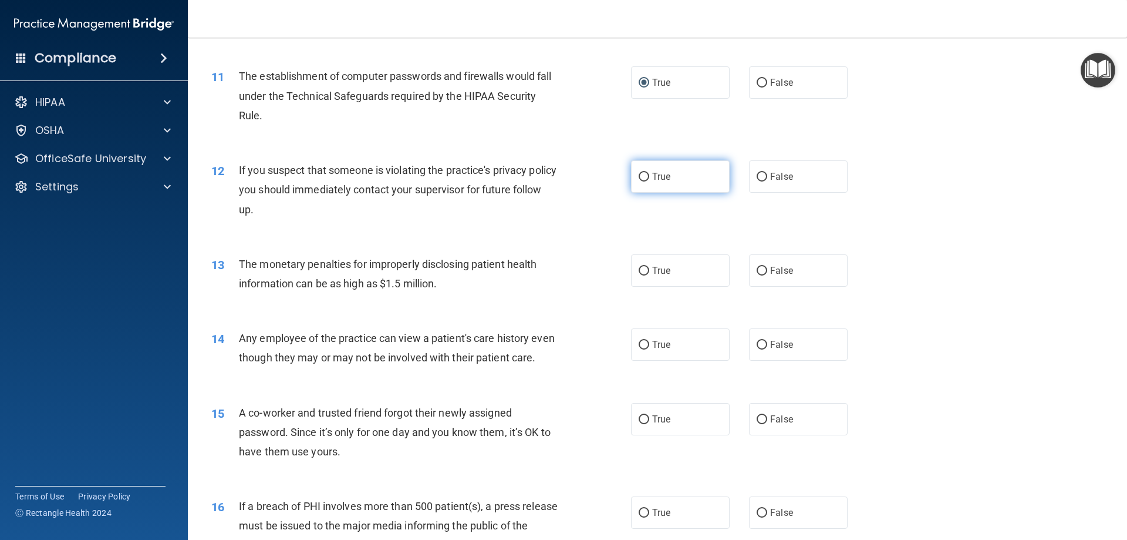
click at [639, 175] on input "True" at bounding box center [644, 177] width 11 height 9
radio input "true"
click at [757, 267] on input "False" at bounding box center [762, 271] width 11 height 9
radio input "true"
click at [757, 346] on input "False" at bounding box center [762, 345] width 11 height 9
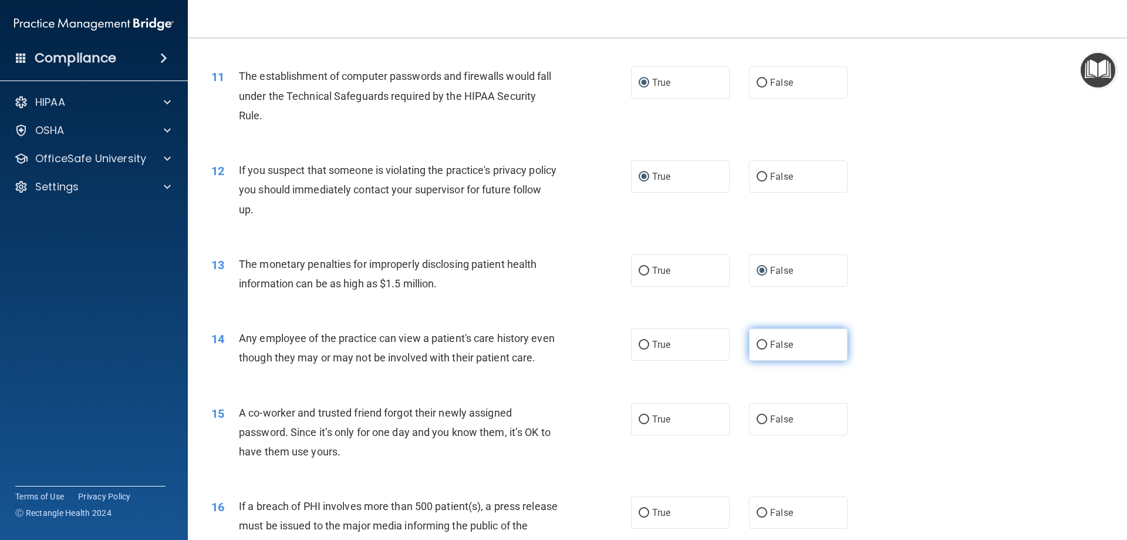
radio input "true"
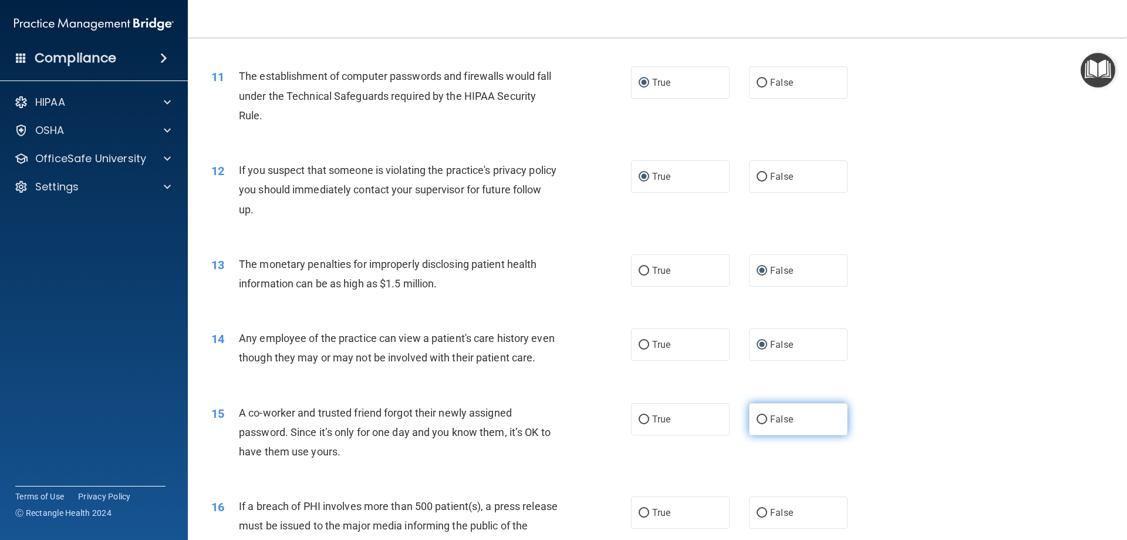
click at [757, 424] on input "False" at bounding box center [762, 419] width 11 height 9
radio input "true"
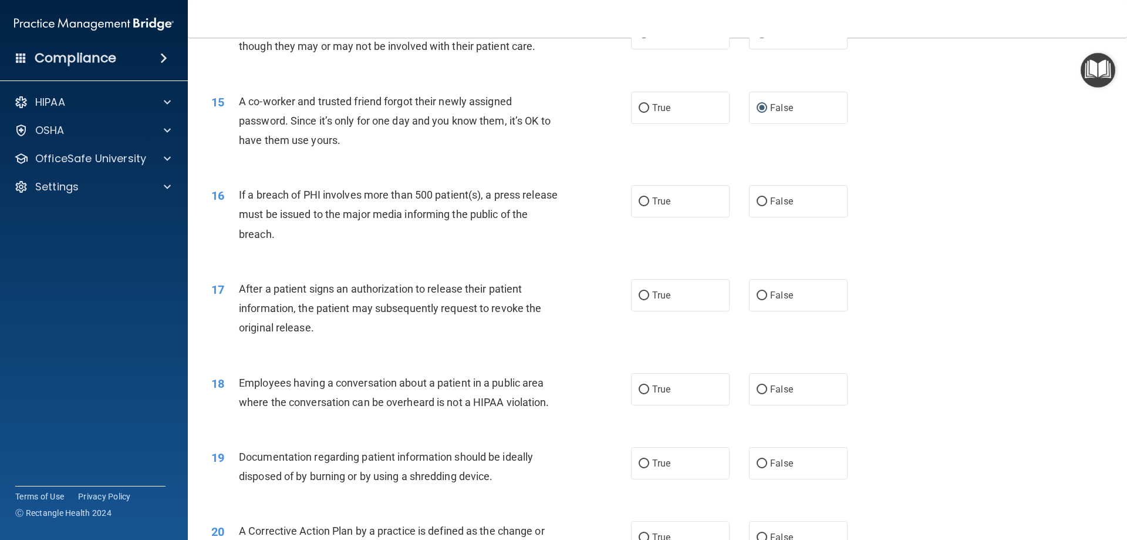
scroll to position [1178, 0]
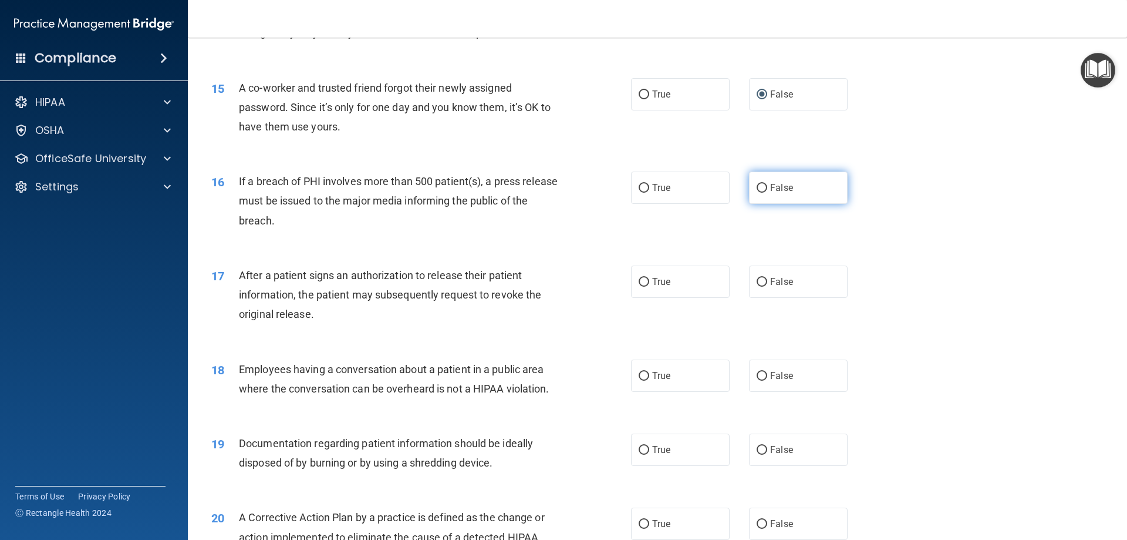
click at [758, 193] on input "False" at bounding box center [762, 188] width 11 height 9
radio input "true"
click at [639, 286] on input "True" at bounding box center [644, 282] width 11 height 9
radio input "true"
click at [757, 380] on input "False" at bounding box center [762, 376] width 11 height 9
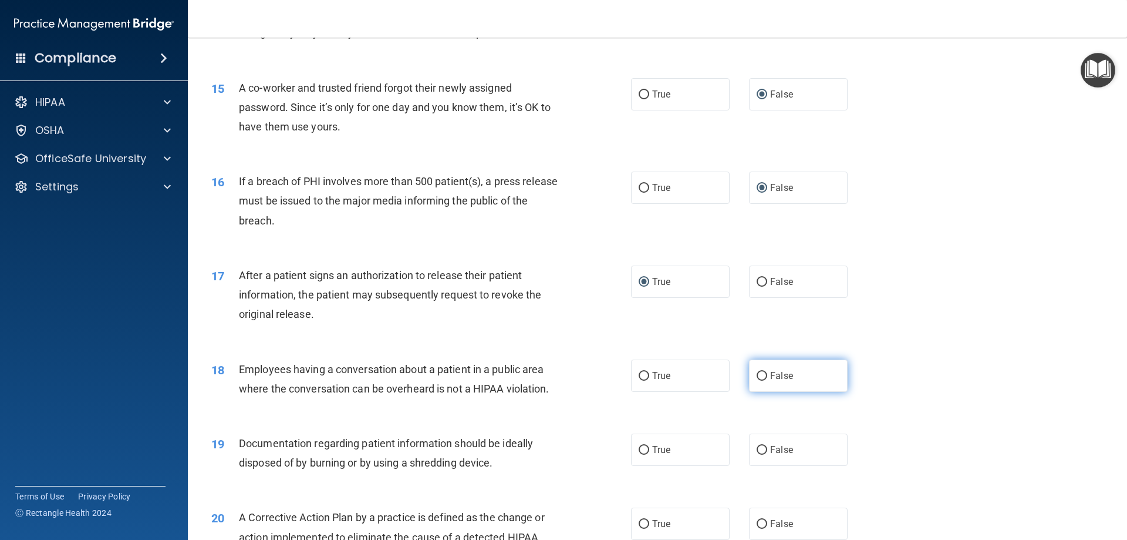
radio input "true"
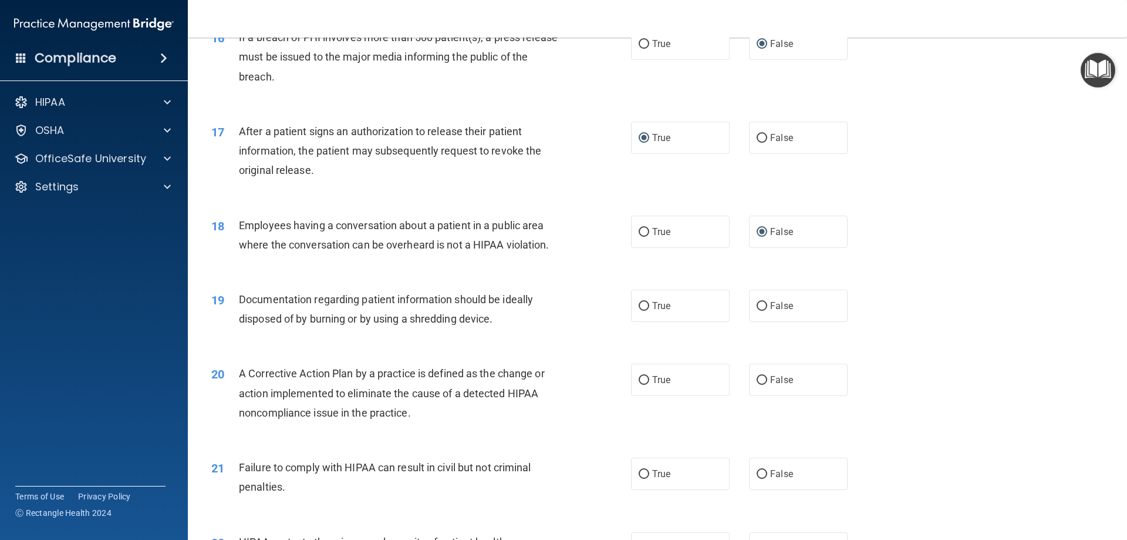
scroll to position [1329, 0]
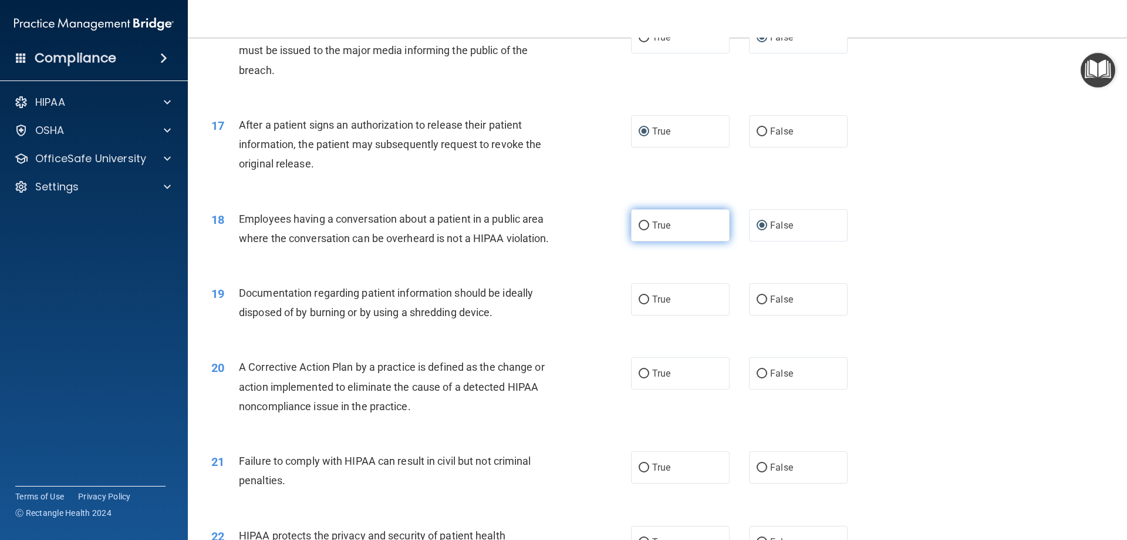
click at [641, 230] on input "True" at bounding box center [644, 225] width 11 height 9
radio input "true"
radio input "false"
click at [639, 304] on input "True" at bounding box center [644, 299] width 11 height 9
radio input "true"
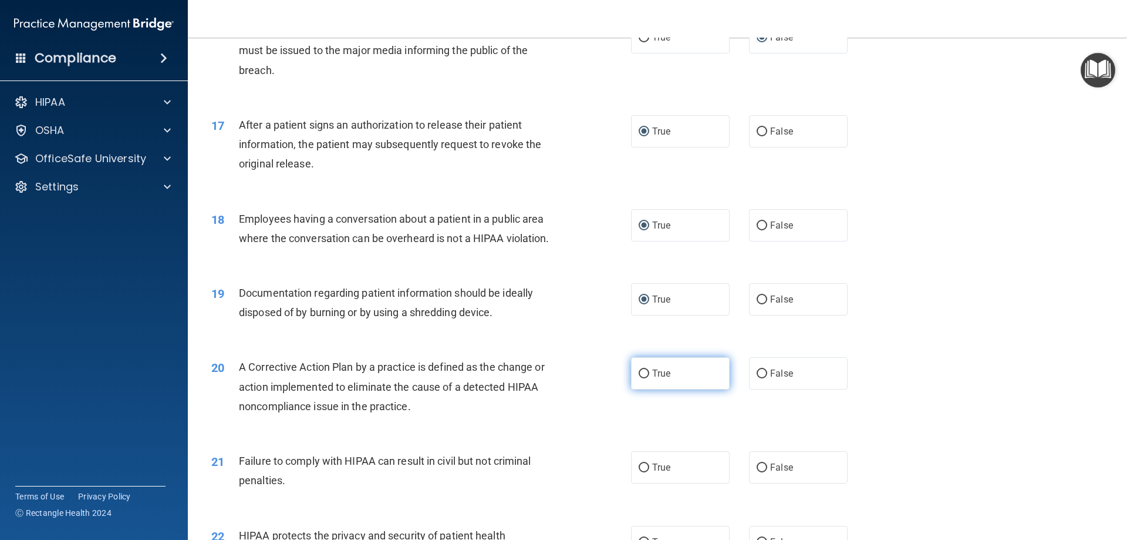
click at [645, 378] on input "True" at bounding box center [644, 373] width 11 height 9
radio input "true"
click at [639, 472] on input "True" at bounding box center [644, 467] width 11 height 9
radio input "true"
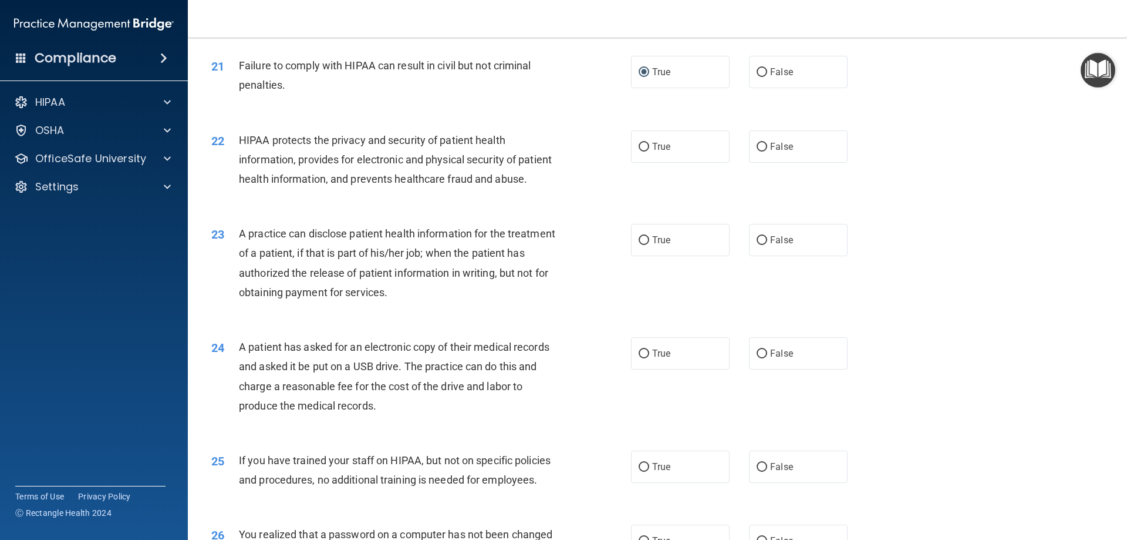
scroll to position [1747, 0]
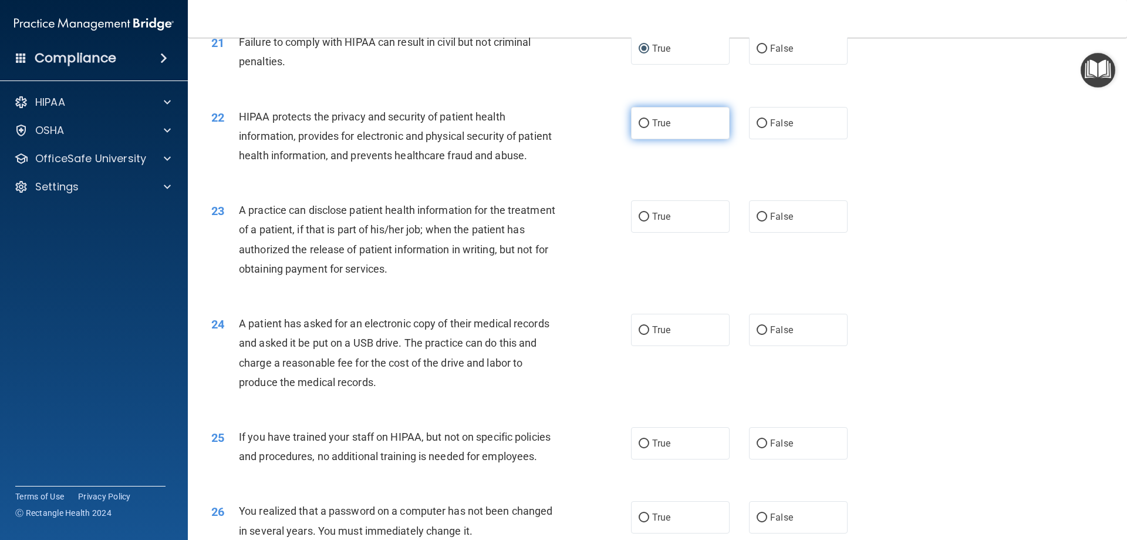
click at [641, 128] on input "True" at bounding box center [644, 123] width 11 height 9
radio input "true"
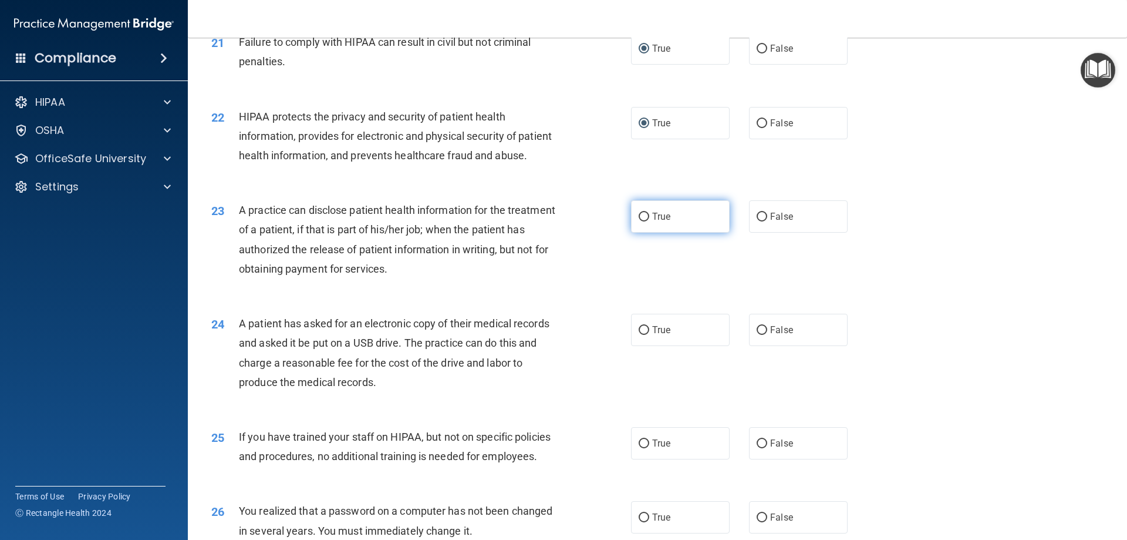
click at [641, 221] on input "True" at bounding box center [644, 217] width 11 height 9
radio input "true"
click at [641, 335] on input "True" at bounding box center [644, 330] width 11 height 9
radio input "true"
click at [757, 448] on input "False" at bounding box center [762, 443] width 11 height 9
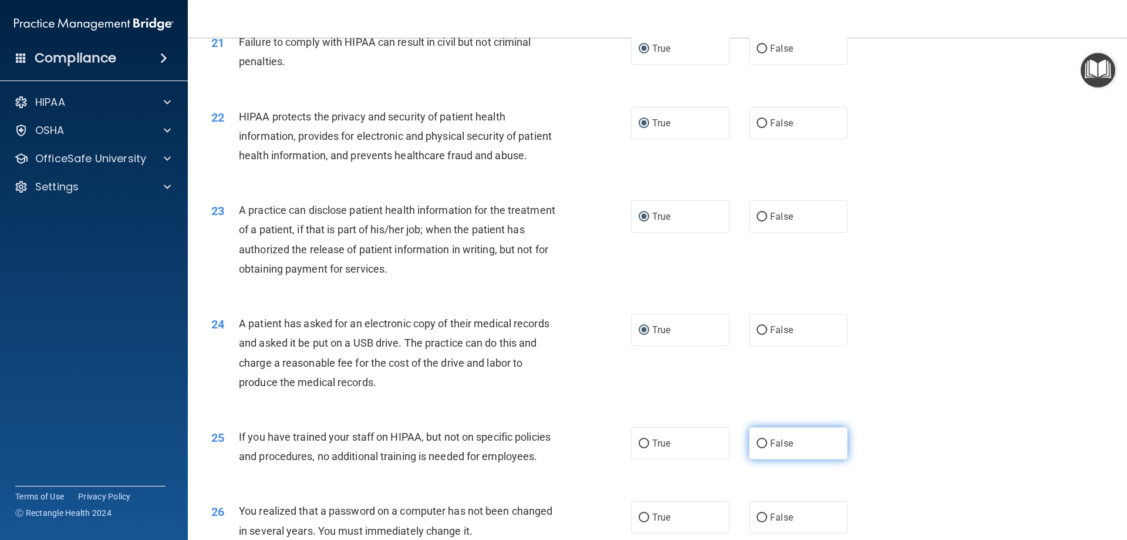
radio input "true"
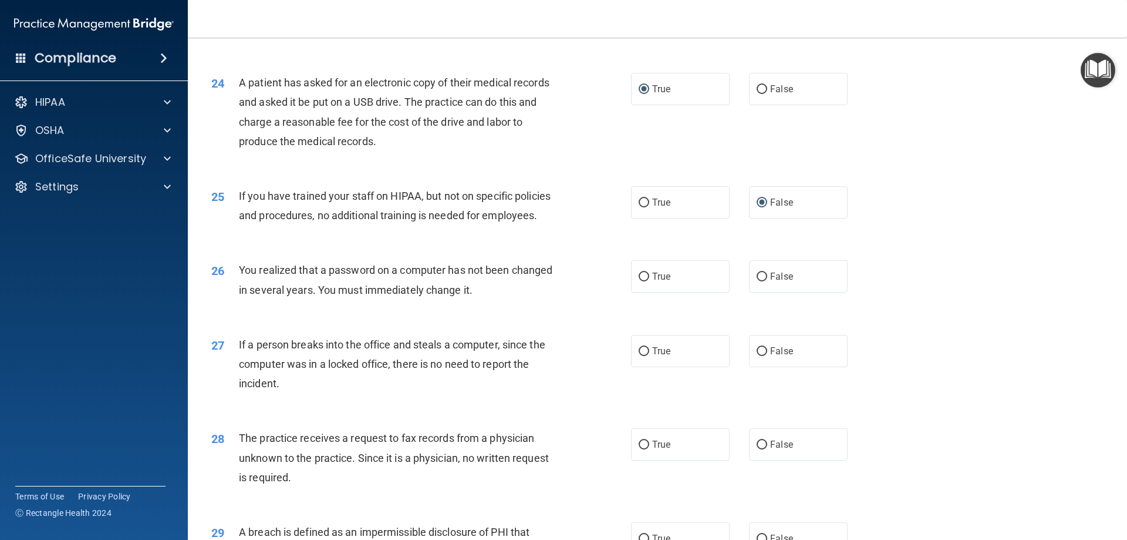
scroll to position [2018, 0]
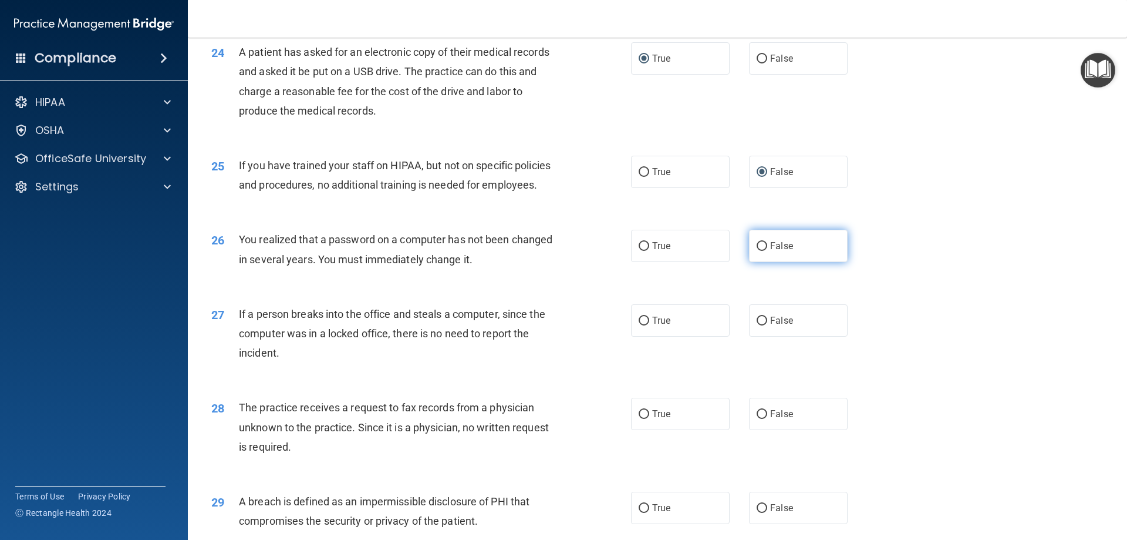
click at [758, 251] on input "False" at bounding box center [762, 246] width 11 height 9
radio input "true"
click at [757, 325] on input "False" at bounding box center [762, 320] width 11 height 9
radio input "true"
click at [757, 419] on input "False" at bounding box center [762, 414] width 11 height 9
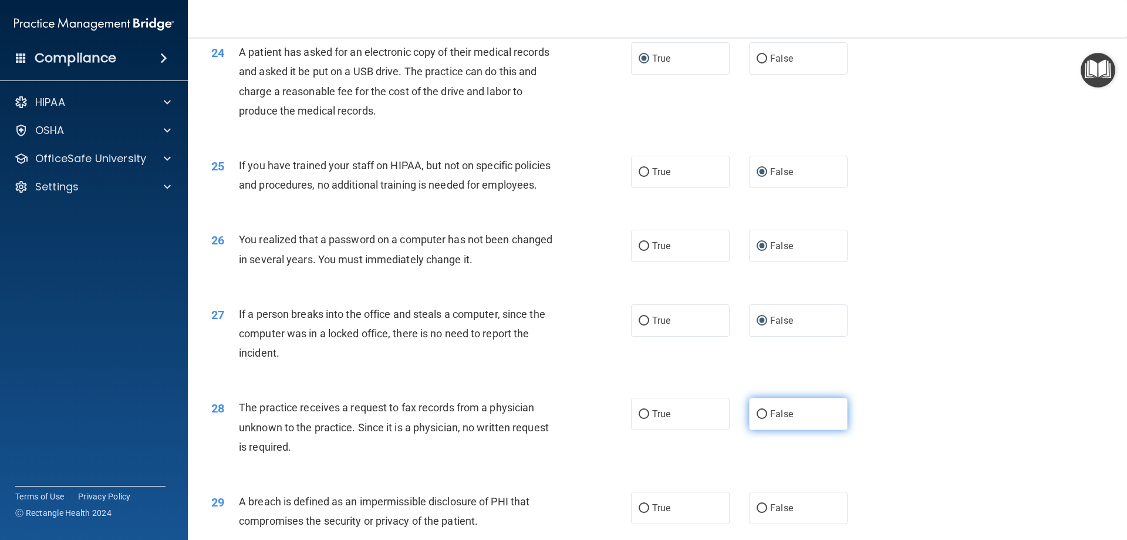
radio input "true"
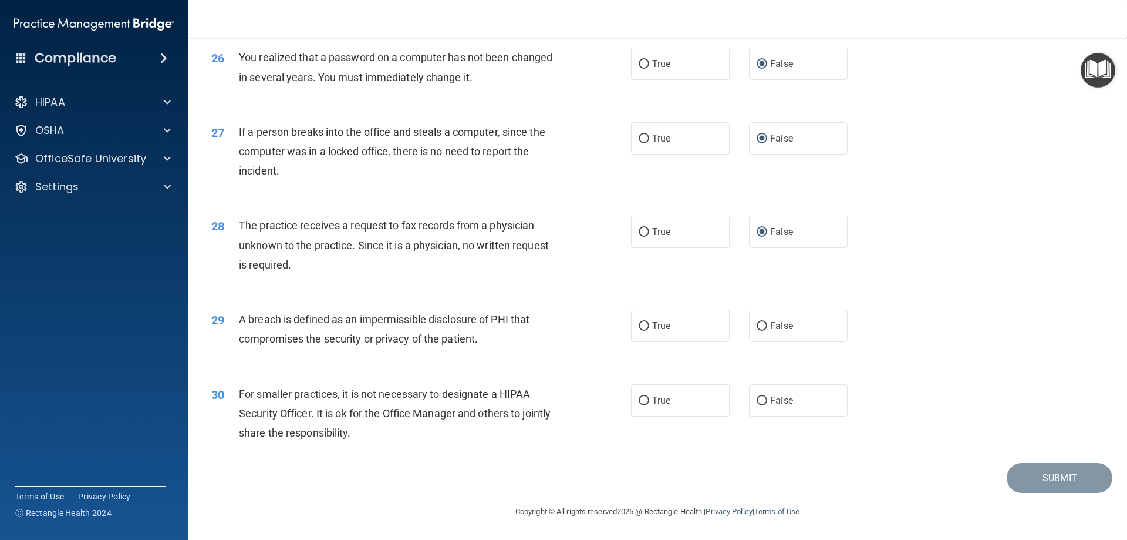
scroll to position [2239, 0]
click at [641, 325] on input "True" at bounding box center [644, 326] width 11 height 9
radio input "true"
click at [757, 399] on input "False" at bounding box center [762, 400] width 11 height 9
radio input "true"
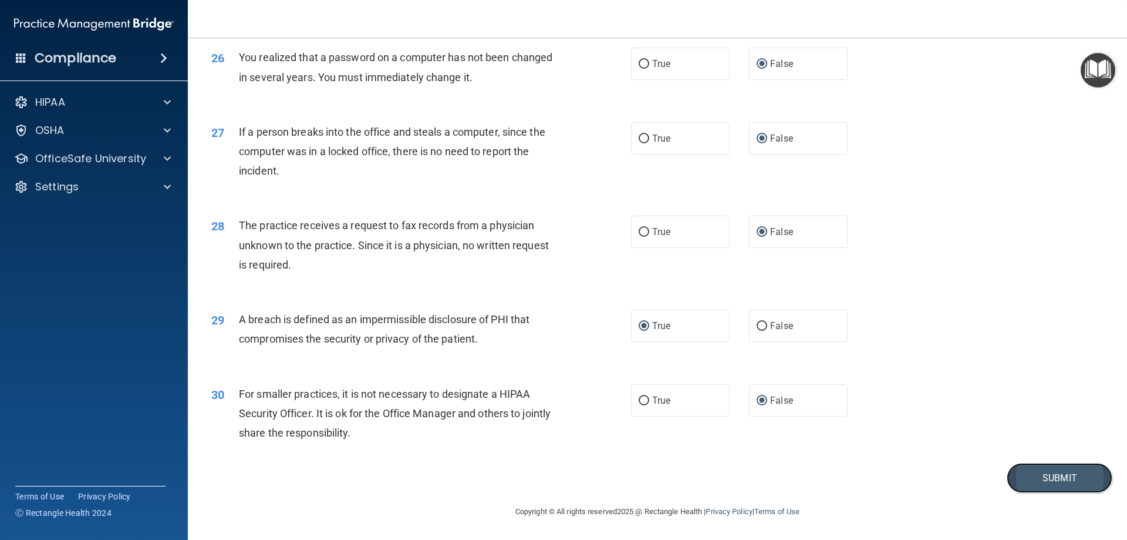
click at [1053, 480] on button "Submit" at bounding box center [1060, 478] width 106 height 30
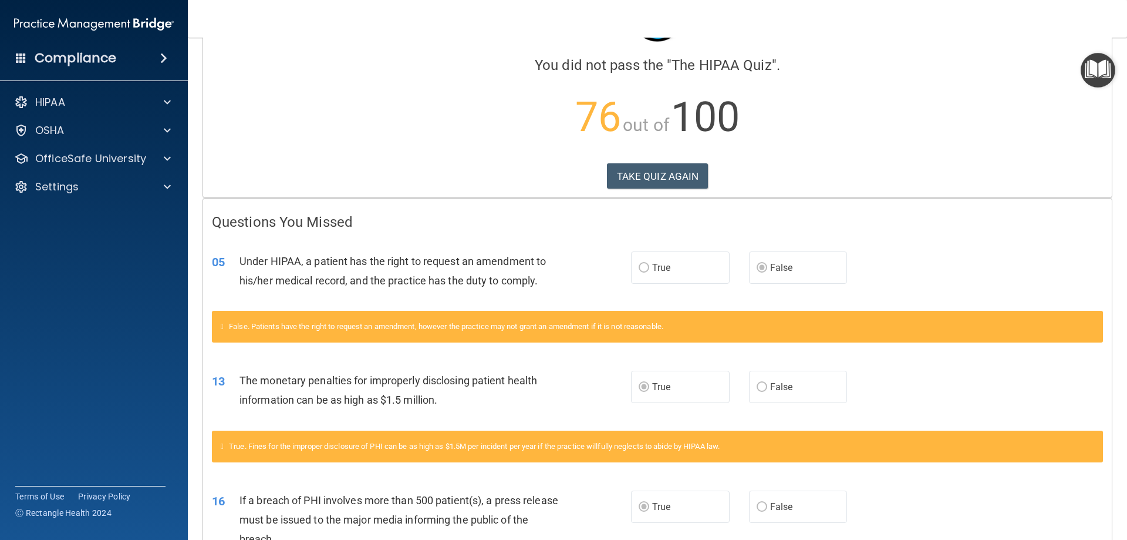
scroll to position [65, 0]
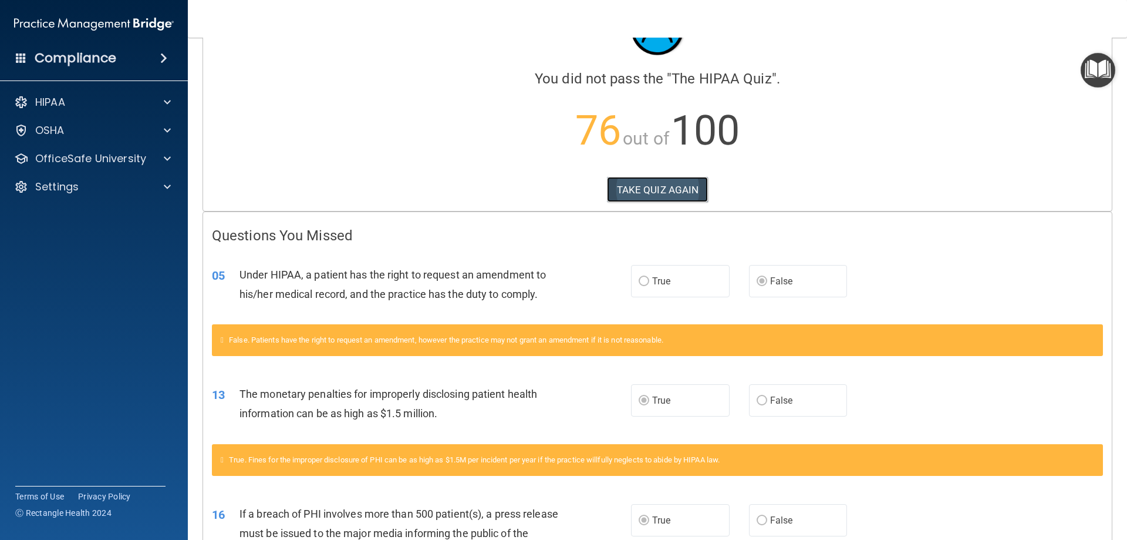
click at [651, 188] on button "TAKE QUIZ AGAIN" at bounding box center [658, 190] width 102 height 26
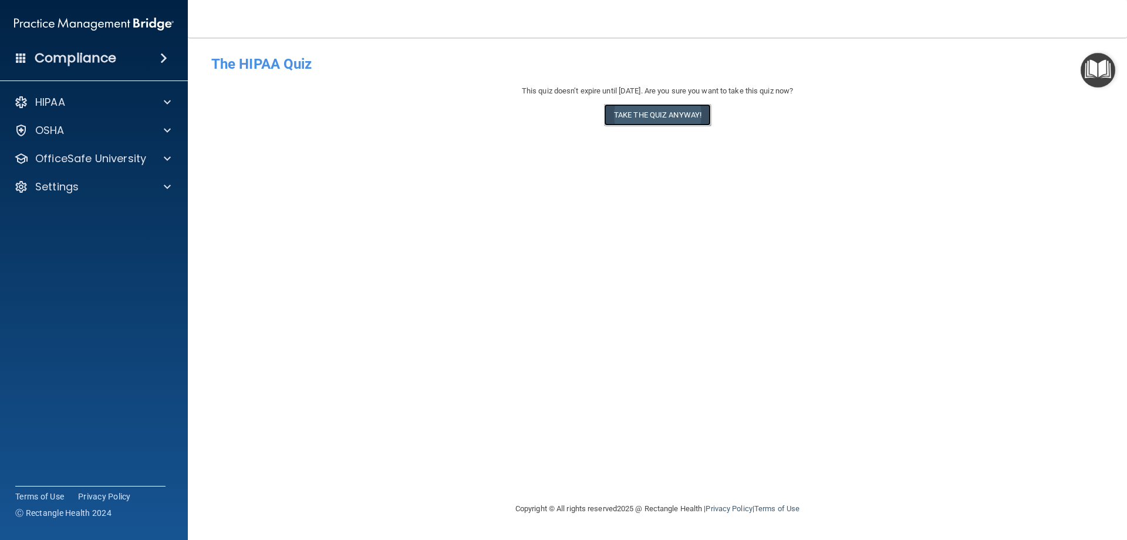
click at [672, 114] on button "Take the quiz anyway!" at bounding box center [657, 115] width 107 height 22
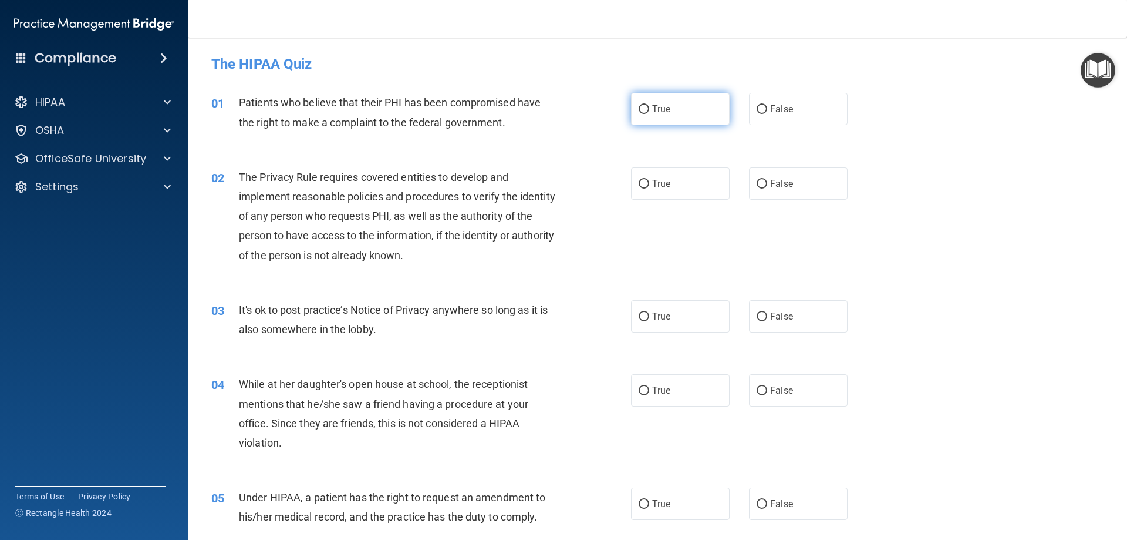
click at [639, 108] on input "True" at bounding box center [644, 109] width 11 height 9
radio input "true"
click at [639, 180] on input "True" at bounding box center [644, 184] width 11 height 9
radio input "true"
click at [757, 319] on input "False" at bounding box center [762, 316] width 11 height 9
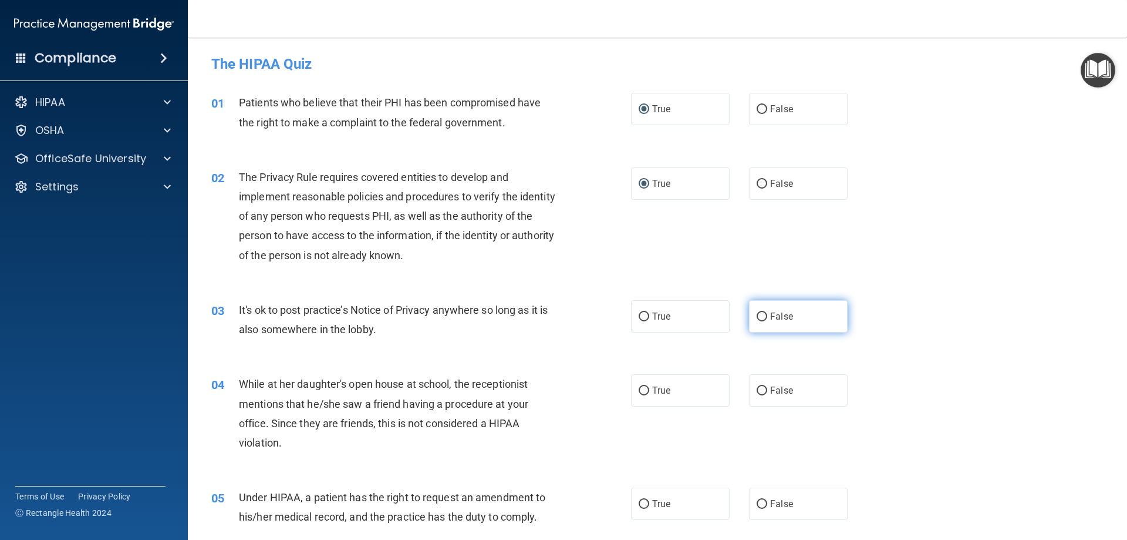
radio input "true"
click at [759, 389] on input "False" at bounding box center [762, 390] width 11 height 9
radio input "true"
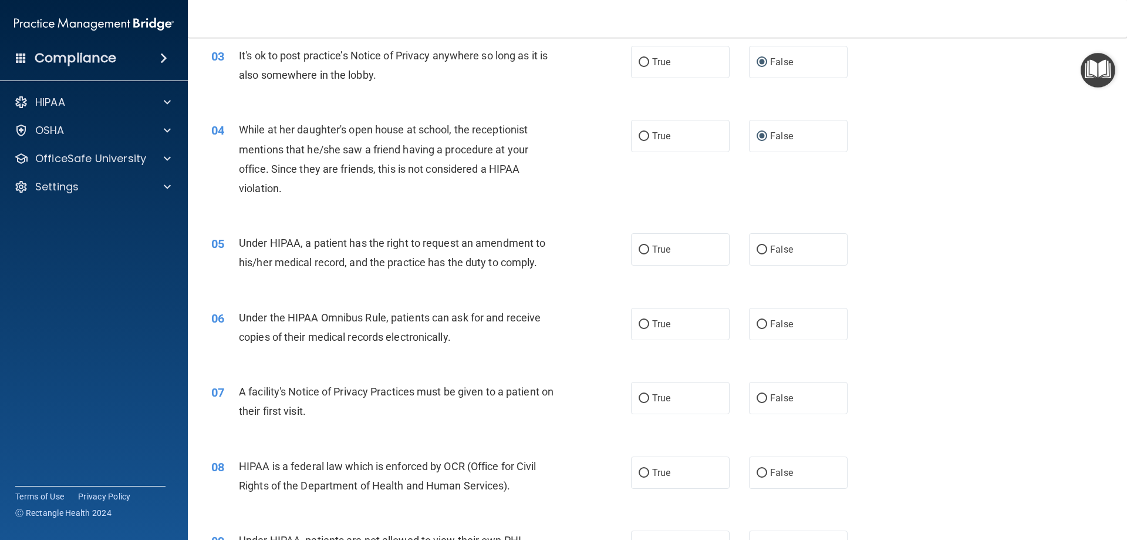
scroll to position [268, 0]
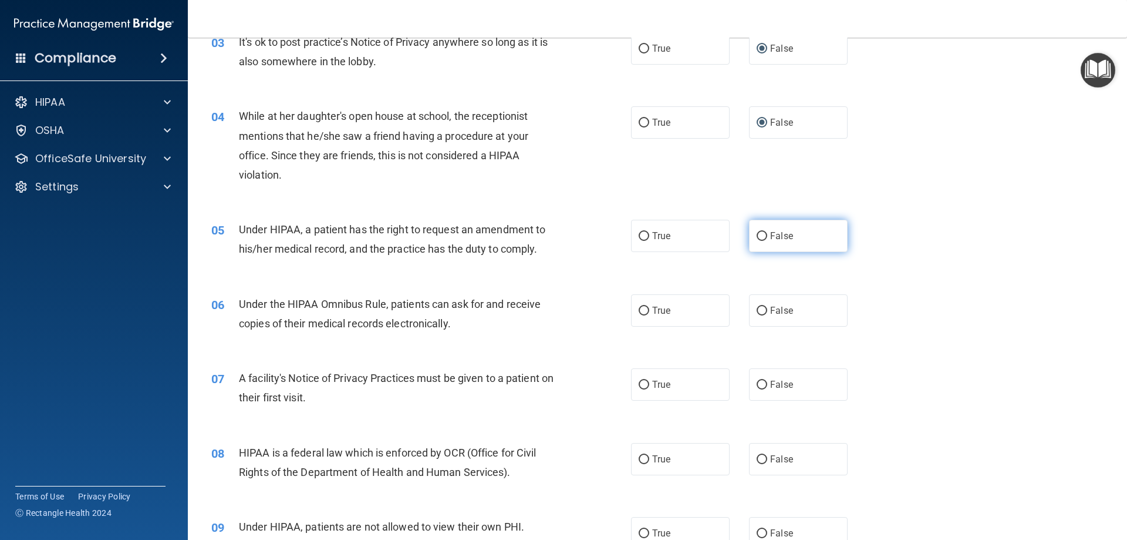
click at [757, 232] on input "False" at bounding box center [762, 236] width 11 height 9
radio input "true"
click at [639, 312] on input "True" at bounding box center [644, 310] width 11 height 9
radio input "true"
click at [642, 385] on input "True" at bounding box center [644, 384] width 11 height 9
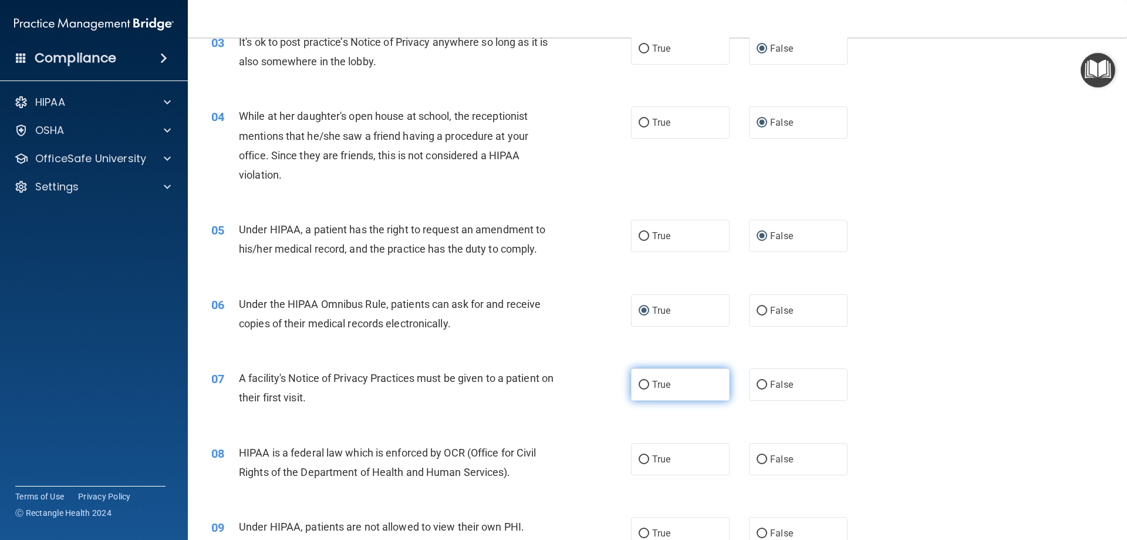
radio input "true"
click at [639, 460] on input "True" at bounding box center [644, 459] width 11 height 9
radio input "true"
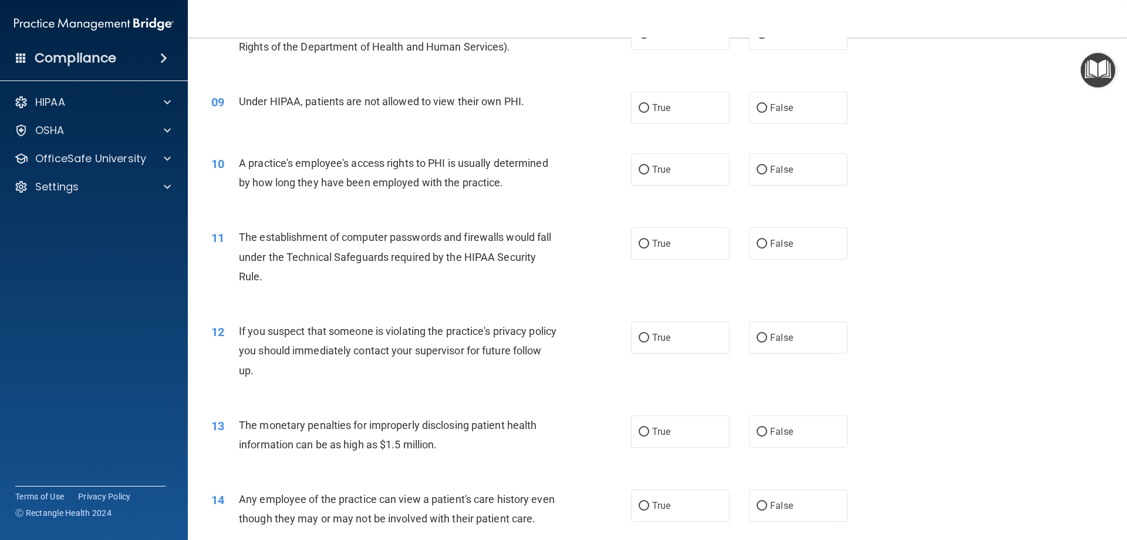
scroll to position [710, 0]
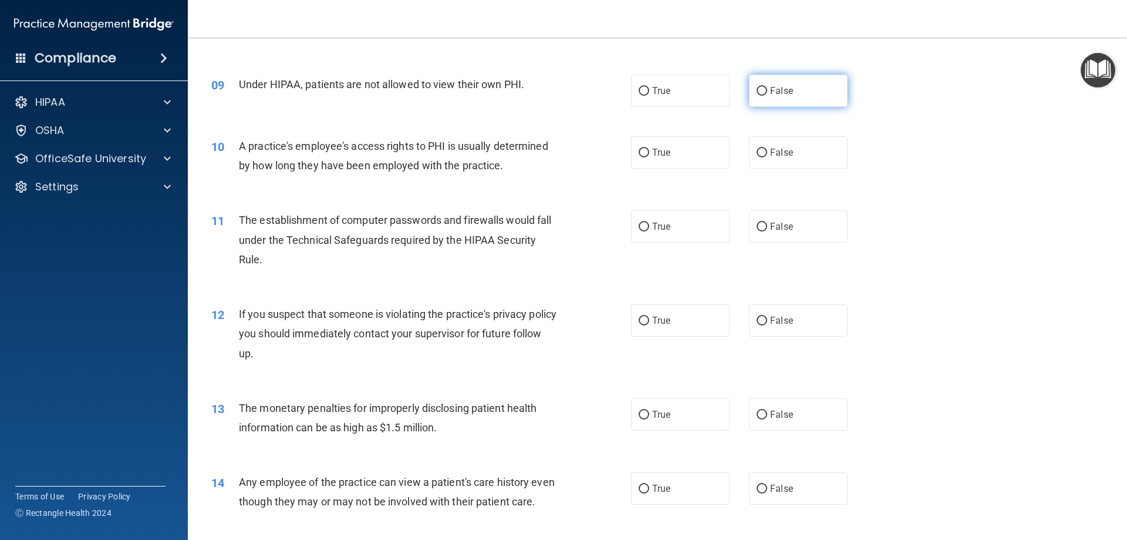
click at [757, 90] on input "False" at bounding box center [762, 91] width 11 height 9
radio input "true"
click at [757, 152] on input "False" at bounding box center [762, 153] width 11 height 9
radio input "true"
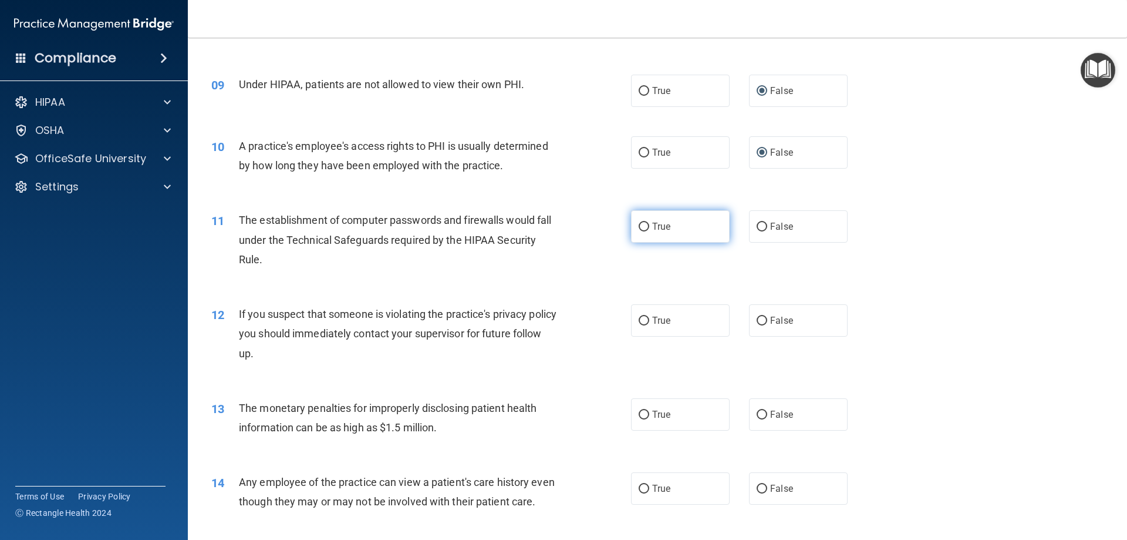
click at [641, 225] on input "True" at bounding box center [644, 227] width 11 height 9
radio input "true"
click at [642, 320] on input "True" at bounding box center [644, 320] width 11 height 9
radio input "true"
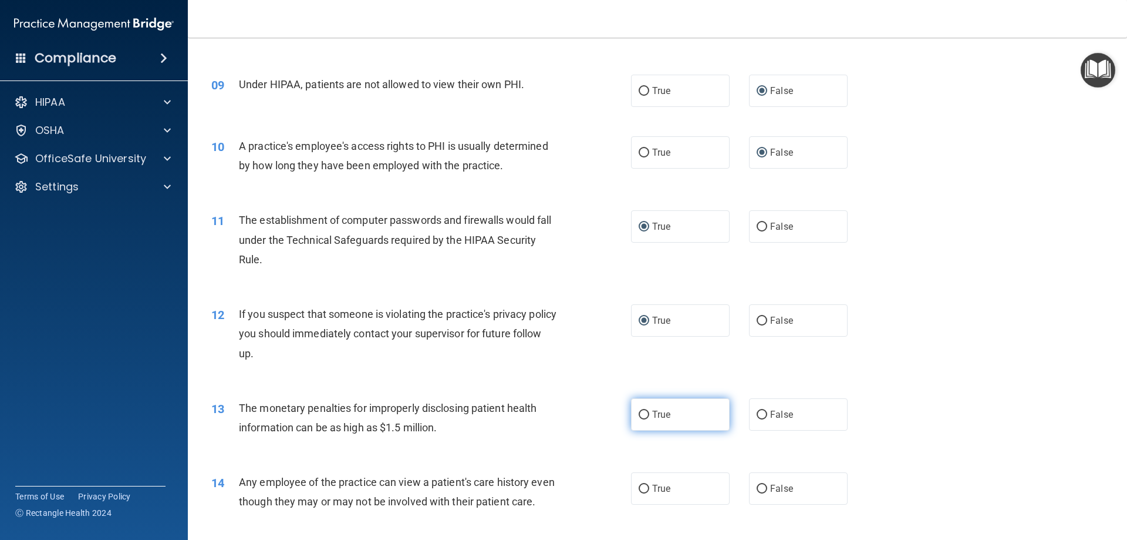
click at [639, 414] on input "True" at bounding box center [644, 414] width 11 height 9
radio input "true"
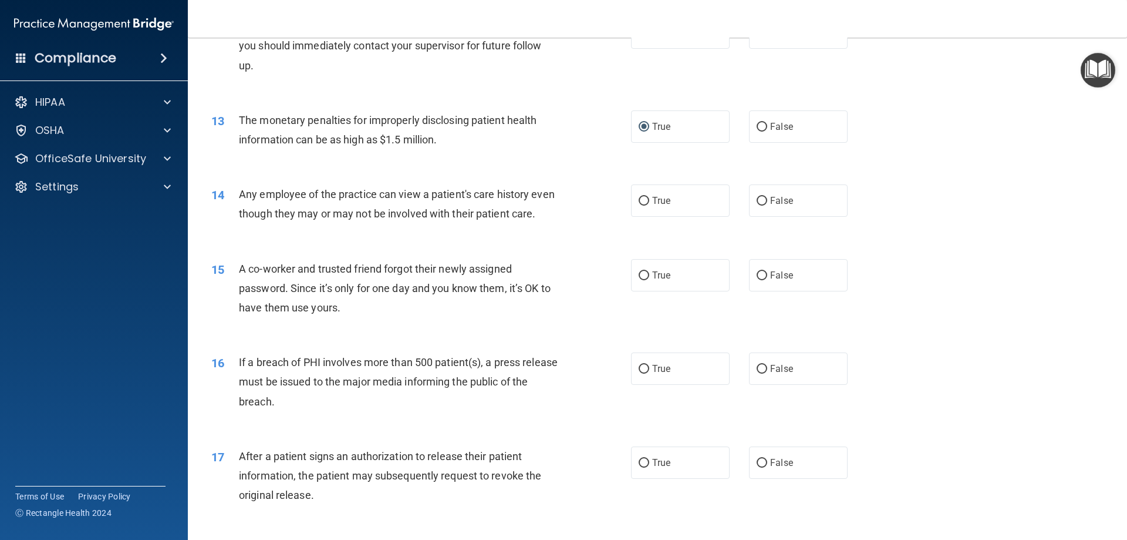
scroll to position [1011, 0]
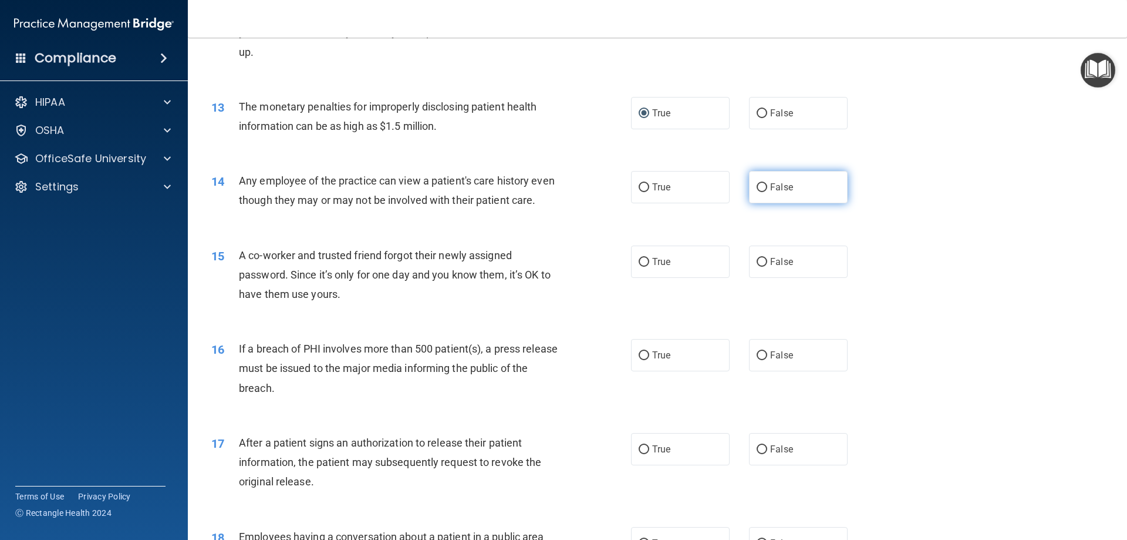
click at [759, 184] on input "False" at bounding box center [762, 187] width 11 height 9
radio input "true"
click at [759, 267] on input "False" at bounding box center [762, 262] width 11 height 9
radio input "true"
click at [640, 360] on input "True" at bounding box center [644, 355] width 11 height 9
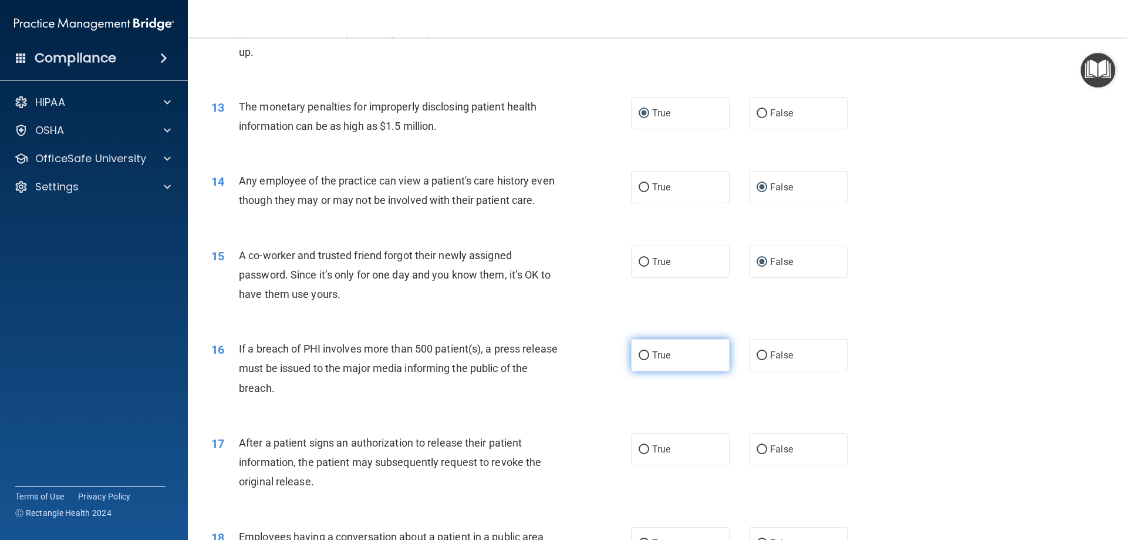
radio input "true"
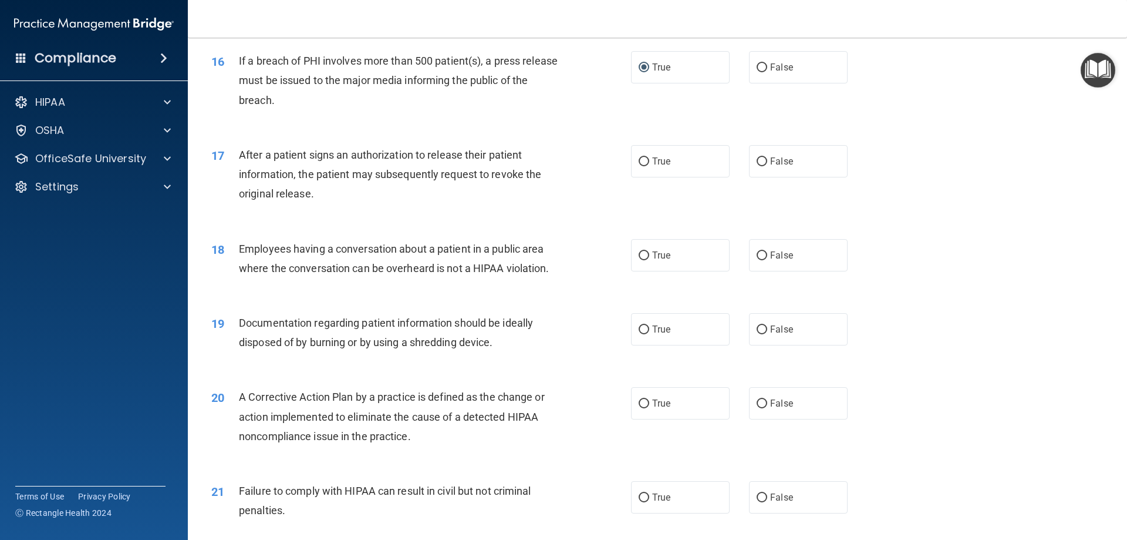
scroll to position [1332, 0]
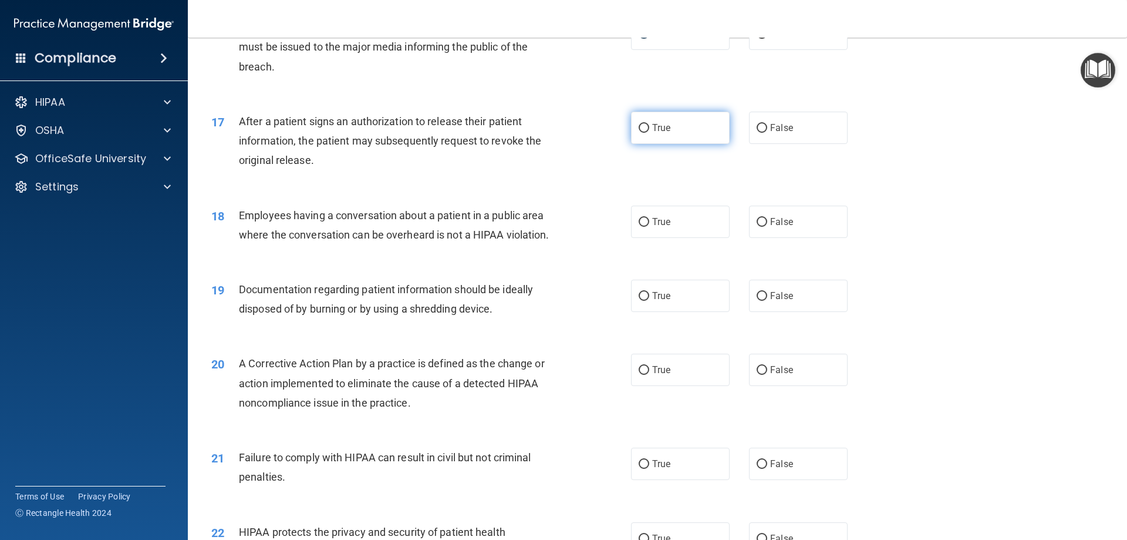
click at [641, 133] on input "True" at bounding box center [644, 128] width 11 height 9
radio input "true"
click at [759, 227] on input "False" at bounding box center [762, 222] width 11 height 9
radio input "true"
click at [642, 301] on input "True" at bounding box center [644, 296] width 11 height 9
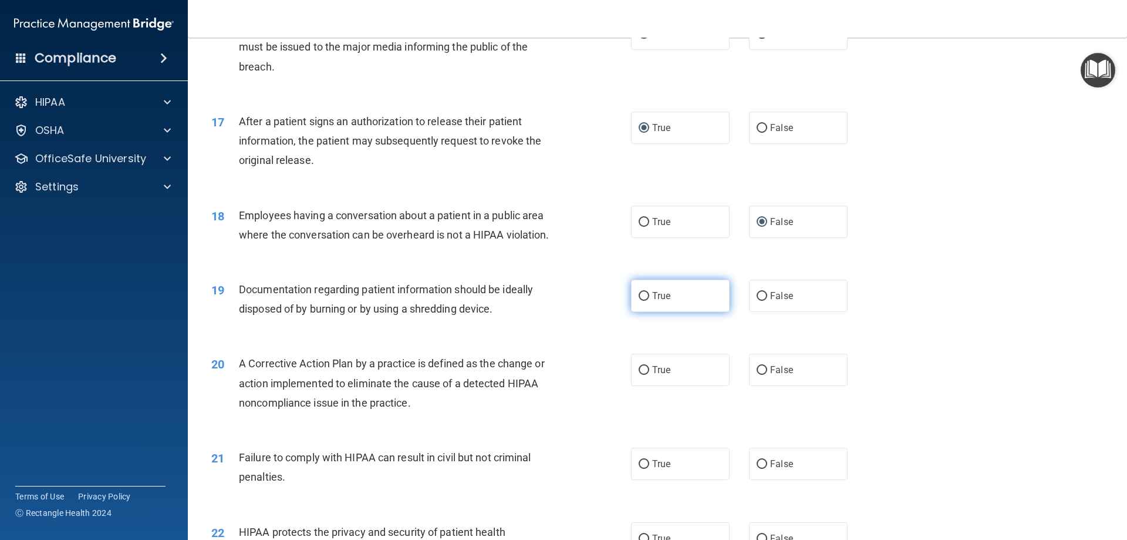
radio input "true"
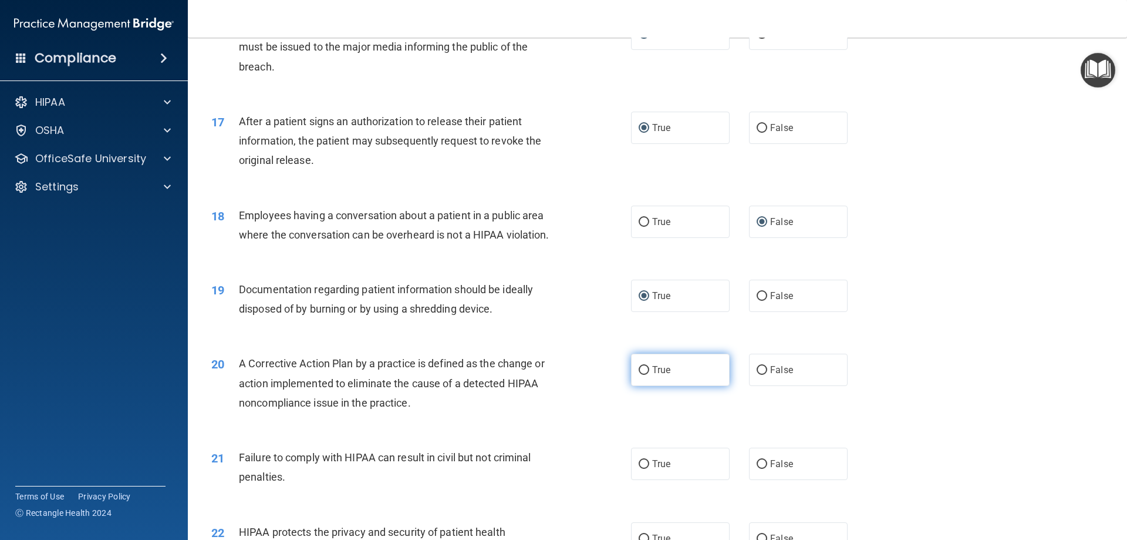
click at [639, 375] on input "True" at bounding box center [644, 370] width 11 height 9
radio input "true"
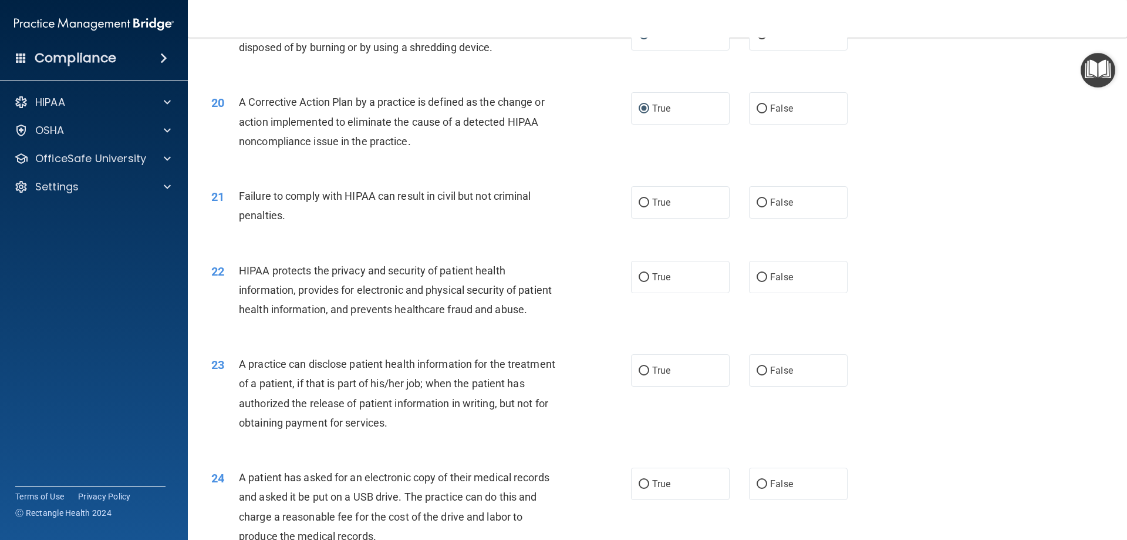
scroll to position [1600, 0]
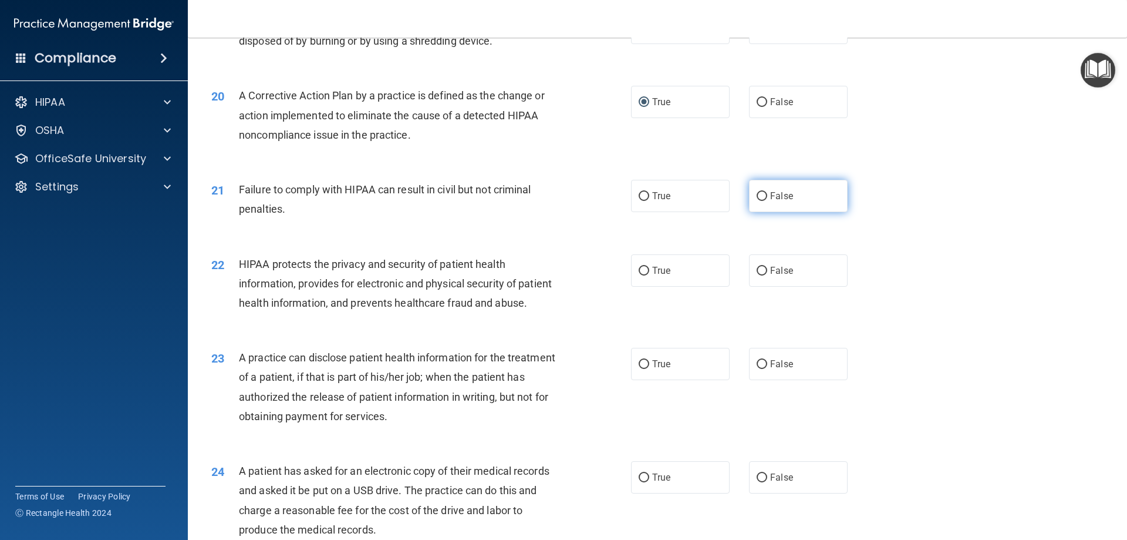
click at [757, 201] on input "False" at bounding box center [762, 196] width 11 height 9
radio input "true"
click at [642, 275] on input "True" at bounding box center [644, 271] width 11 height 9
radio input "true"
click at [757, 369] on input "False" at bounding box center [762, 364] width 11 height 9
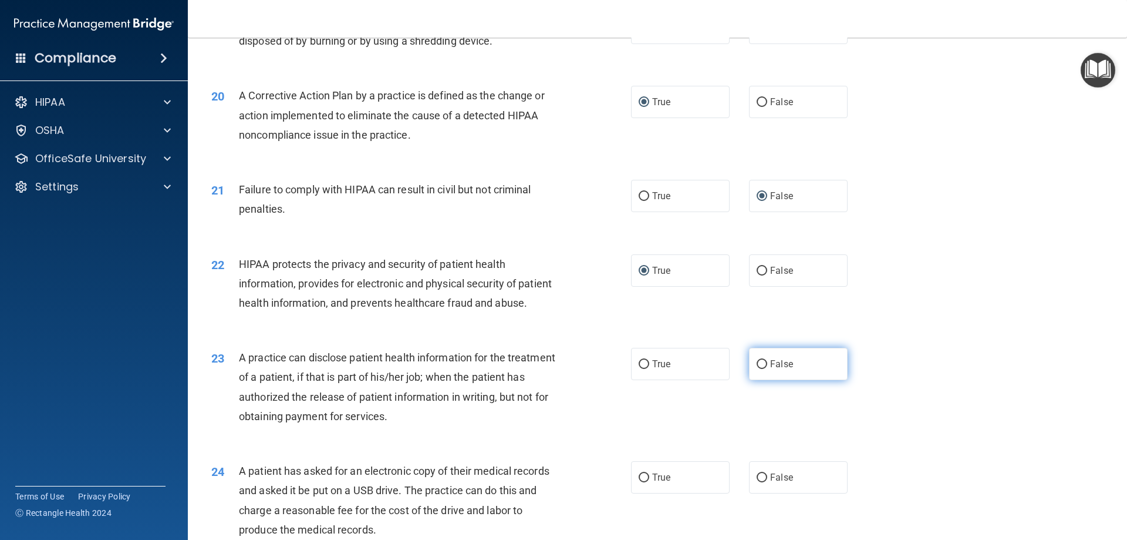
radio input "true"
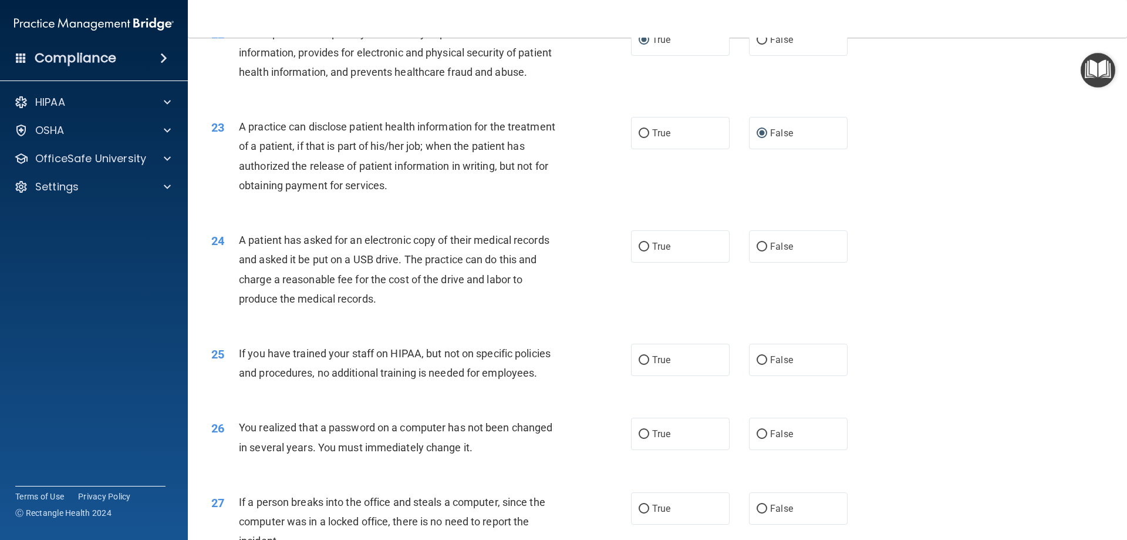
scroll to position [1834, 0]
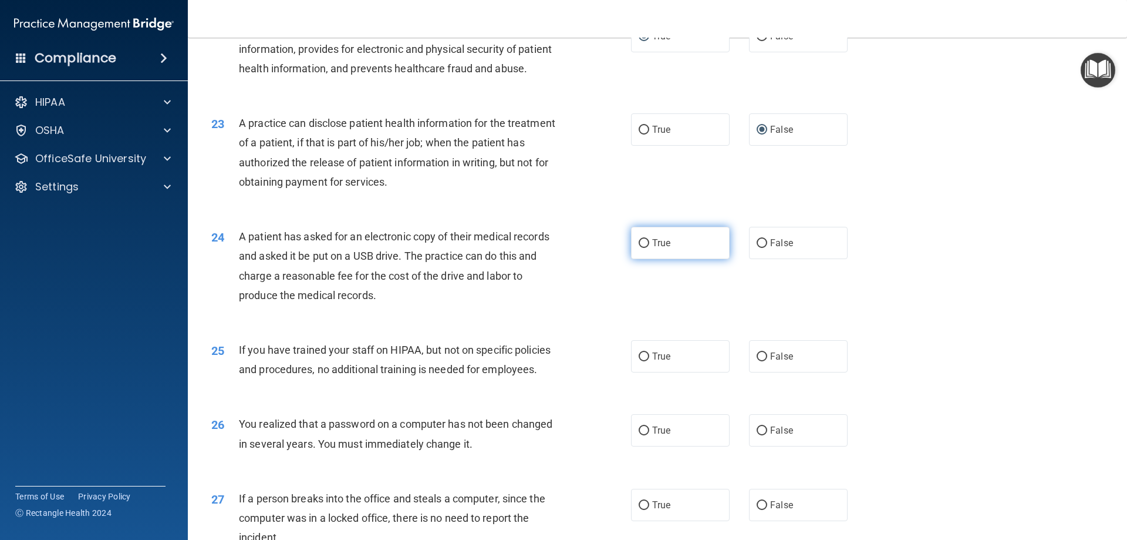
click at [638, 259] on label "True" at bounding box center [680, 243] width 99 height 32
click at [639, 248] on input "True" at bounding box center [644, 243] width 11 height 9
radio input "true"
click at [758, 361] on input "False" at bounding box center [762, 356] width 11 height 9
radio input "true"
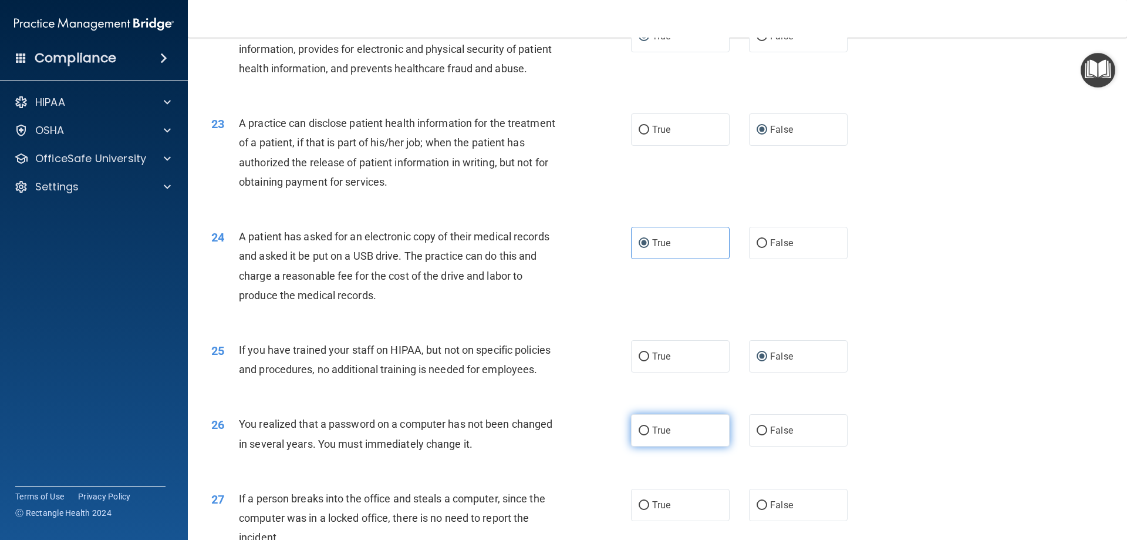
click at [641, 435] on input "True" at bounding box center [644, 430] width 11 height 9
radio input "true"
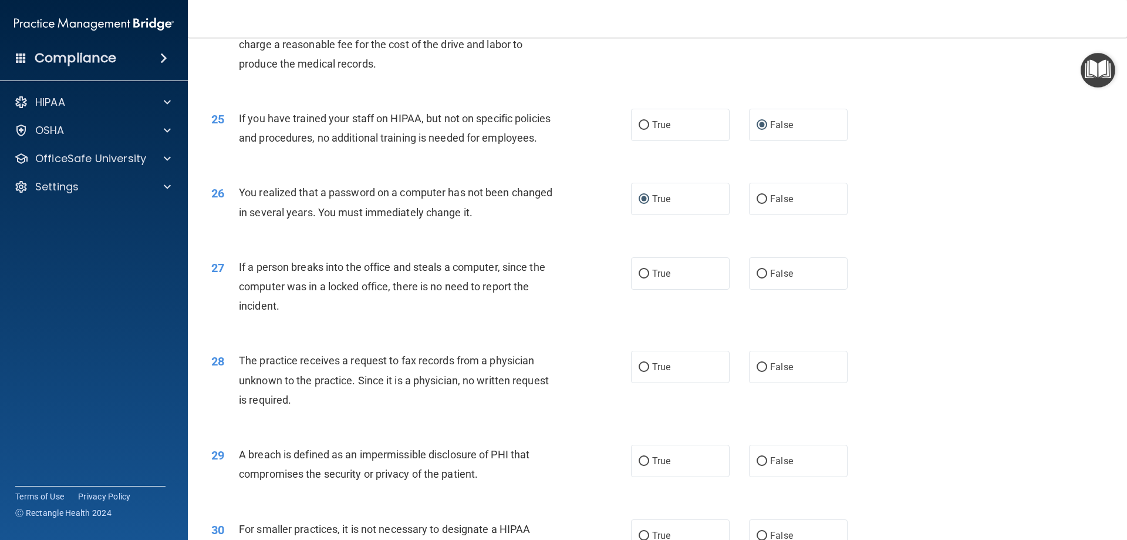
scroll to position [2099, 0]
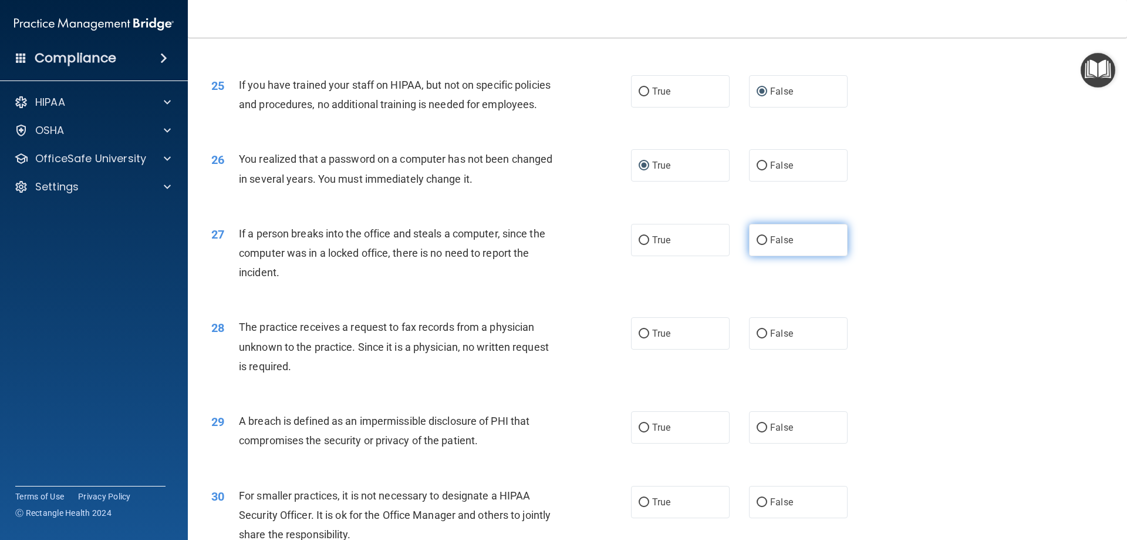
click at [757, 245] on input "False" at bounding box center [762, 240] width 11 height 9
radio input "true"
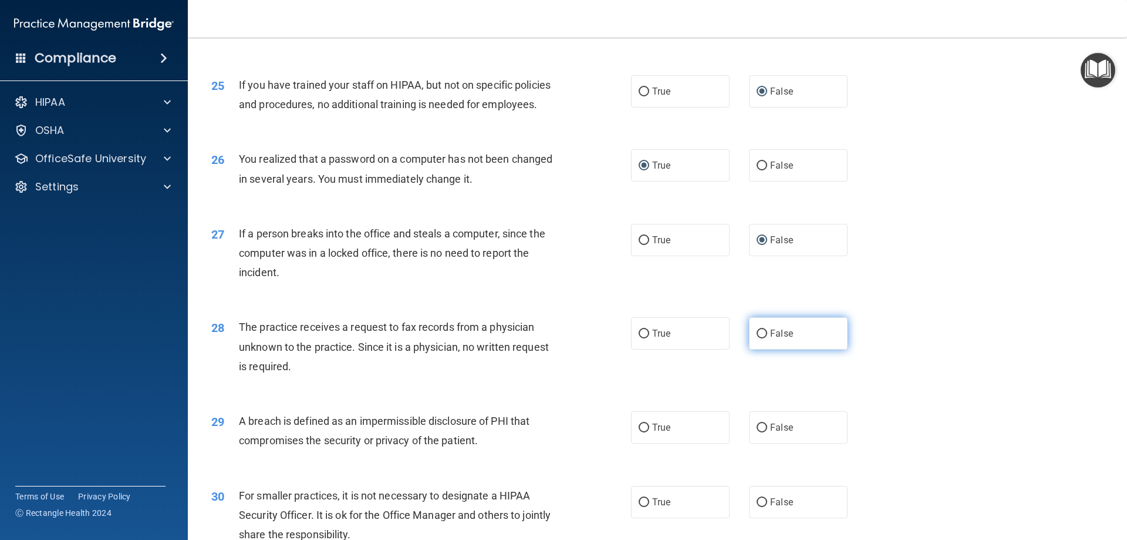
click at [757, 338] on input "False" at bounding box center [762, 333] width 11 height 9
radio input "true"
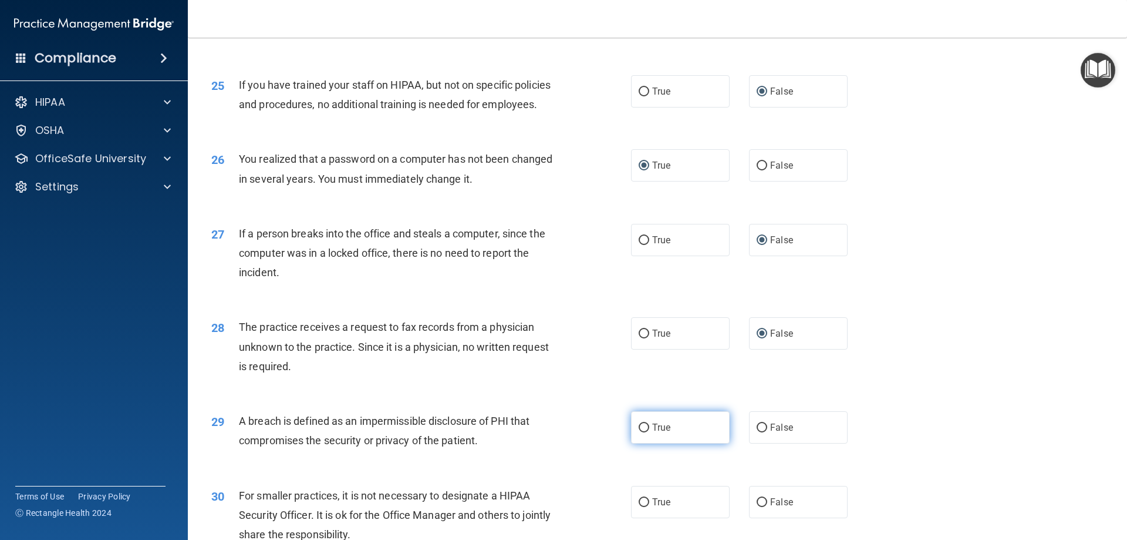
click at [643, 432] on input "True" at bounding box center [644, 427] width 11 height 9
radio input "true"
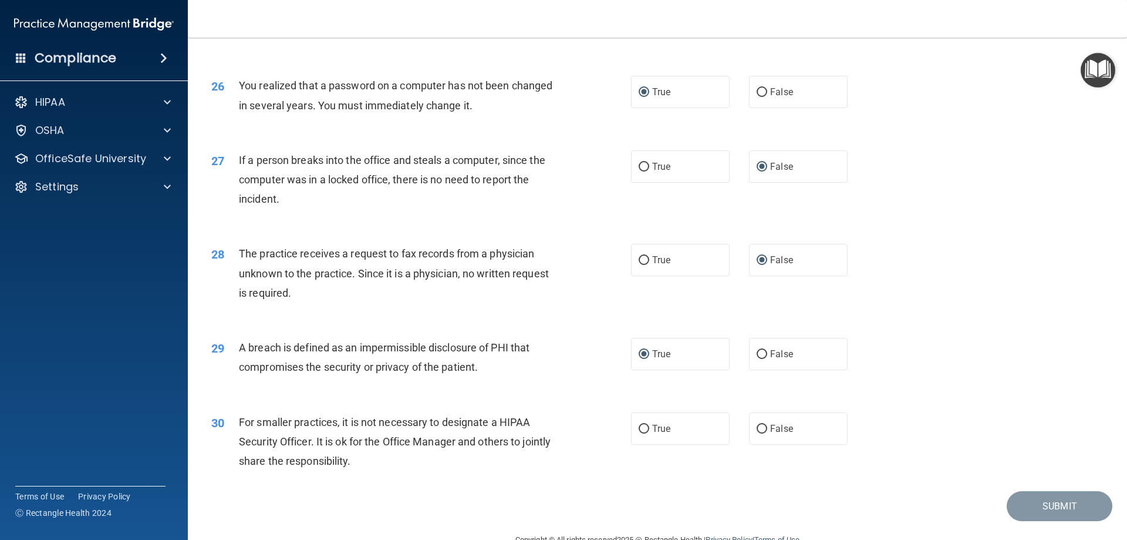
scroll to position [2239, 0]
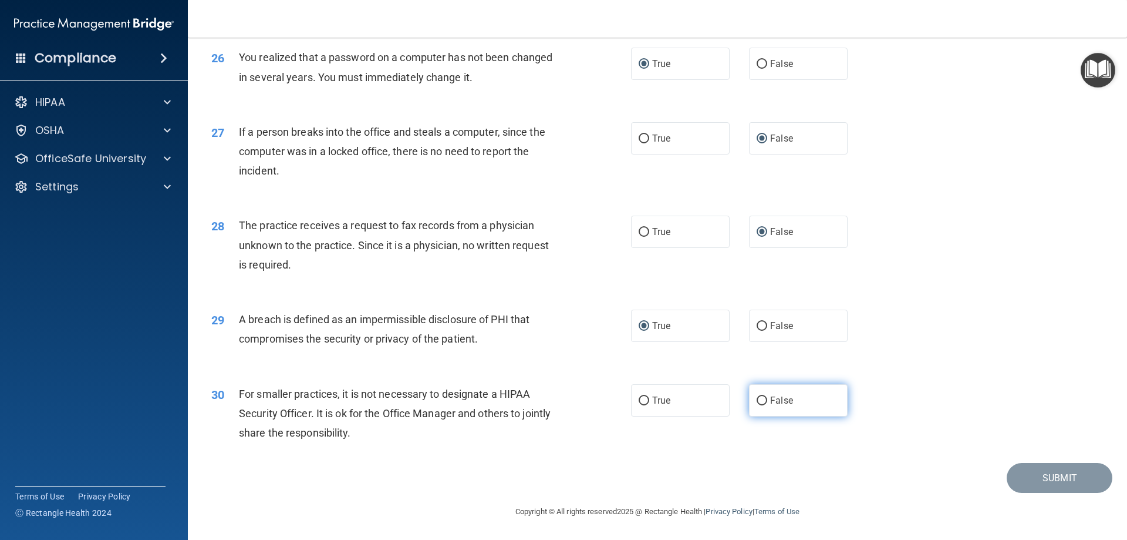
click at [759, 397] on input "False" at bounding box center [762, 400] width 11 height 9
radio input "true"
click at [1047, 480] on button "Submit" at bounding box center [1060, 478] width 106 height 30
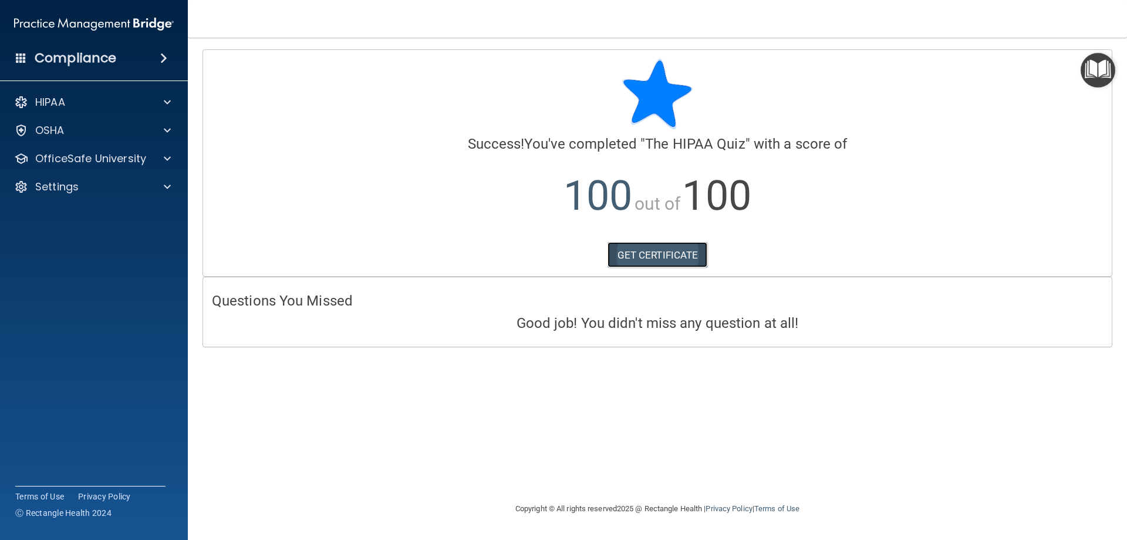
click at [665, 249] on link "GET CERTIFICATE" at bounding box center [658, 255] width 100 height 26
